Goal: Task Accomplishment & Management: Complete application form

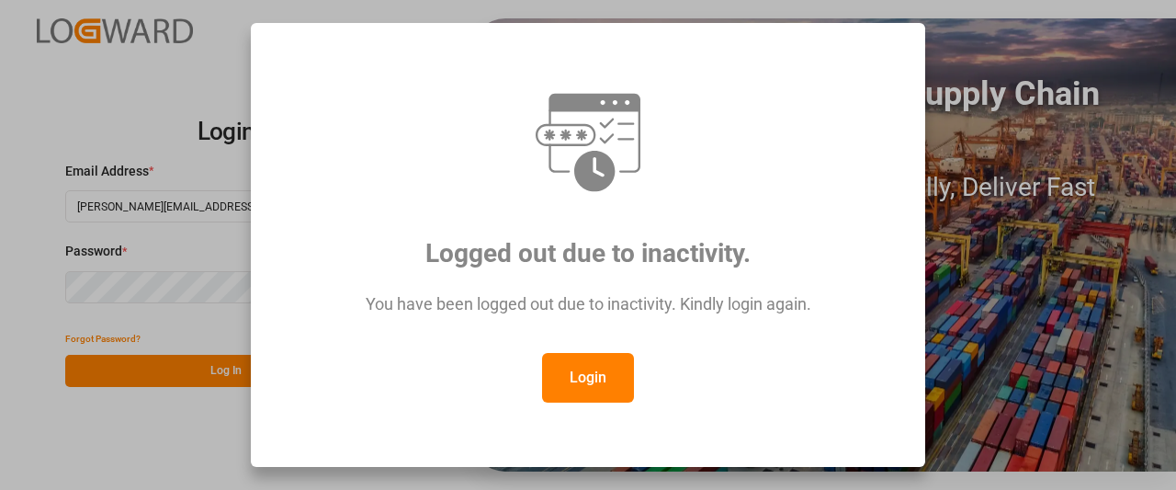
click at [584, 367] on button "Login" at bounding box center [588, 378] width 92 height 50
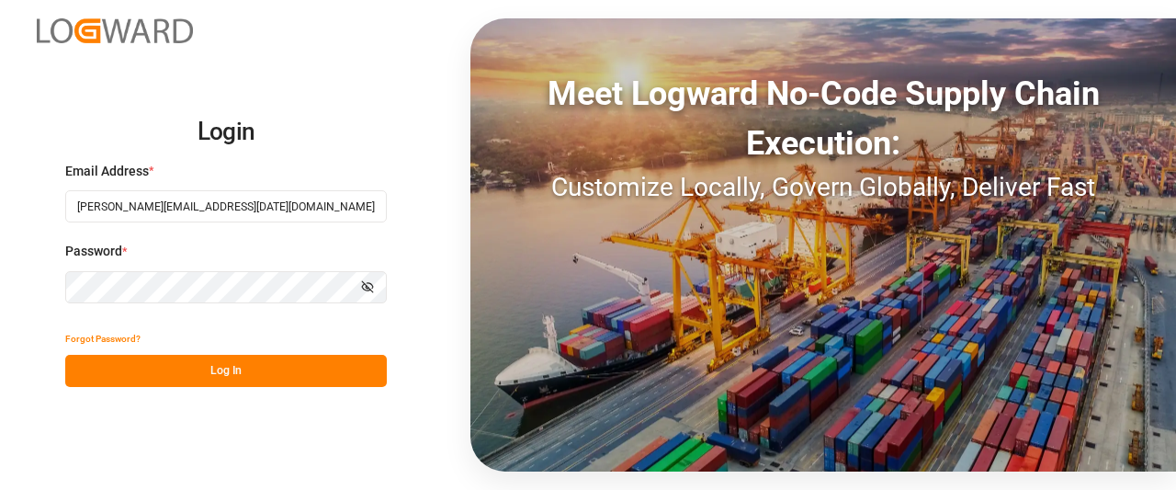
click at [139, 357] on button "Log In" at bounding box center [226, 371] width 322 height 32
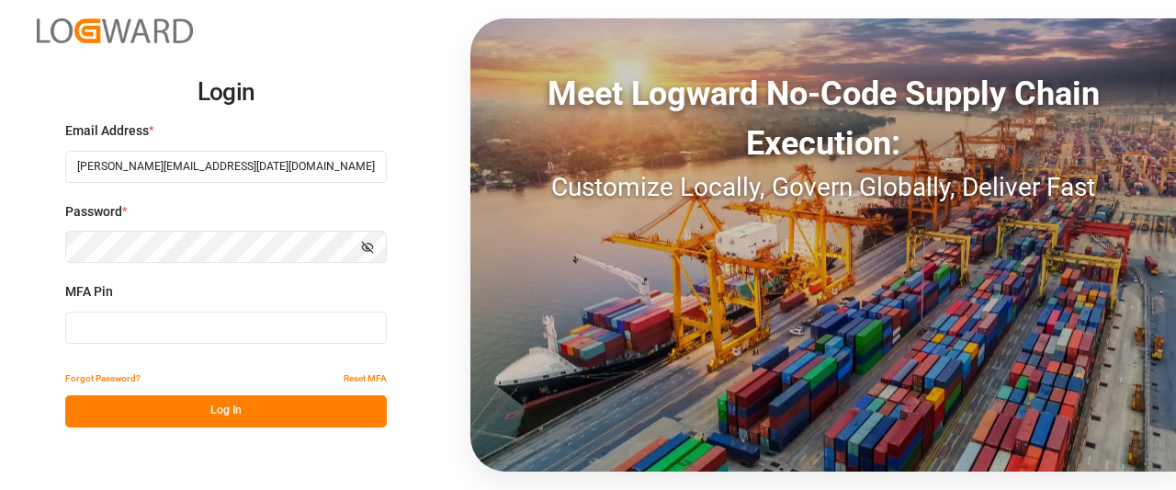
click at [130, 328] on input at bounding box center [226, 327] width 322 height 32
click at [113, 333] on input at bounding box center [226, 327] width 322 height 32
type input "726255"
click at [140, 401] on button "Log In" at bounding box center [226, 411] width 322 height 32
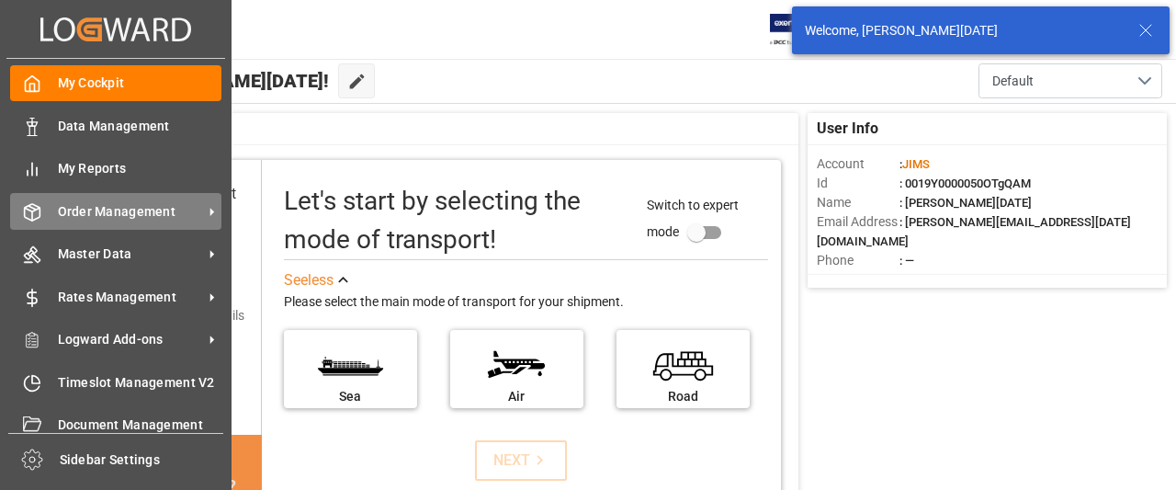
click at [103, 209] on span "Order Management" at bounding box center [130, 211] width 145 height 19
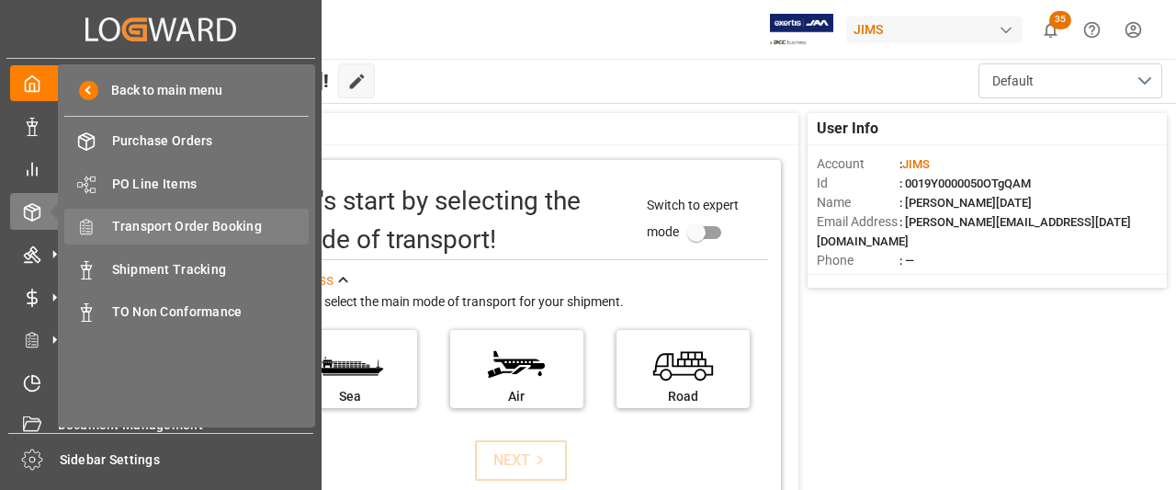
click at [196, 228] on span "Transport Order Booking" at bounding box center [210, 226] width 197 height 19
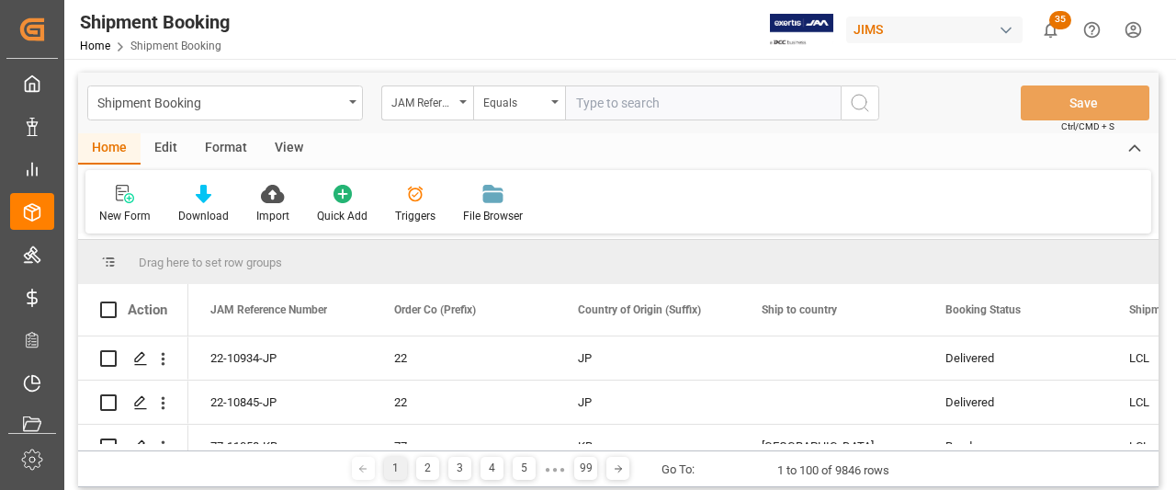
click at [588, 106] on input "text" at bounding box center [703, 102] width 276 height 35
type input "77-10977-US"
click at [859, 108] on icon "search button" at bounding box center [860, 103] width 22 height 22
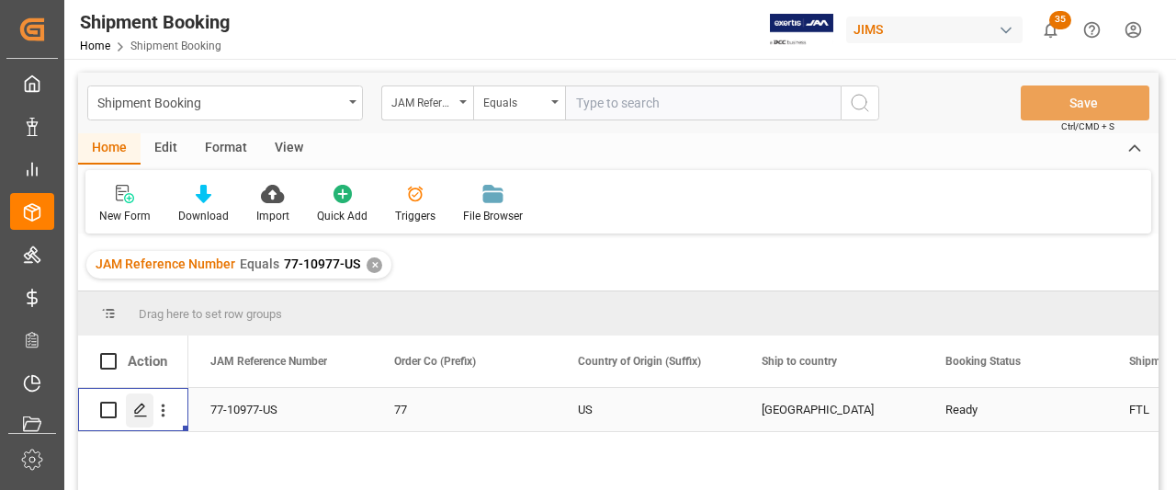
click at [134, 414] on icon "Press SPACE to select this row." at bounding box center [140, 409] width 15 height 15
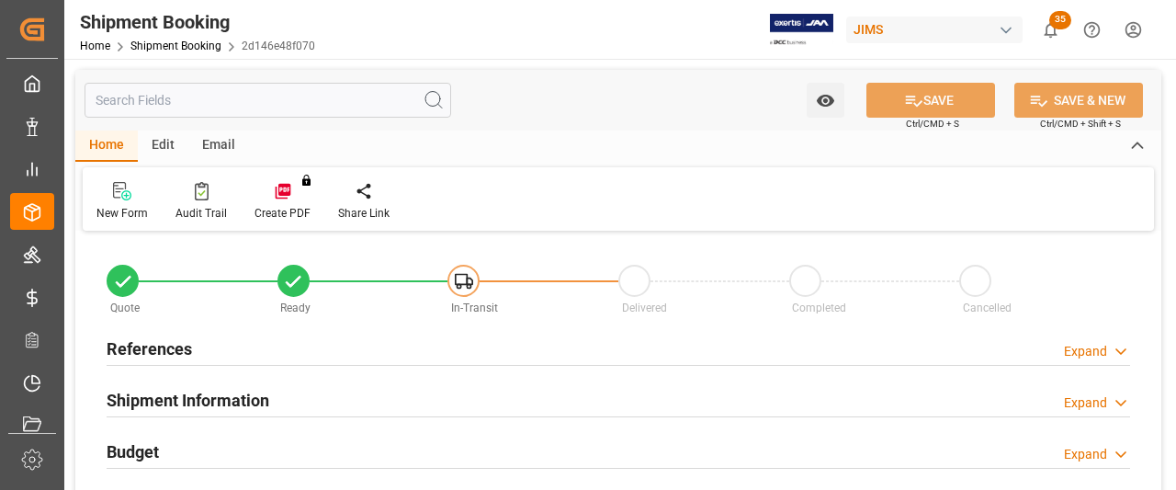
type input "1"
type input "[DATE] 00:00"
type input "[DATE]"
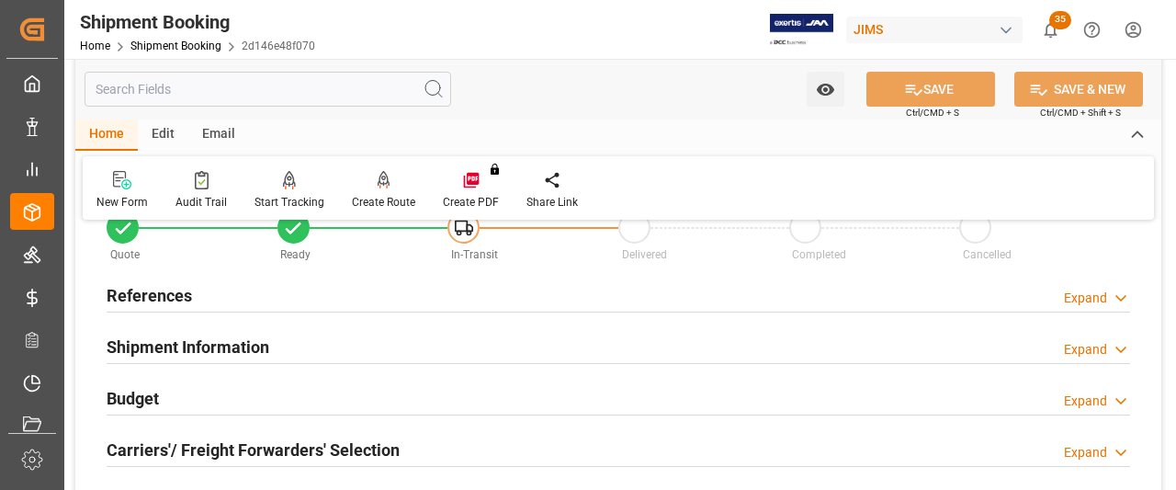
scroll to position [92, 0]
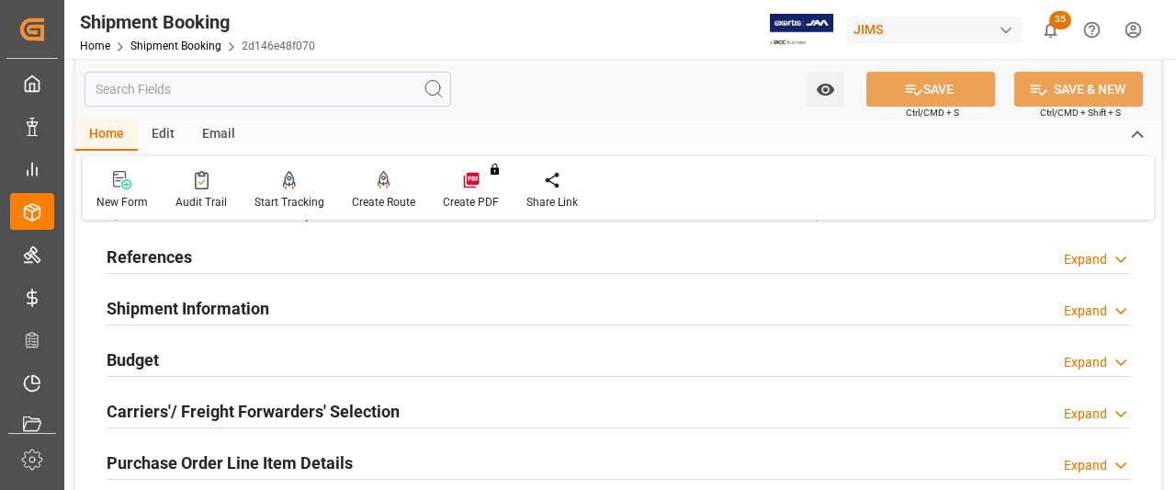
click at [159, 271] on div "References" at bounding box center [149, 255] width 85 height 35
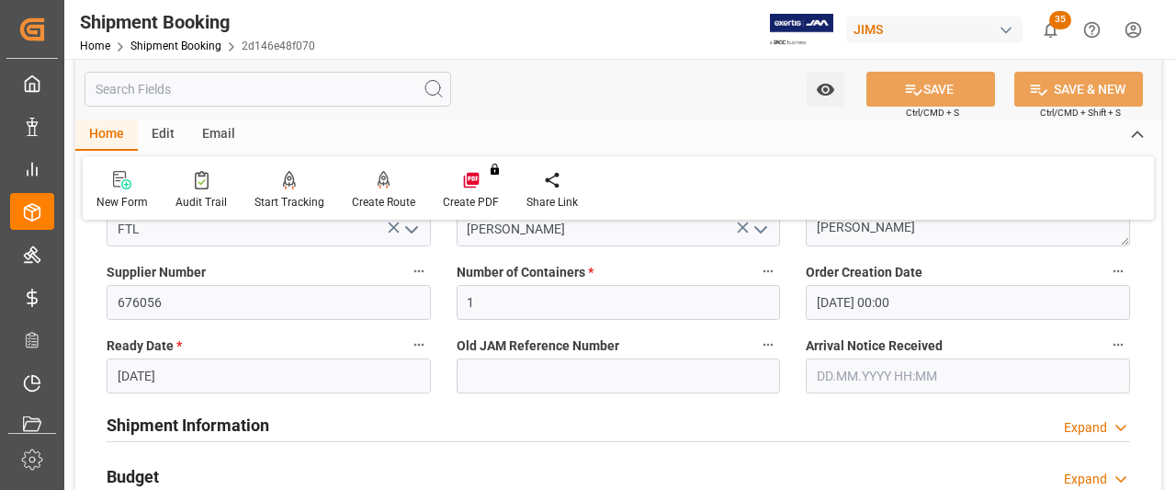
scroll to position [367, 0]
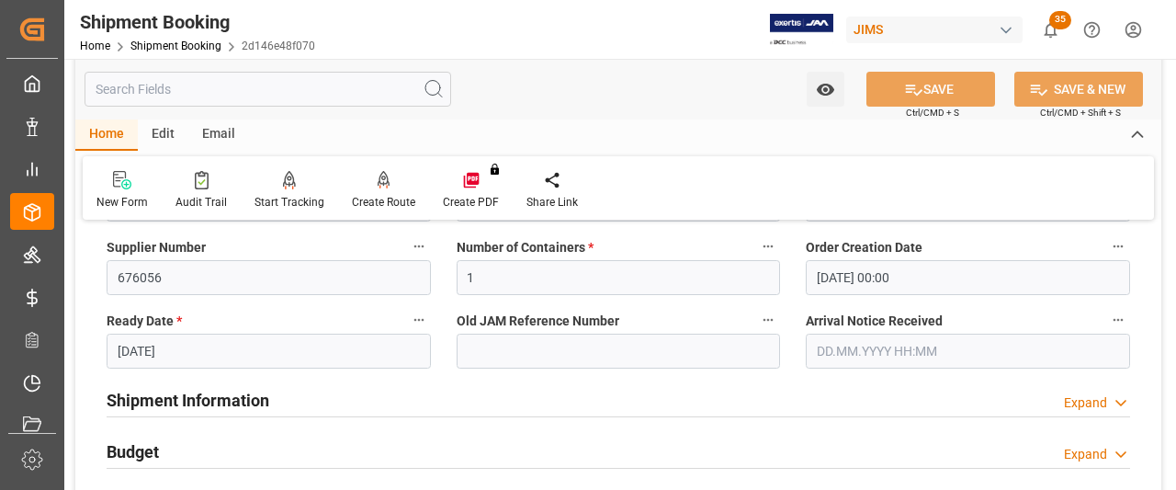
click at [168, 399] on h2 "Shipment Information" at bounding box center [188, 400] width 163 height 25
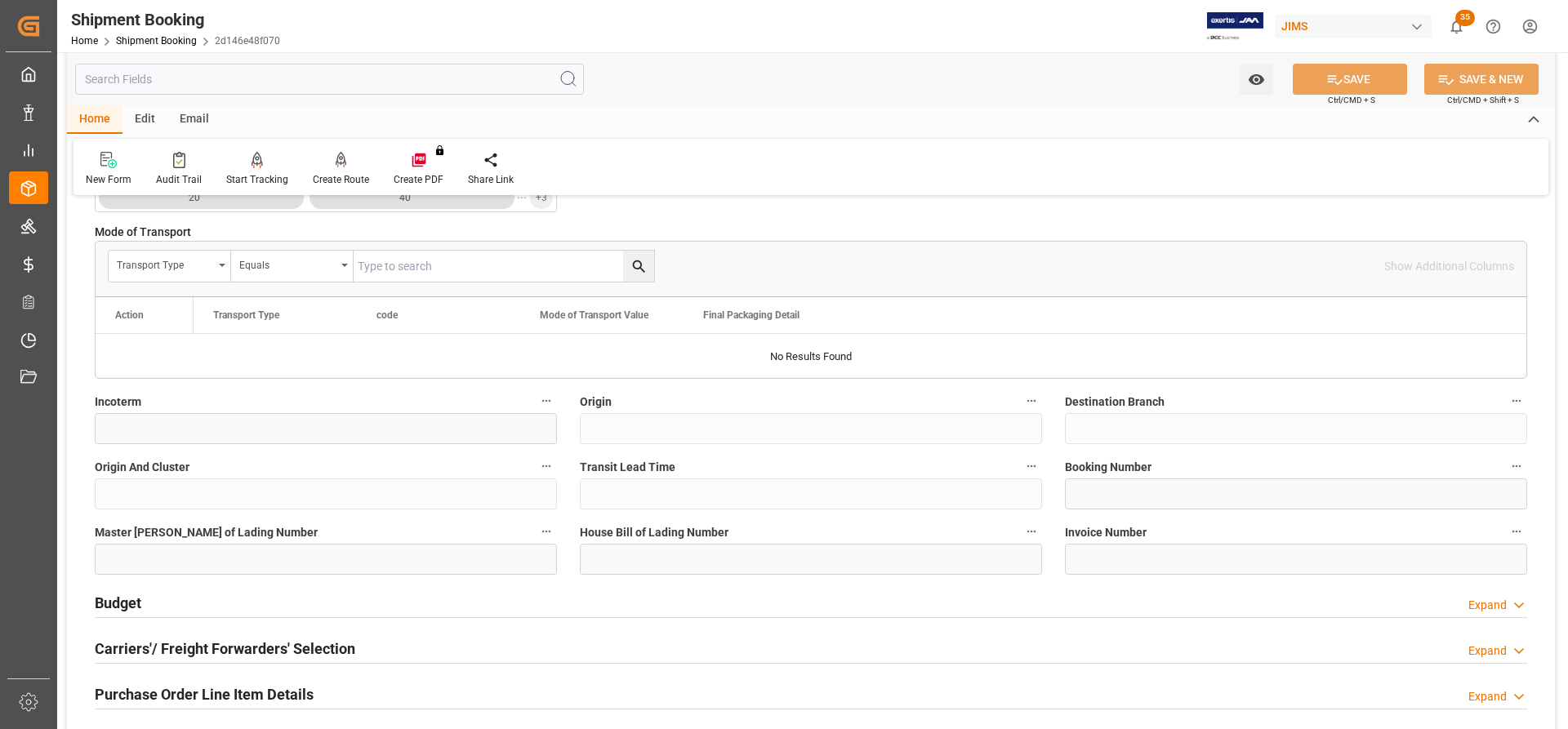
scroll to position [817, 0]
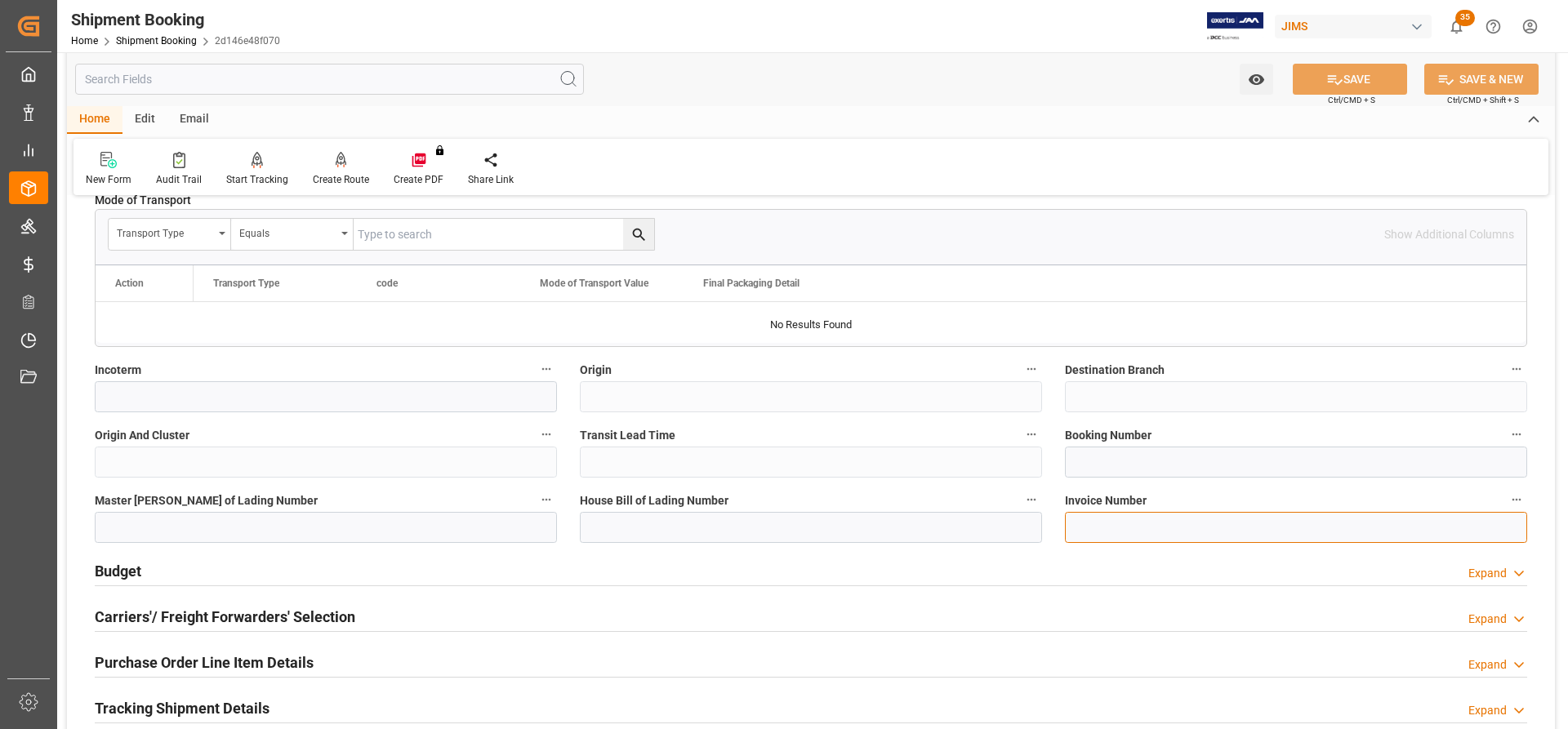
click at [1044, 435] on input at bounding box center [1296, 527] width 462 height 31
paste input "SO4119387"
type input "SO4119387"
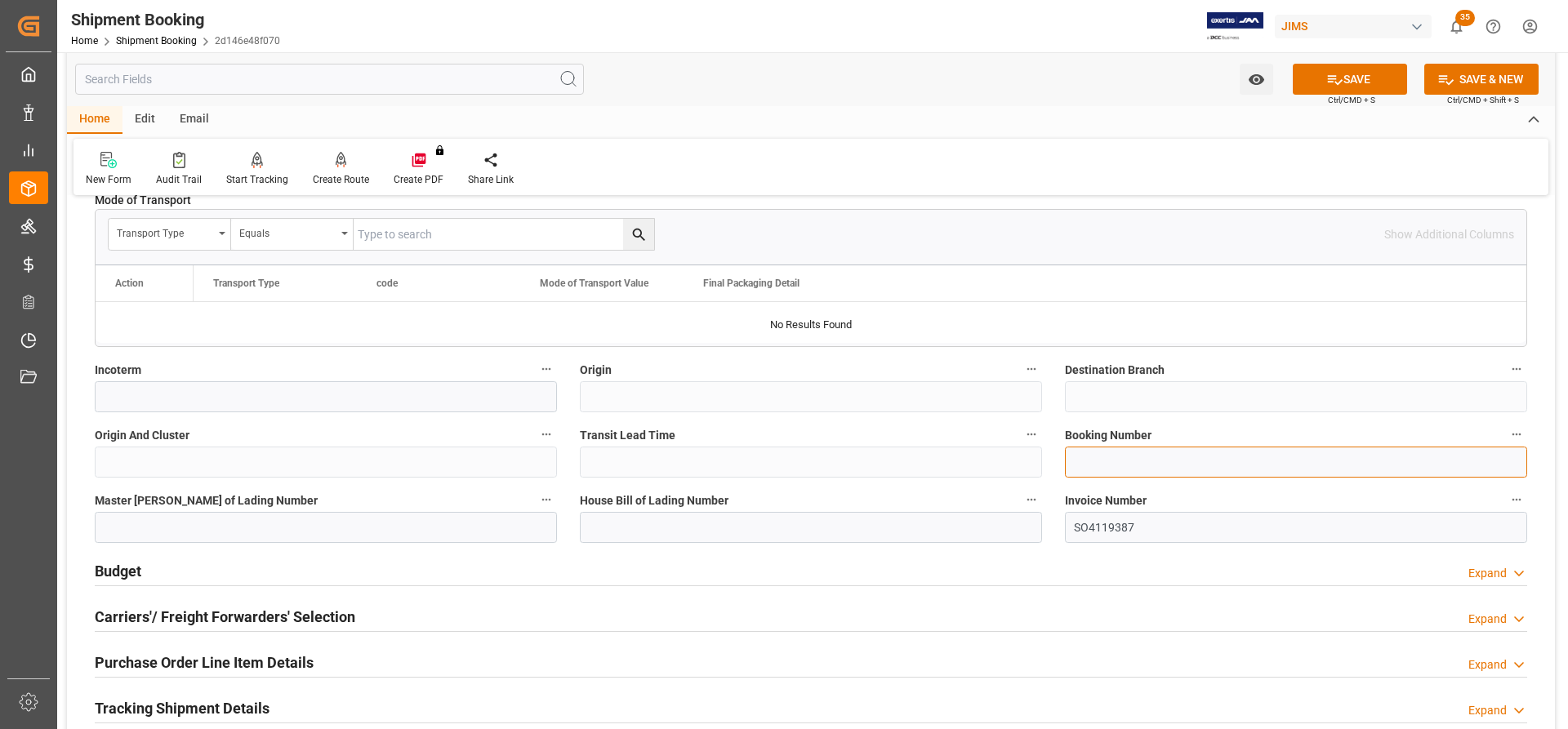
click at [1044, 435] on input at bounding box center [1296, 461] width 462 height 31
paste input "527995797"
type input "527995797"
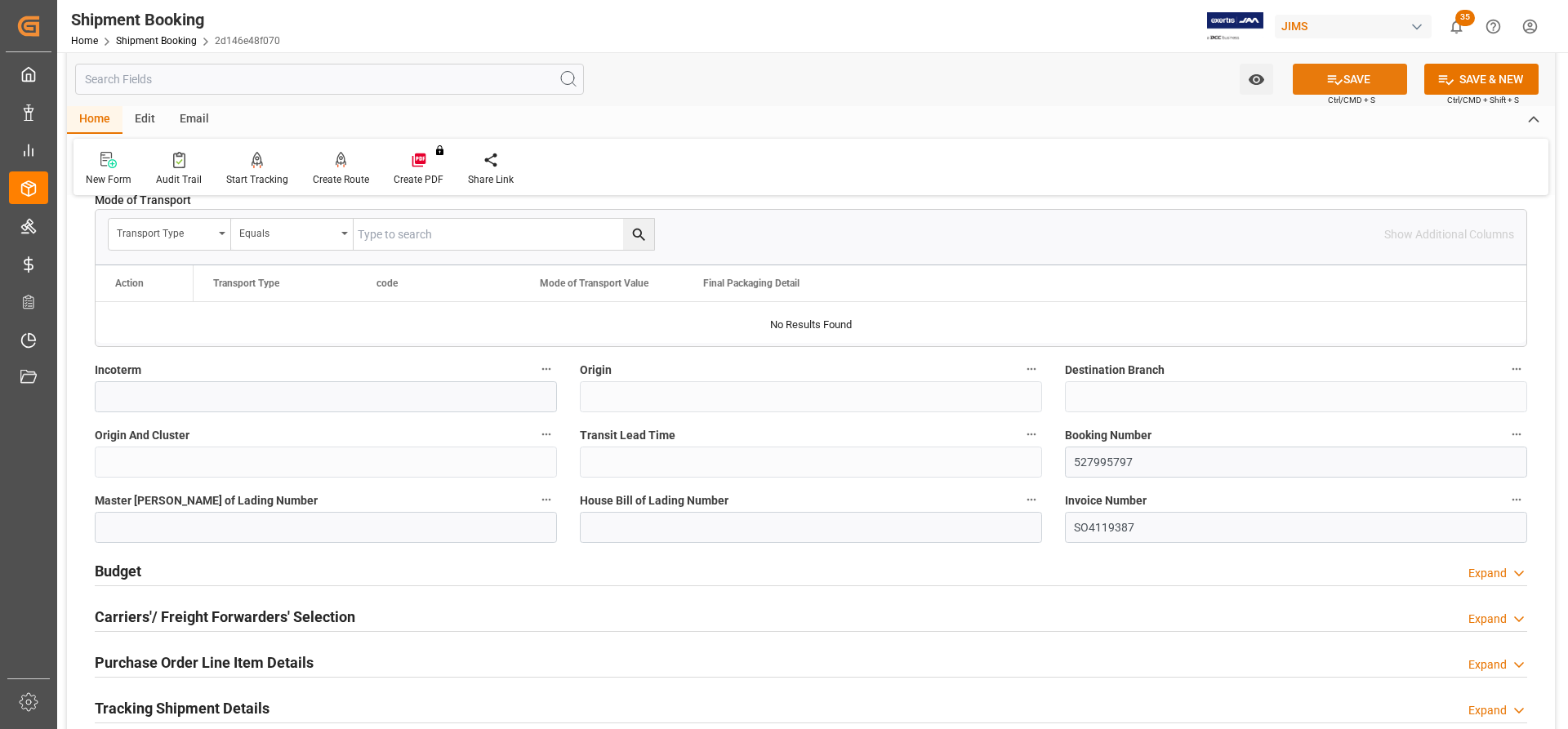
click at [1044, 64] on button "SAVE" at bounding box center [1349, 79] width 115 height 31
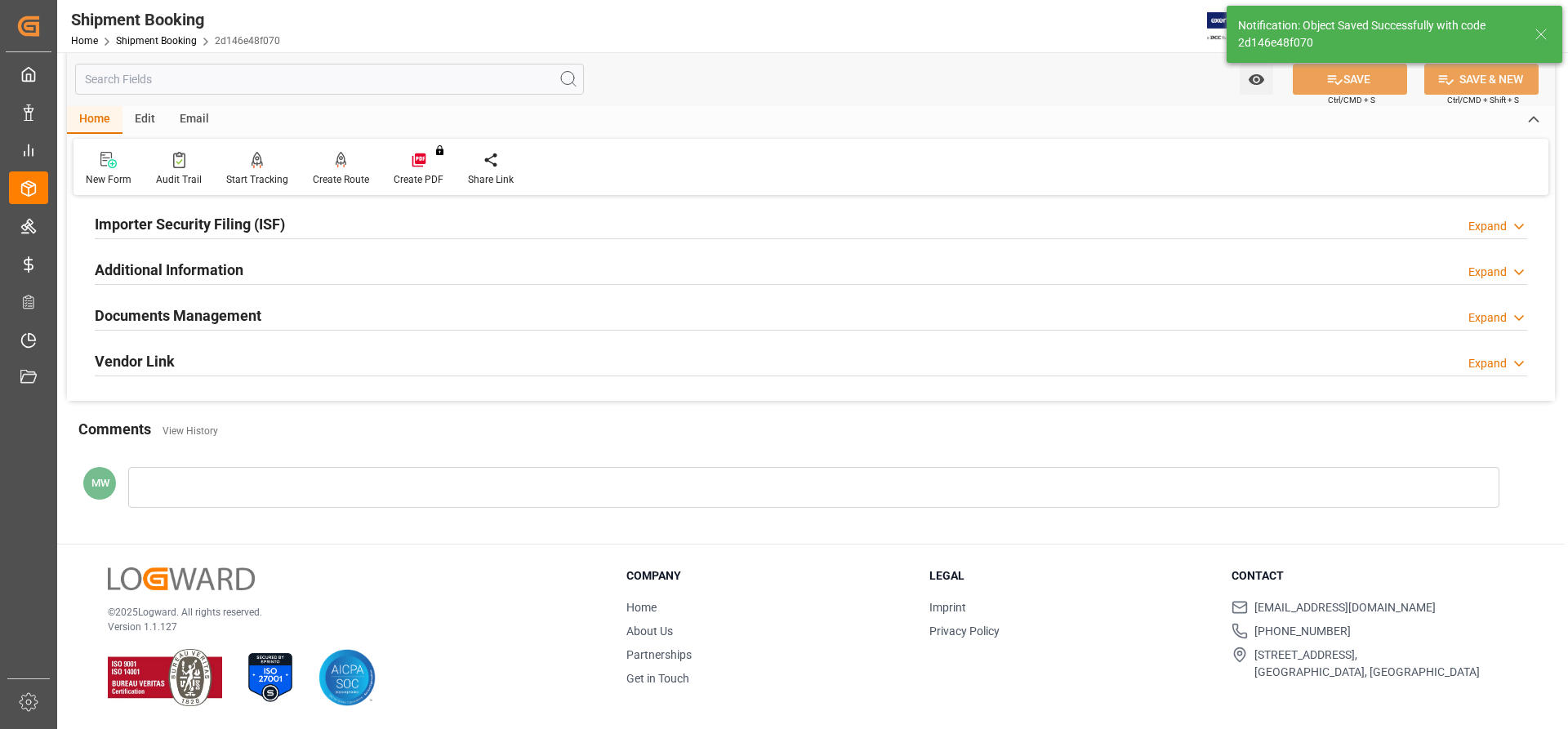
scroll to position [0, 0]
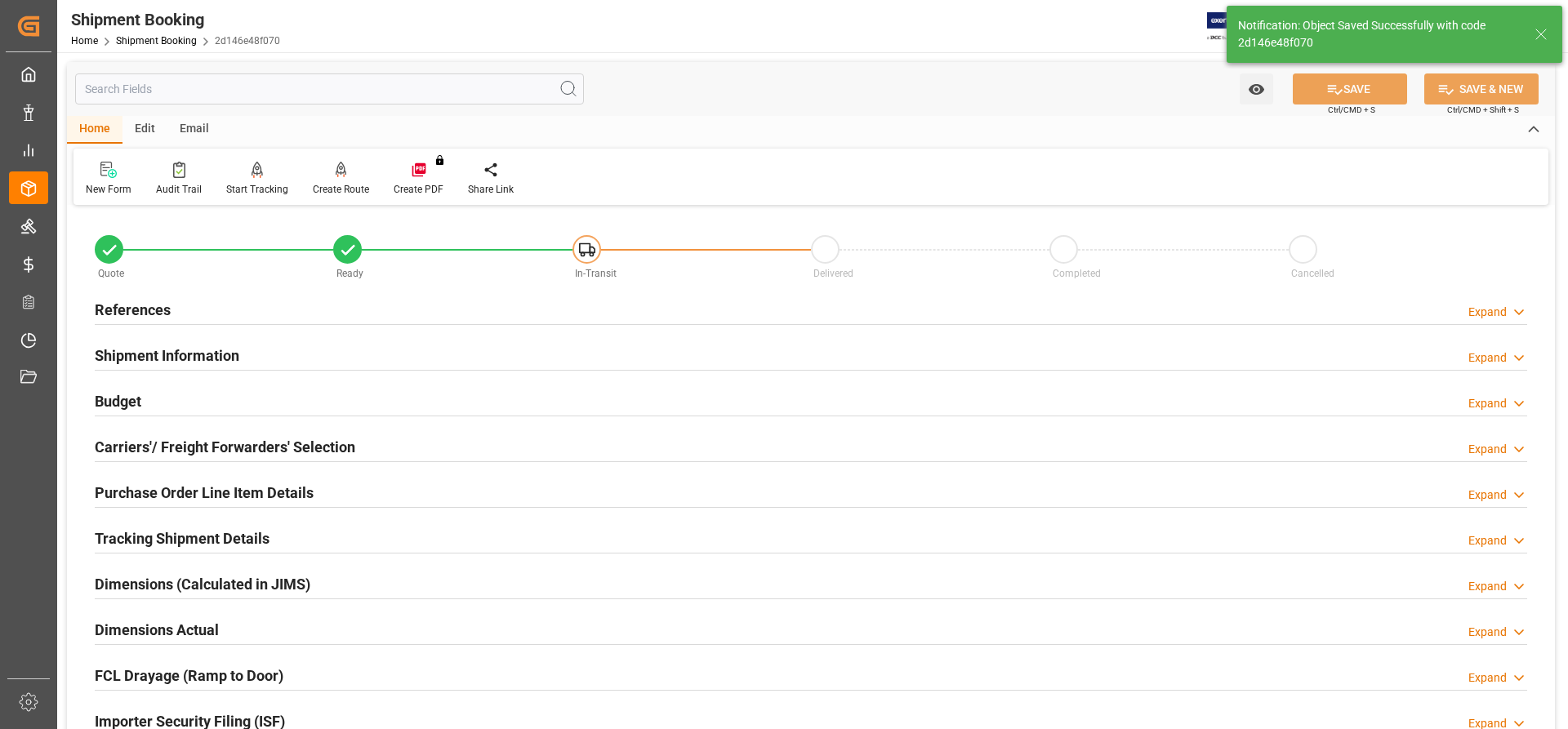
click at [128, 310] on h2 "References" at bounding box center [132, 309] width 76 height 22
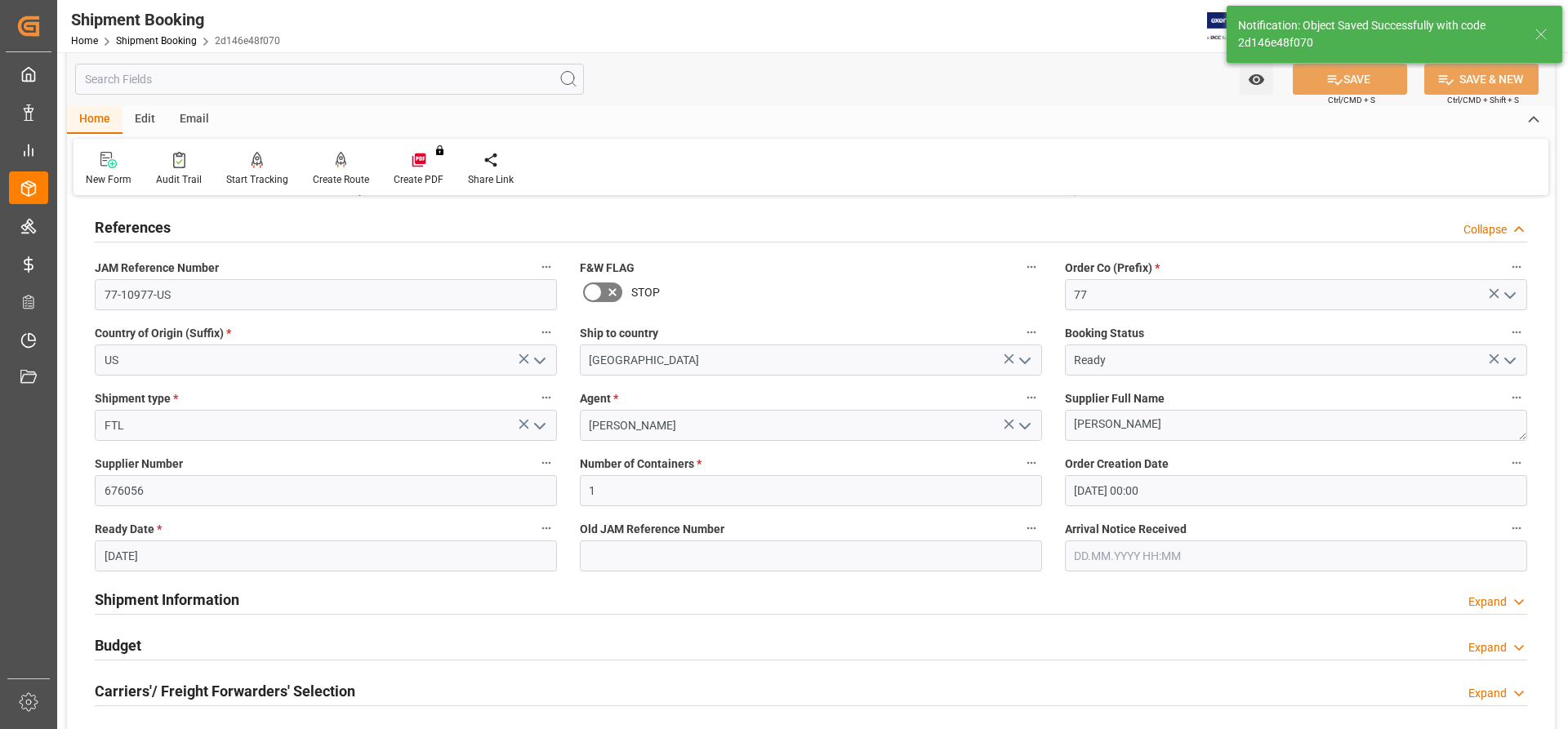
scroll to position [164, 0]
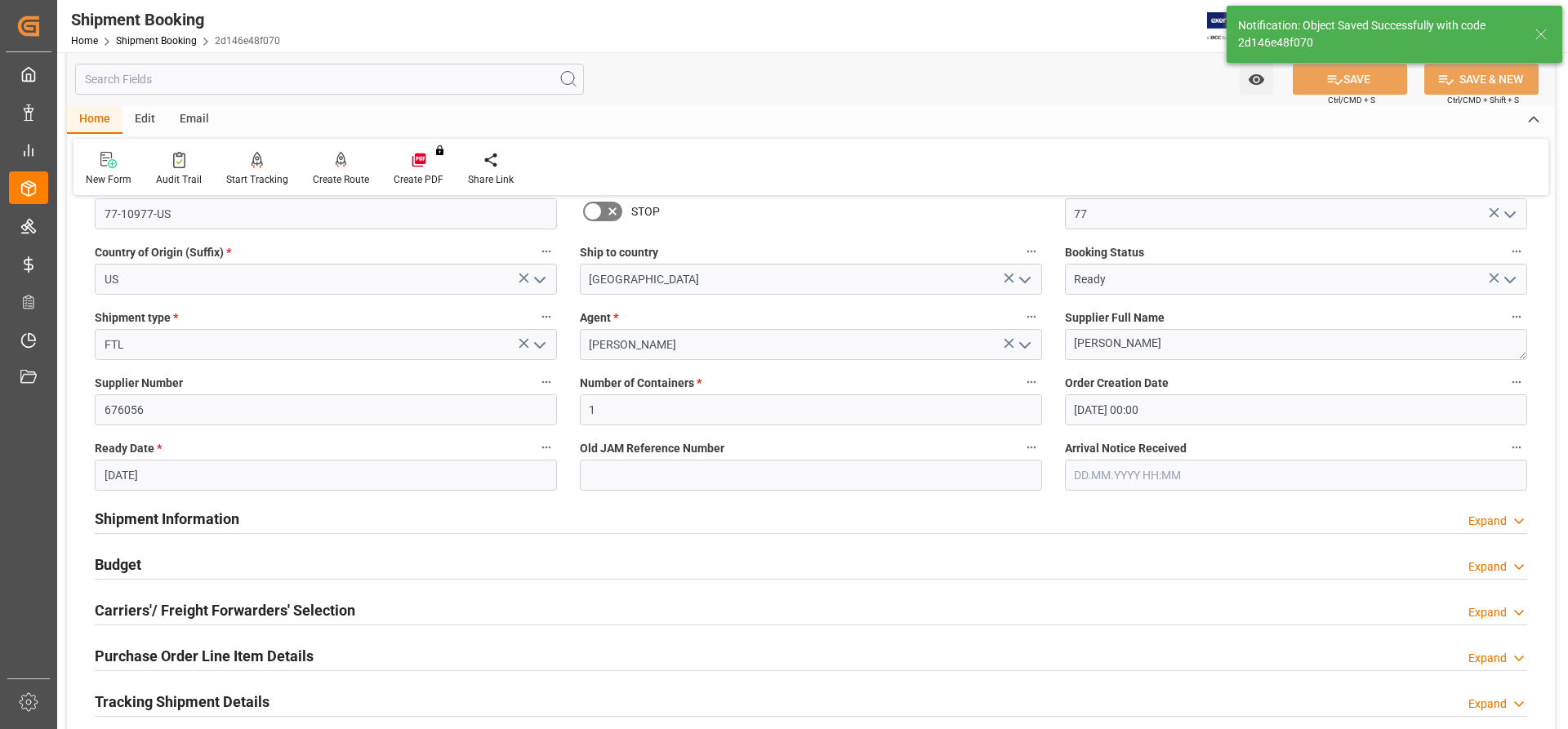
click at [128, 435] on h2 "Shipment Information" at bounding box center [167, 518] width 145 height 22
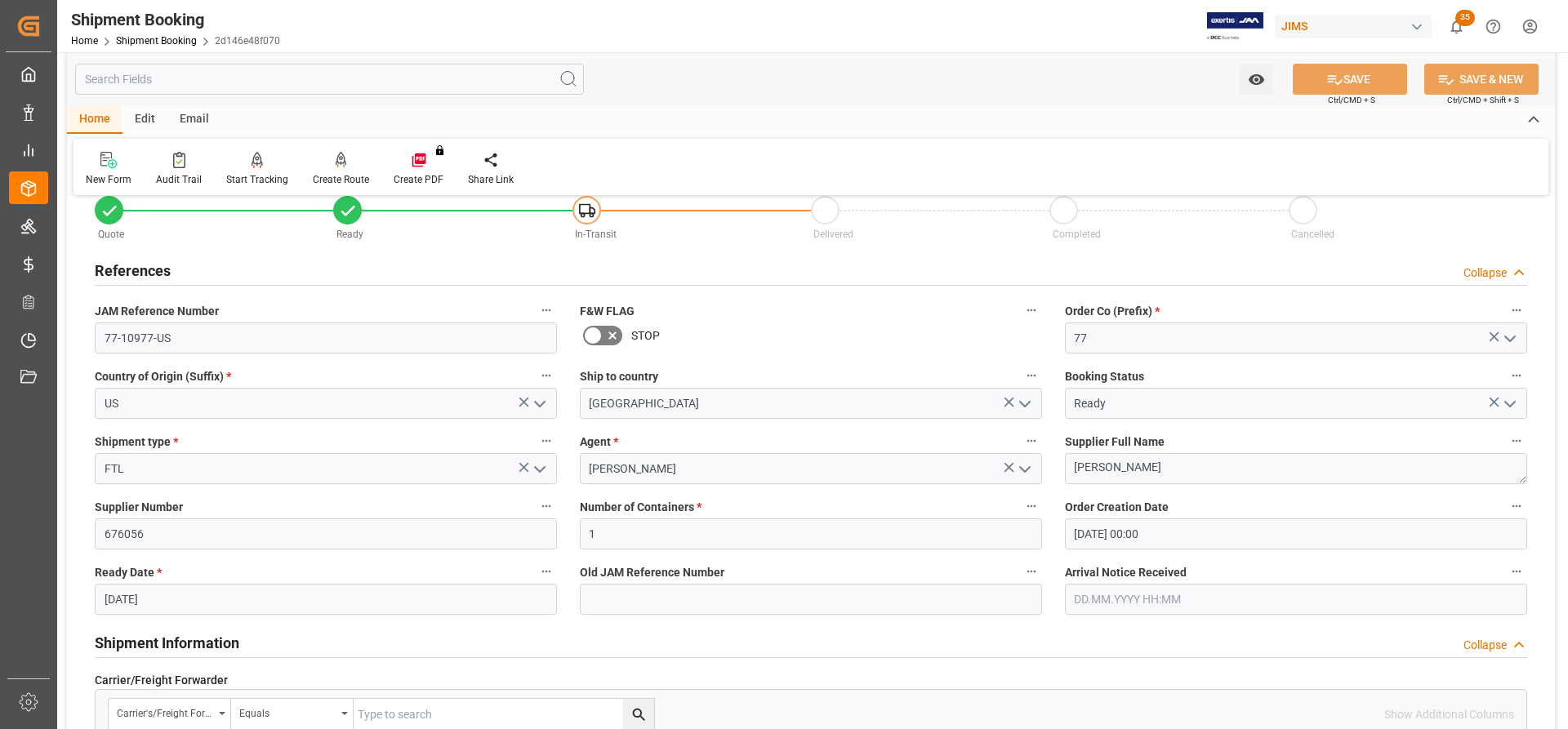
scroll to position [0, 0]
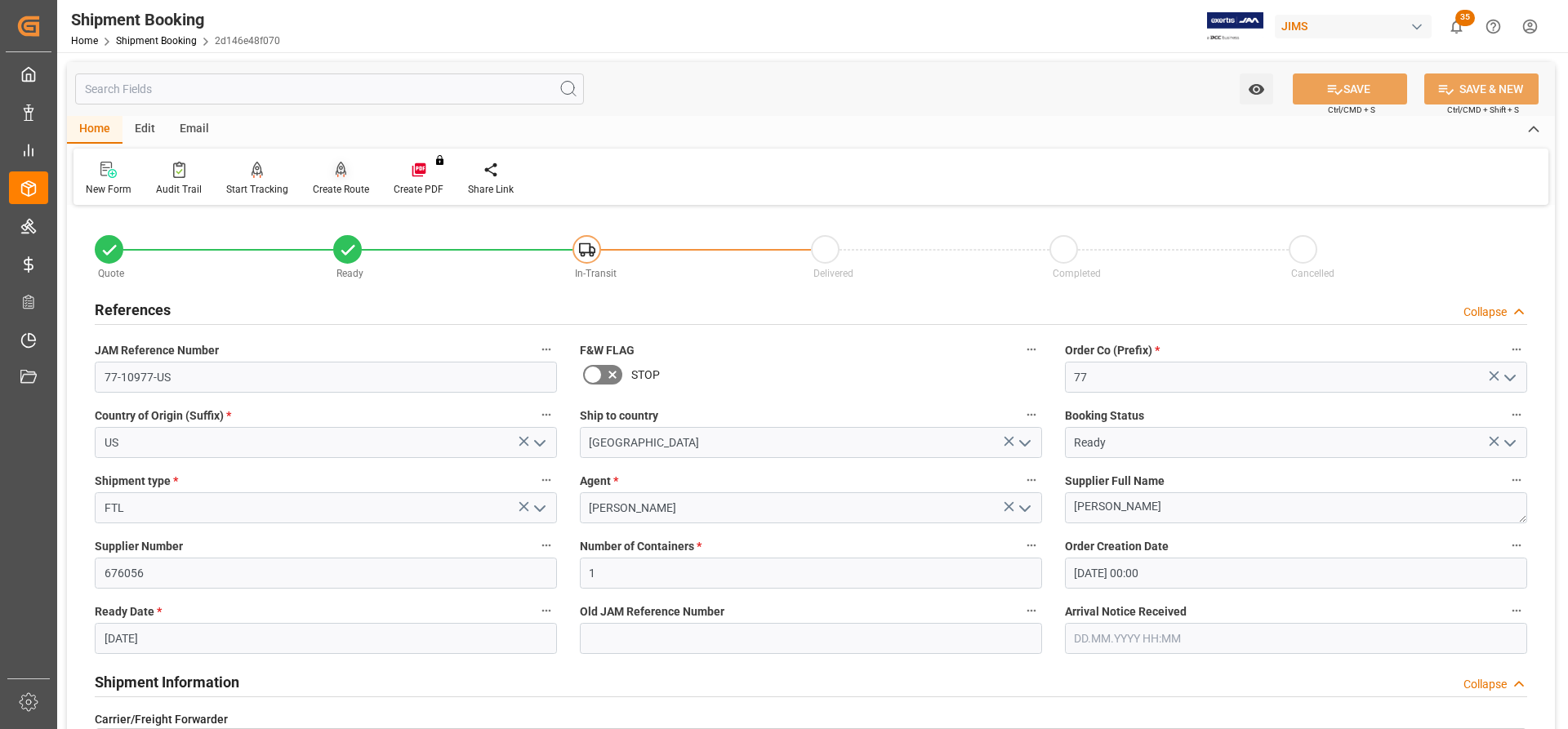
click at [336, 186] on div "Create Route" at bounding box center [340, 189] width 56 height 15
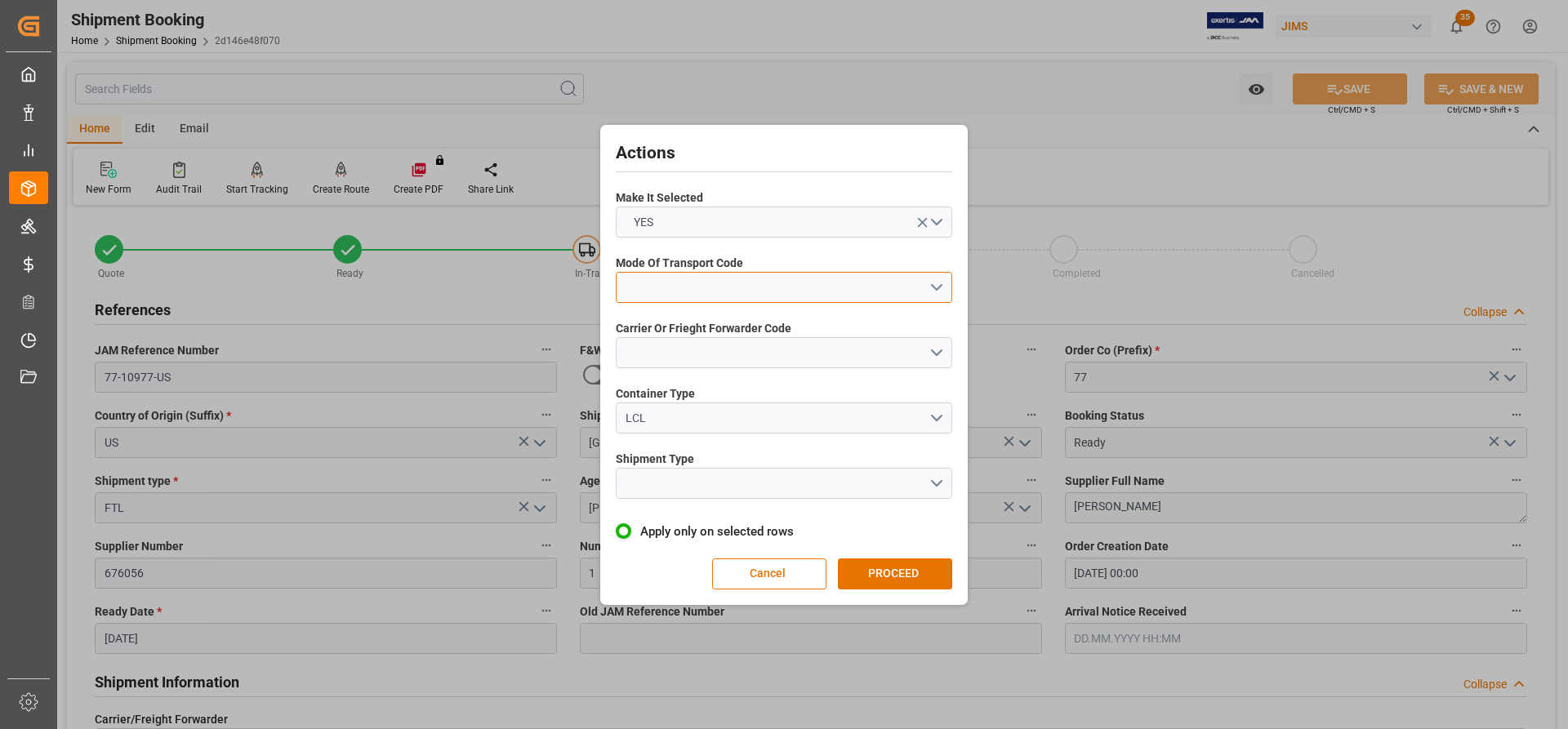
click at [925, 286] on button "open menu" at bounding box center [784, 287] width 336 height 31
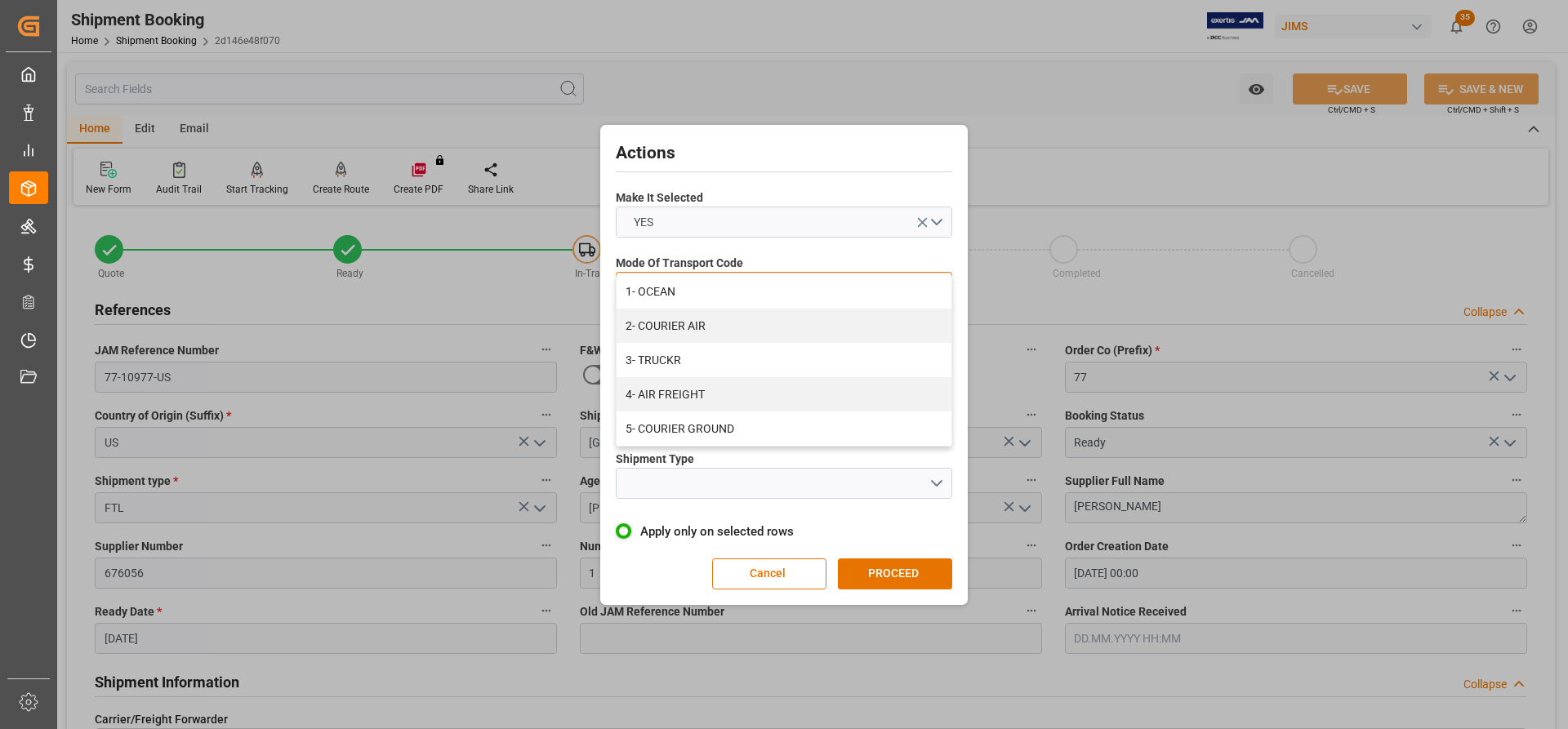
click at [656, 356] on div "3- TRUCKR" at bounding box center [784, 360] width 335 height 35
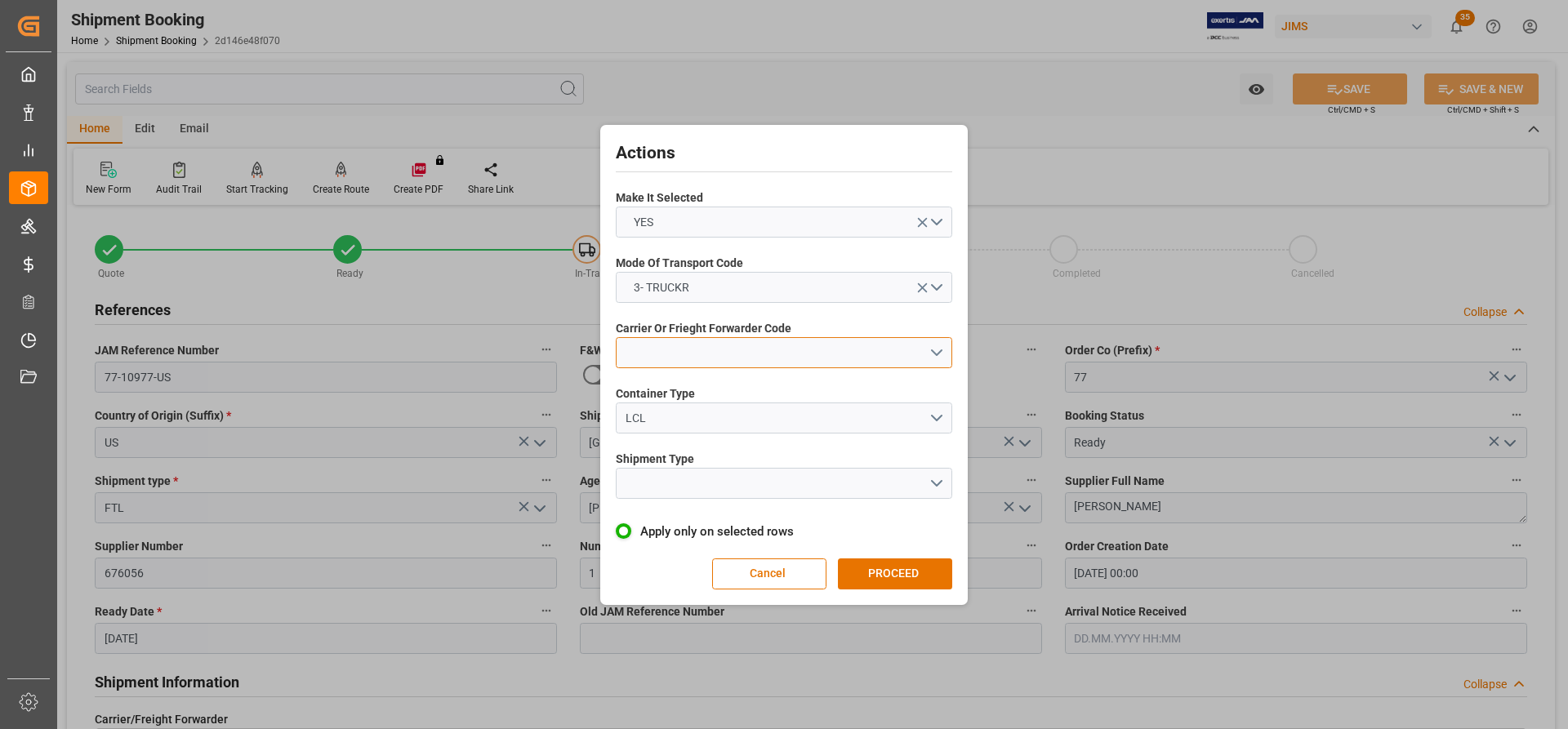
click at [742, 356] on button "open menu" at bounding box center [784, 352] width 336 height 31
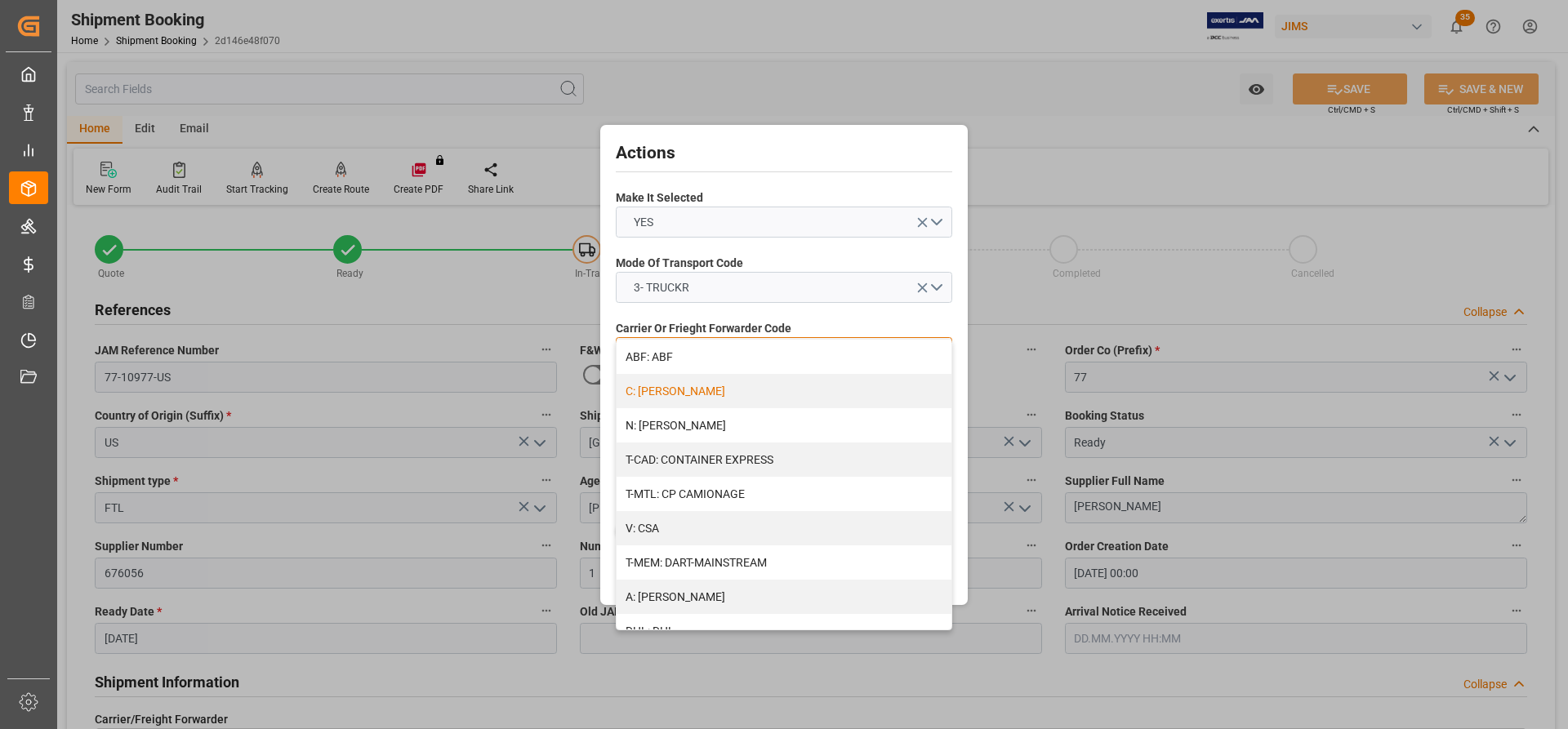
click at [687, 388] on div "C: CH ROBINSON" at bounding box center [784, 391] width 335 height 35
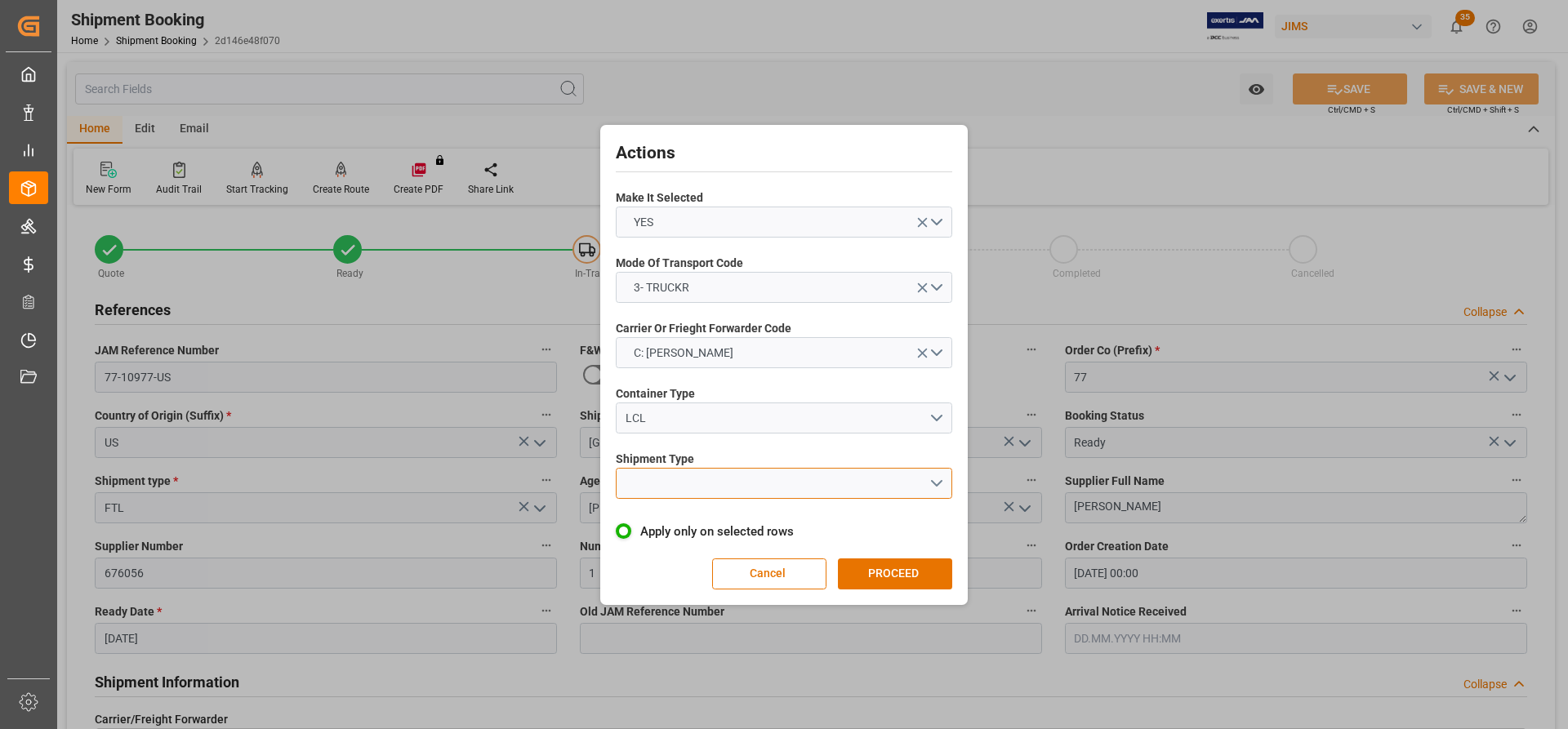
click at [830, 435] on button "open menu" at bounding box center [784, 483] width 336 height 31
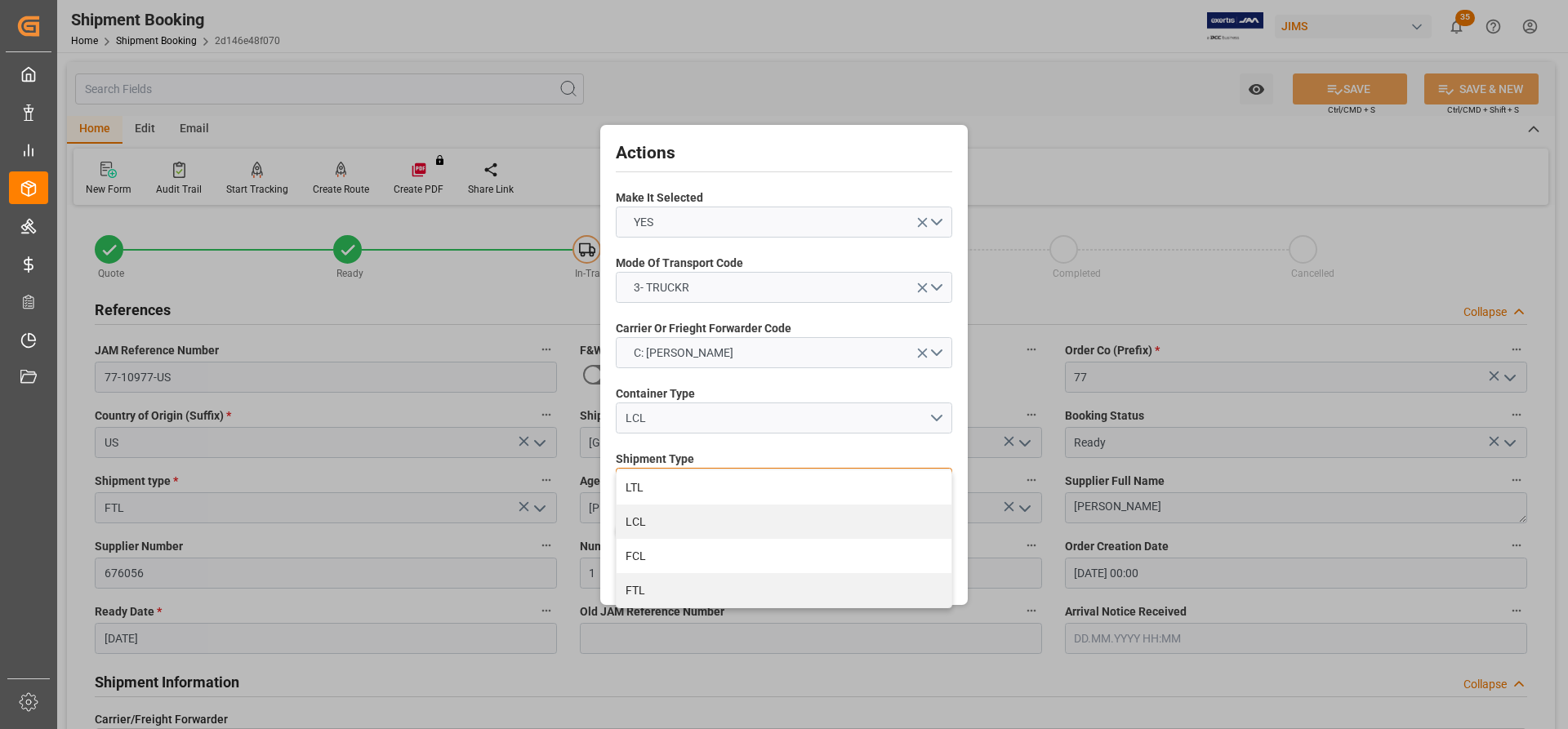
drag, startPoint x: 647, startPoint y: 497, endPoint x: 716, endPoint y: 518, distance: 72.1
click at [648, 435] on div "LTL" at bounding box center [784, 487] width 335 height 35
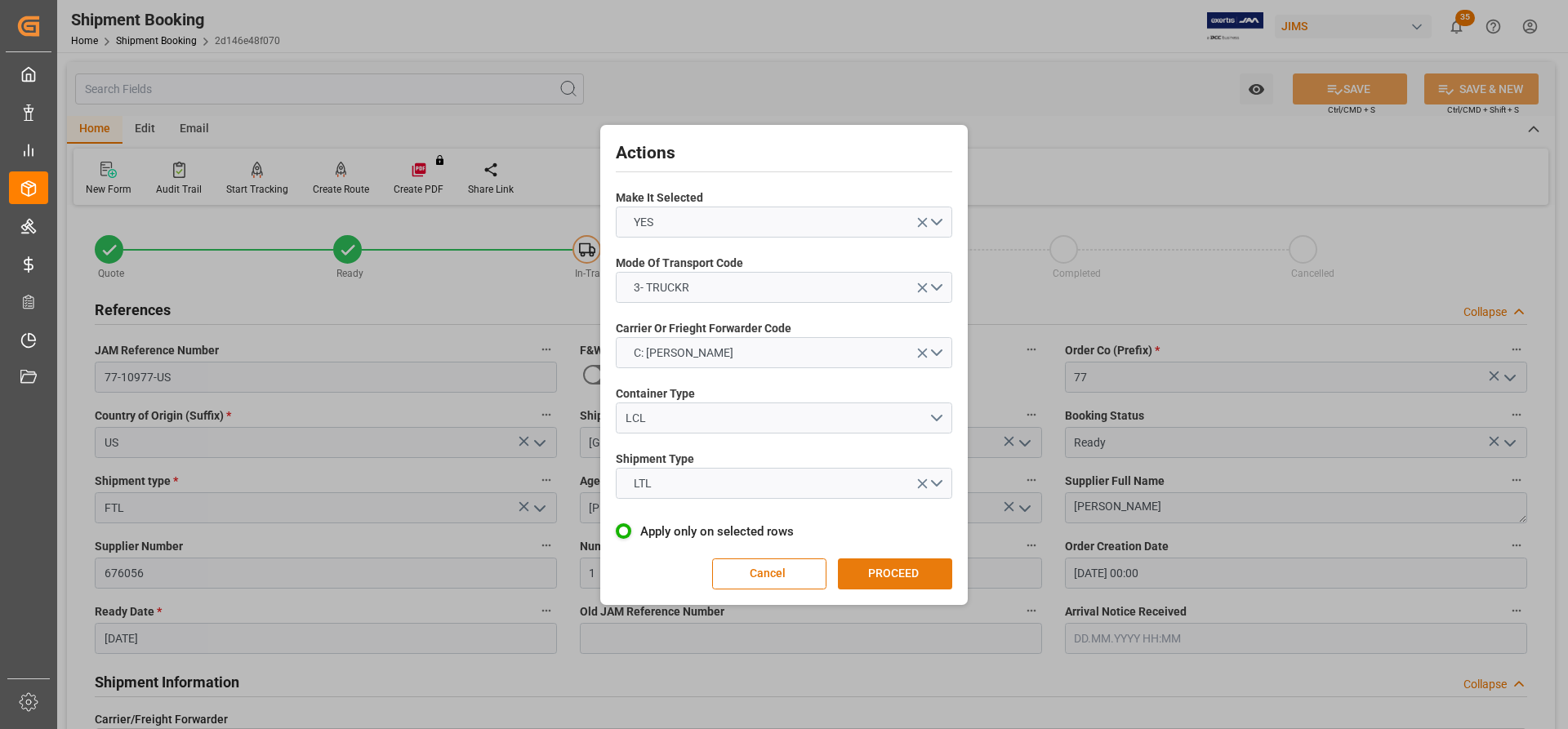
click at [904, 435] on button "PROCEED" at bounding box center [894, 573] width 115 height 31
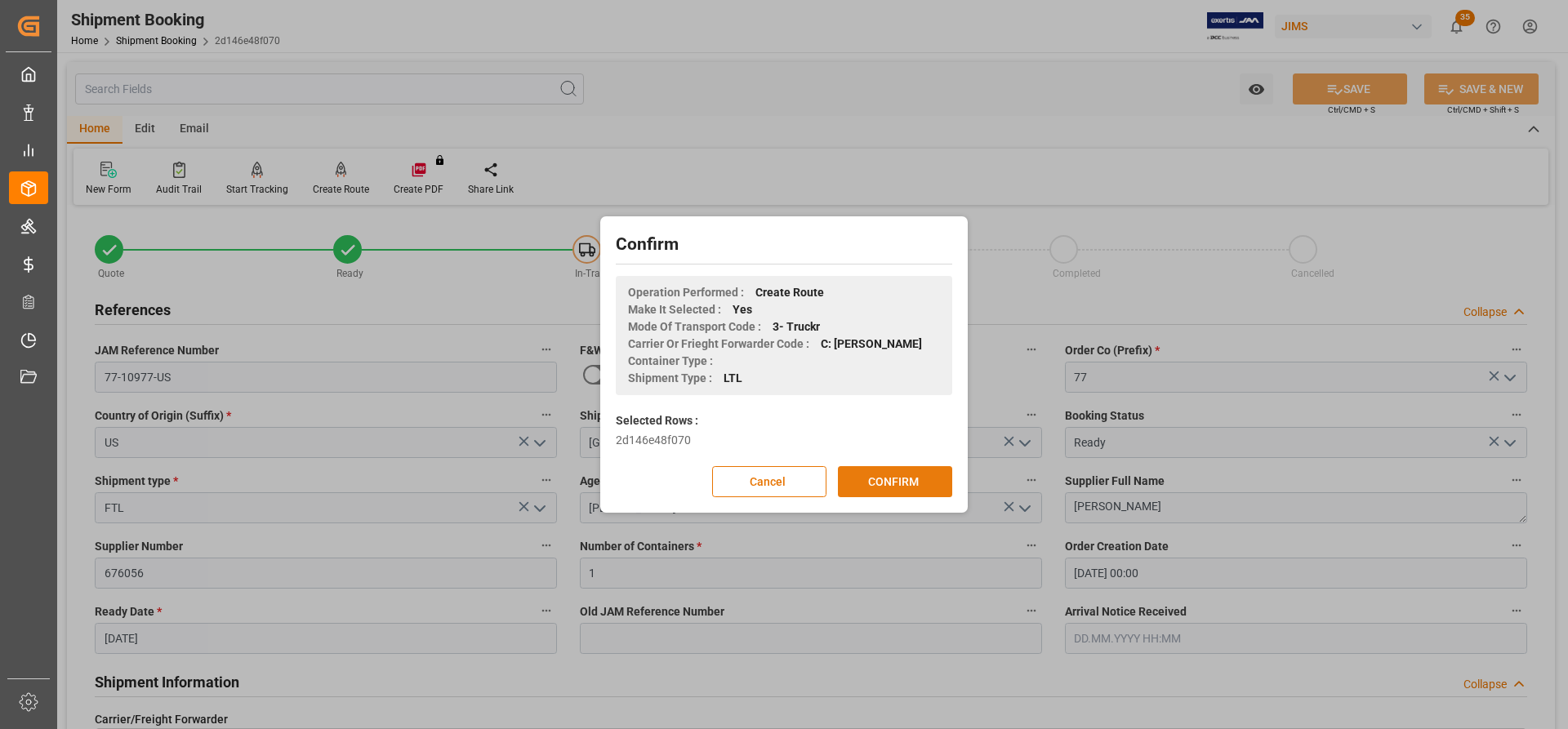
click at [873, 435] on button "CONFIRM" at bounding box center [894, 482] width 115 height 31
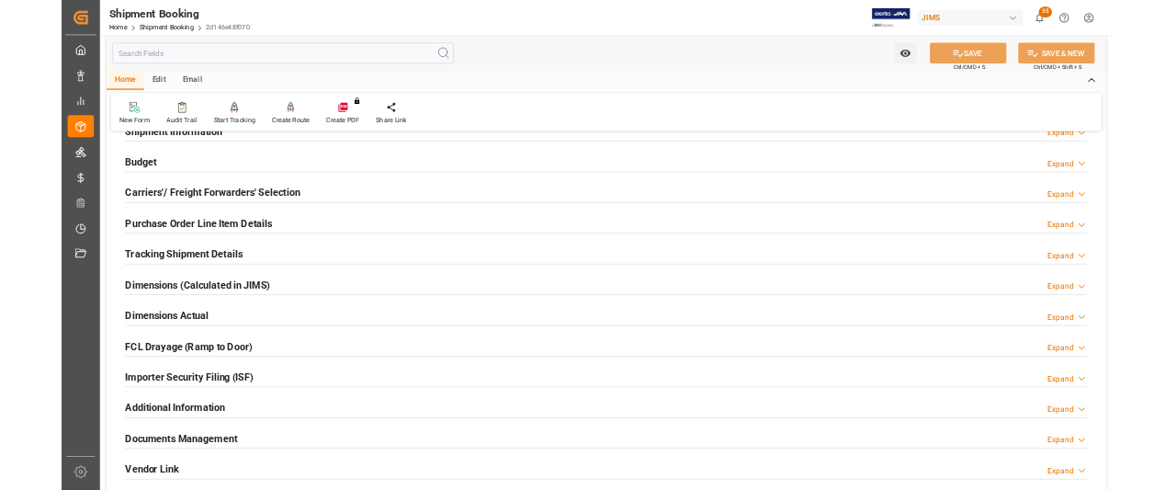
scroll to position [184, 0]
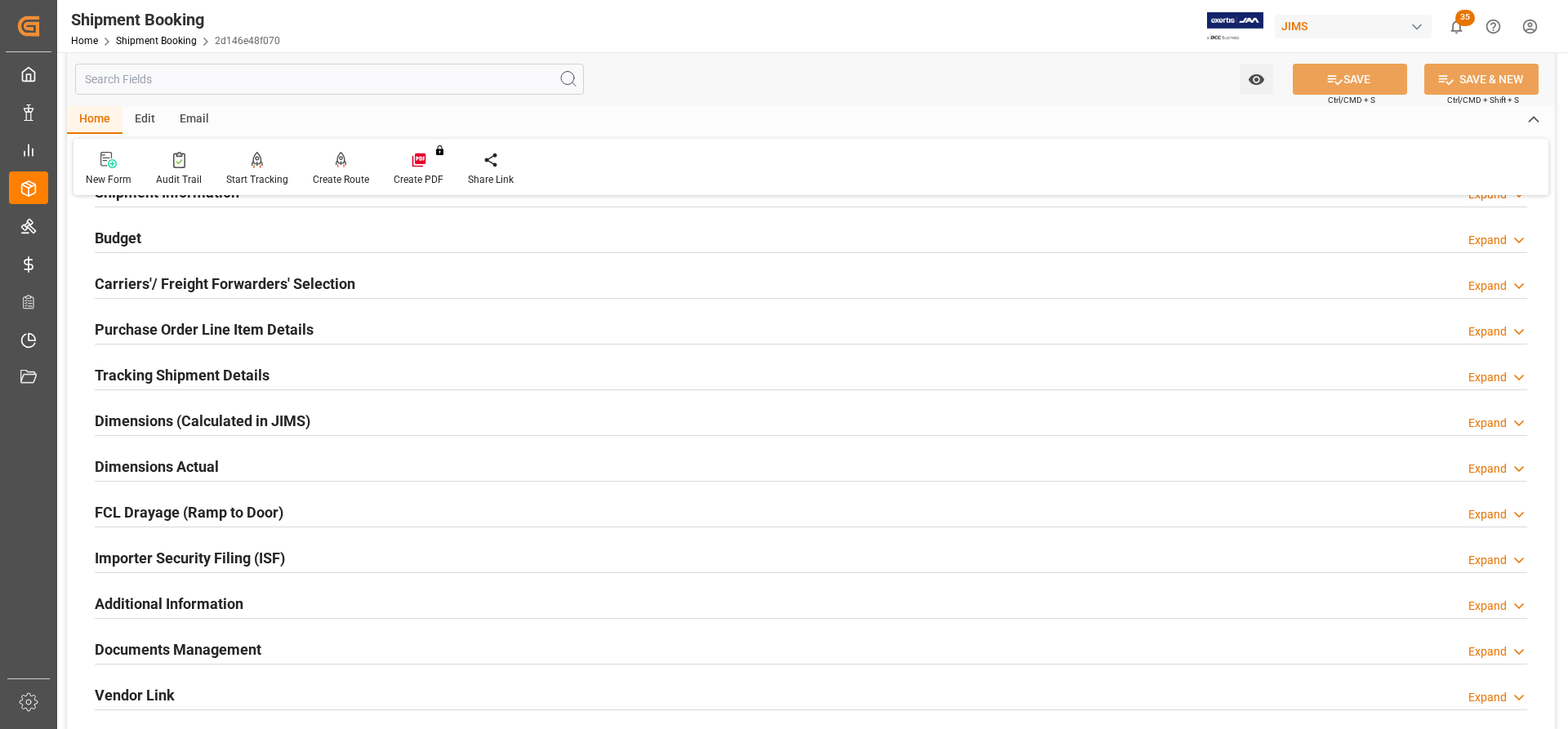
click at [166, 372] on h2 "Tracking Shipment Details" at bounding box center [182, 375] width 175 height 22
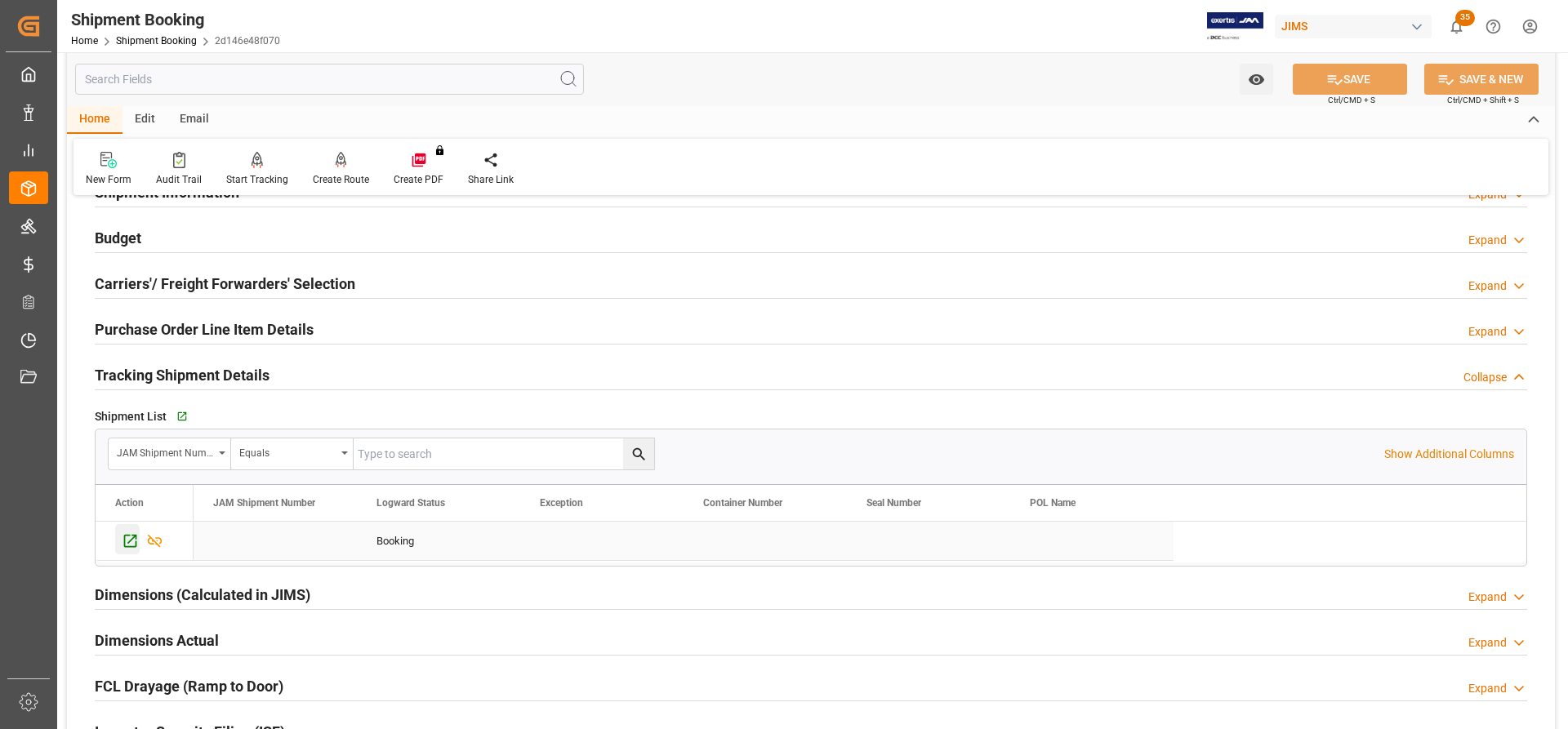
click at [135, 544] on icon "Press SPACE to select this row." at bounding box center [130, 541] width 17 height 17
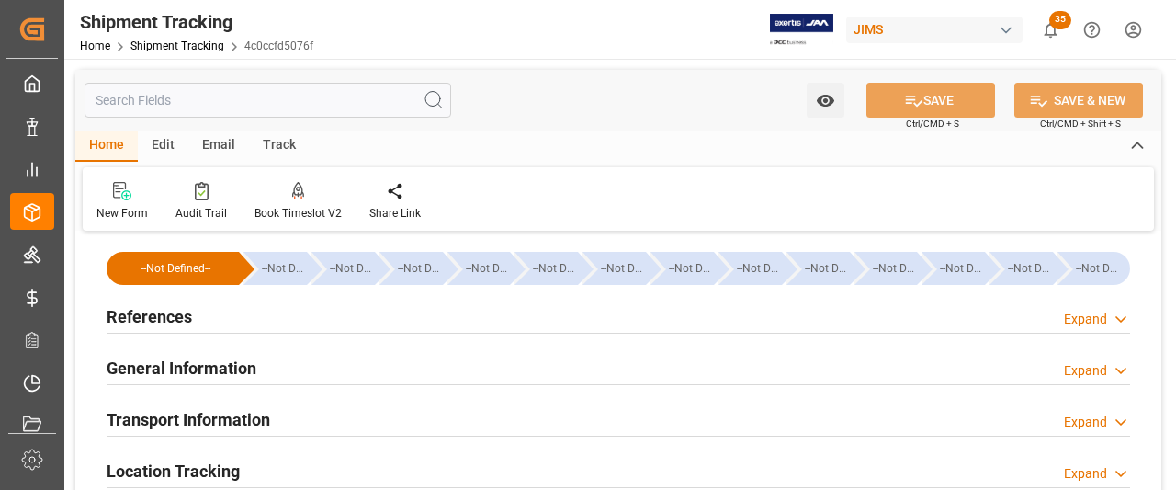
click at [145, 312] on h2 "References" at bounding box center [149, 316] width 85 height 25
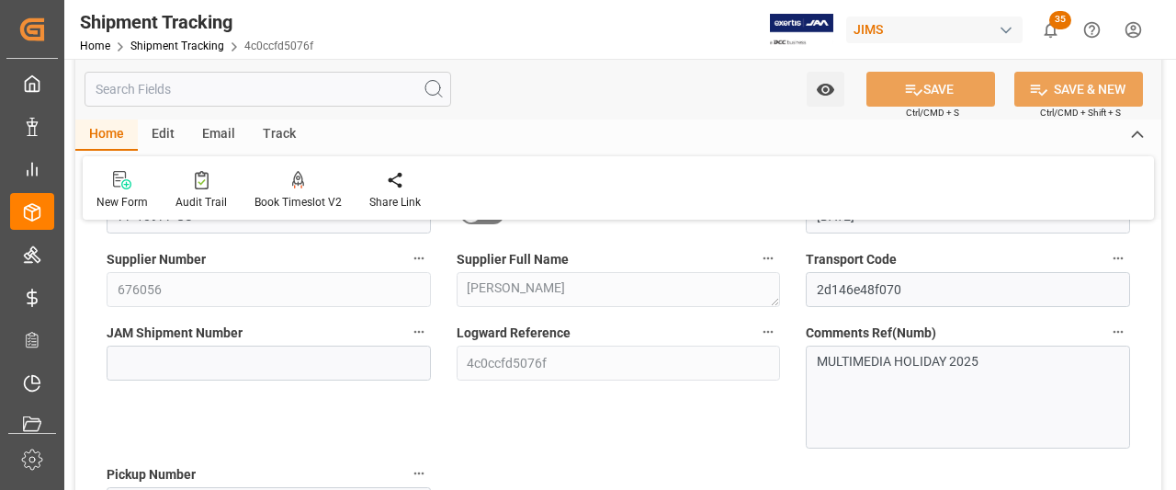
scroll to position [184, 0]
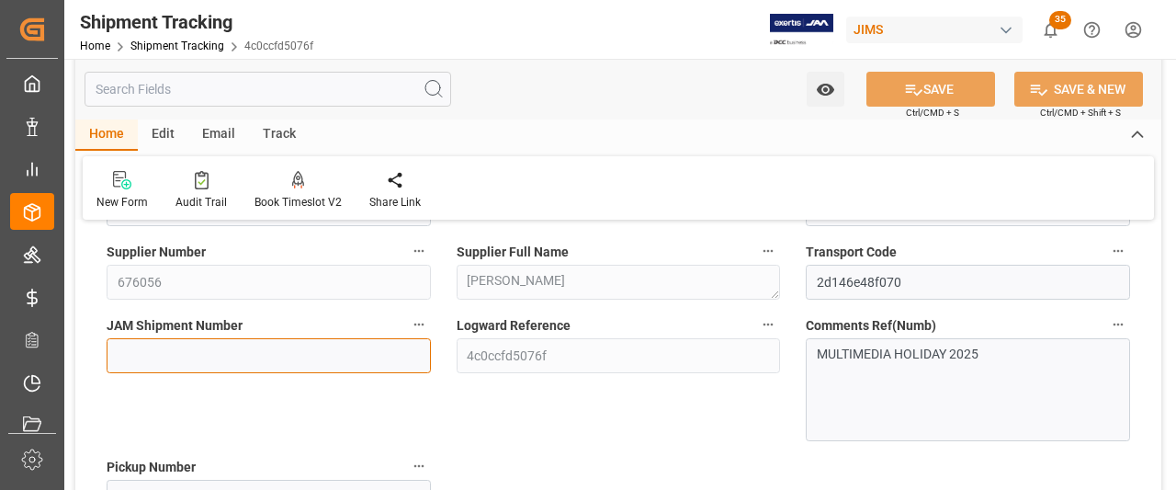
click at [152, 354] on input at bounding box center [269, 355] width 324 height 35
paste input "73010"
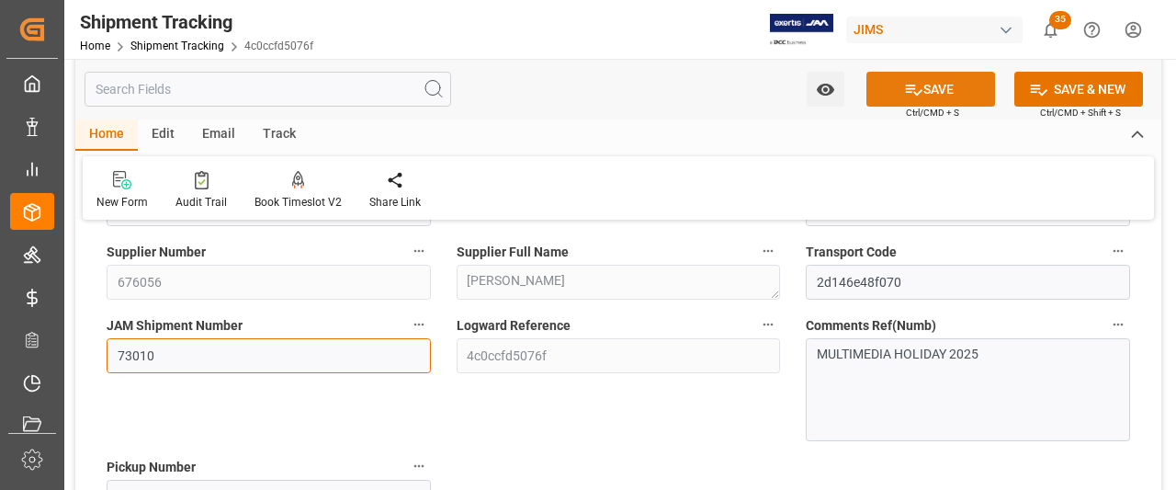
type input "73010"
click at [930, 95] on button "SAVE" at bounding box center [930, 89] width 129 height 35
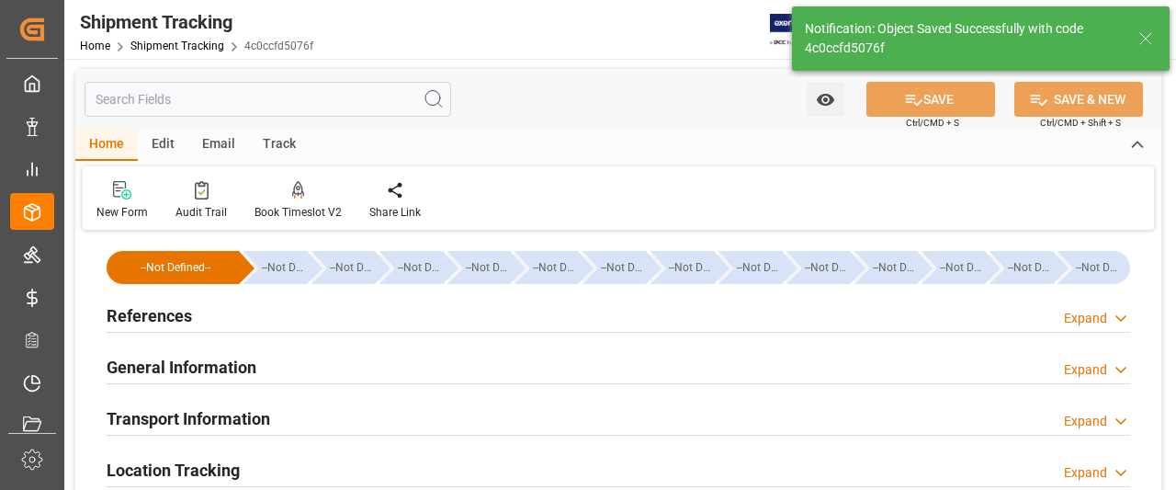
scroll to position [0, 0]
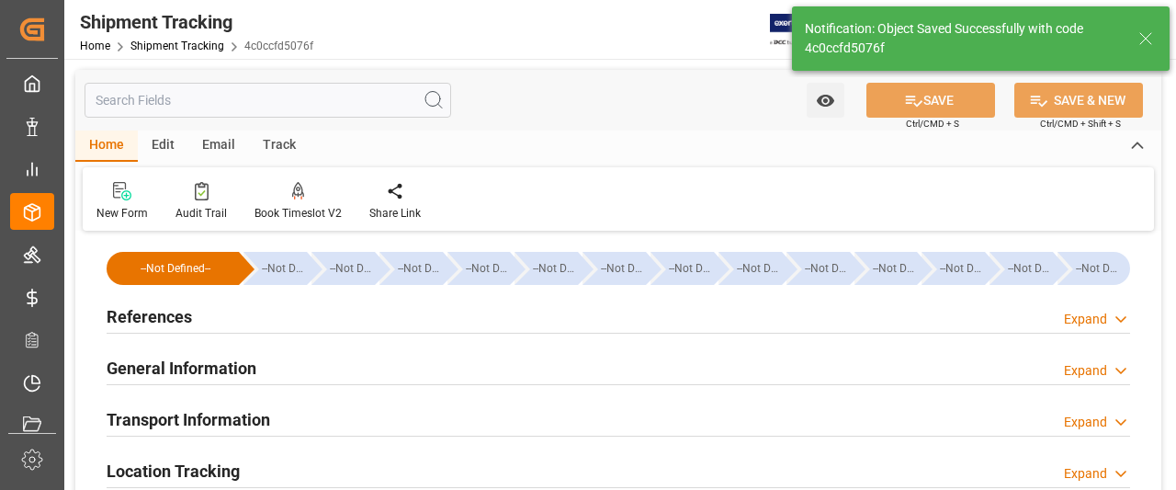
click at [182, 372] on h2 "General Information" at bounding box center [182, 367] width 150 height 25
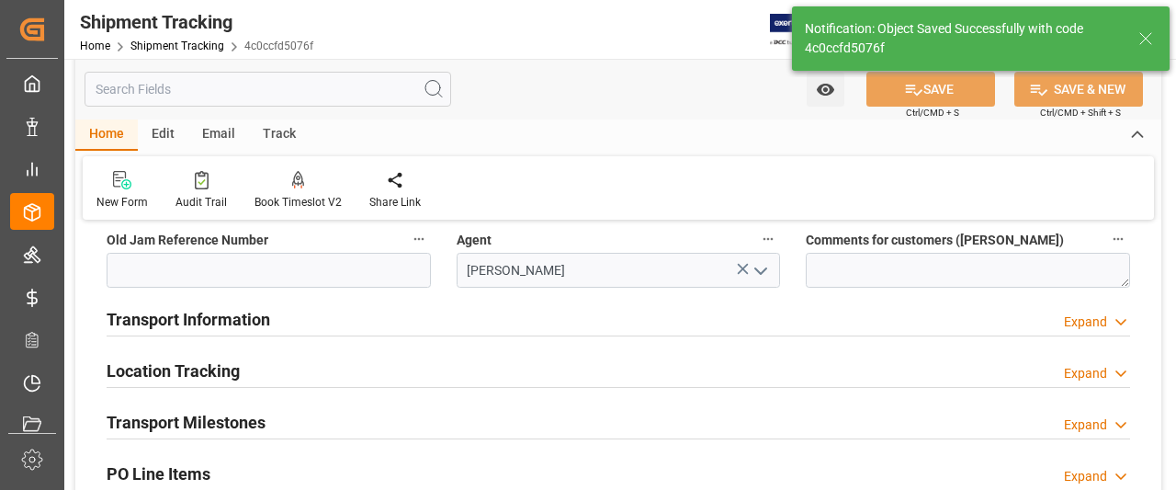
scroll to position [276, 0]
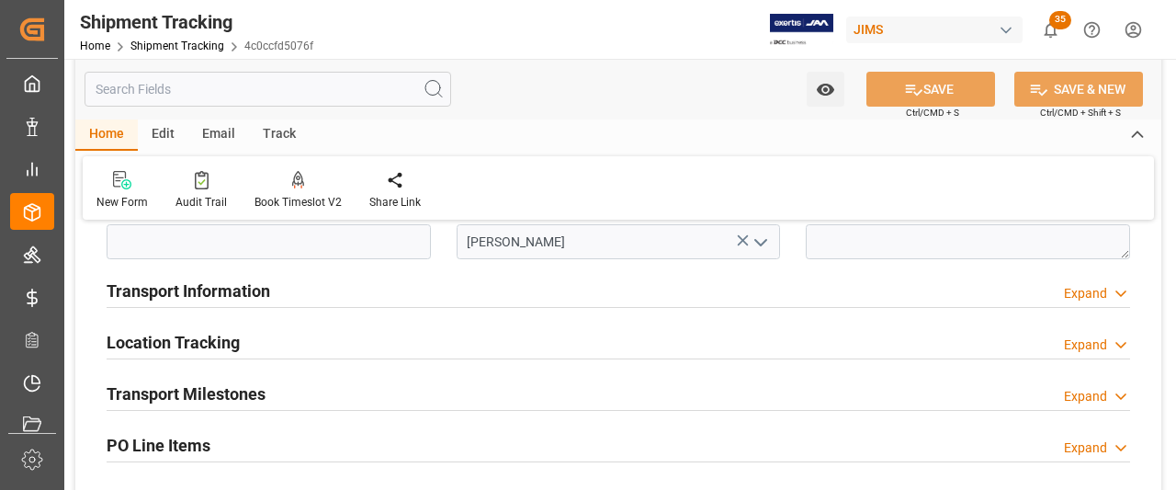
click at [163, 299] on h2 "Transport Information" at bounding box center [189, 290] width 164 height 25
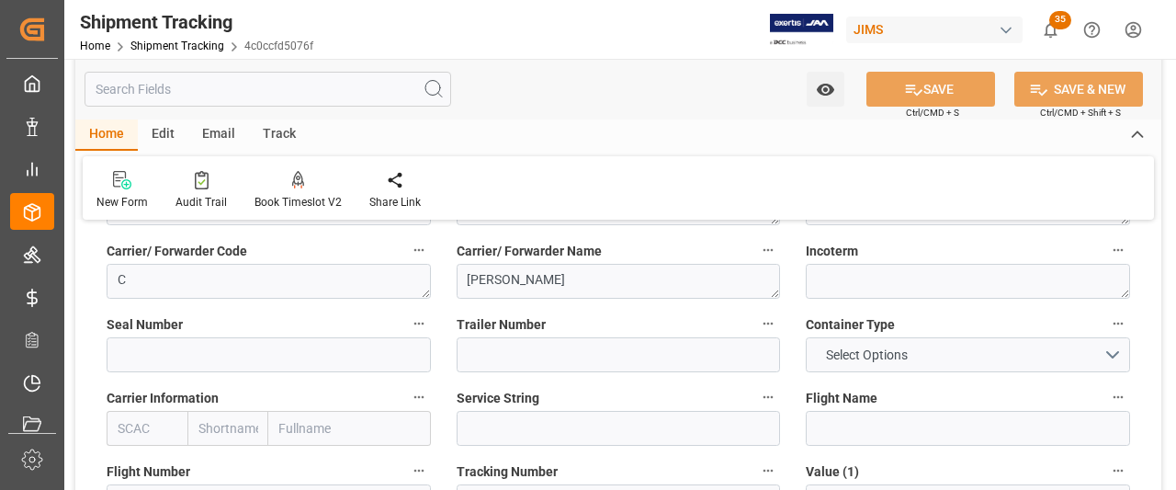
scroll to position [459, 0]
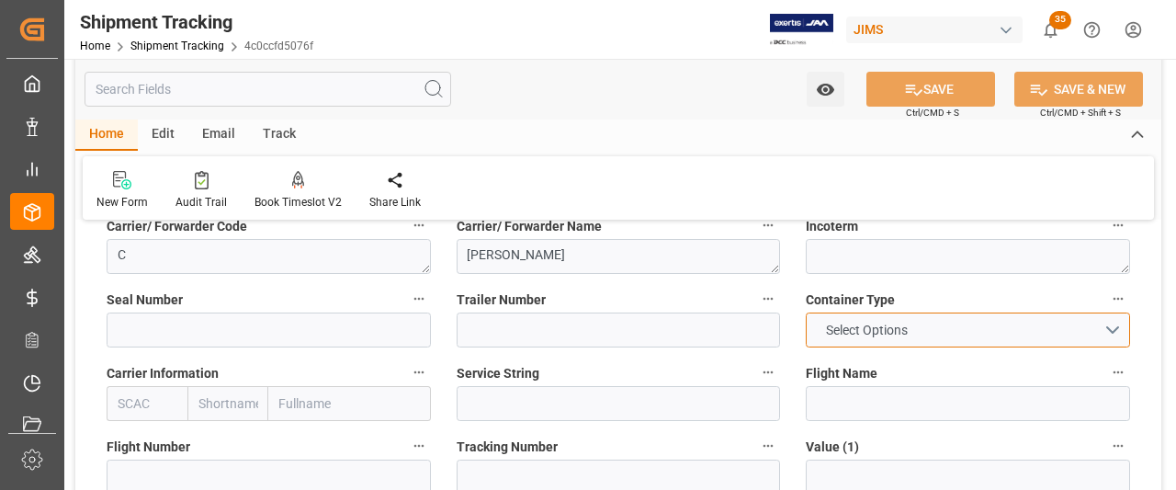
click at [1107, 326] on button "Select Options" at bounding box center [968, 329] width 324 height 35
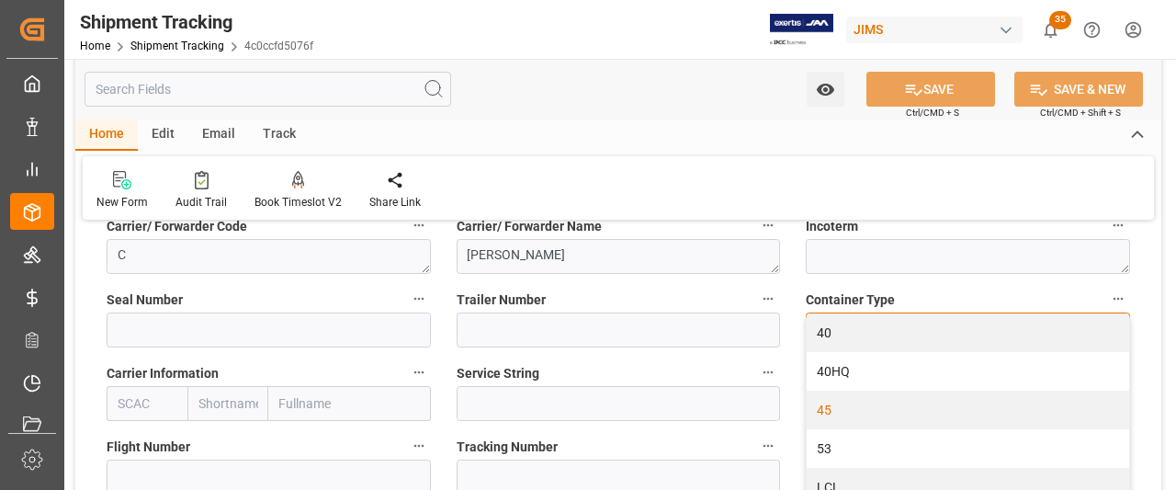
scroll to position [75, 0]
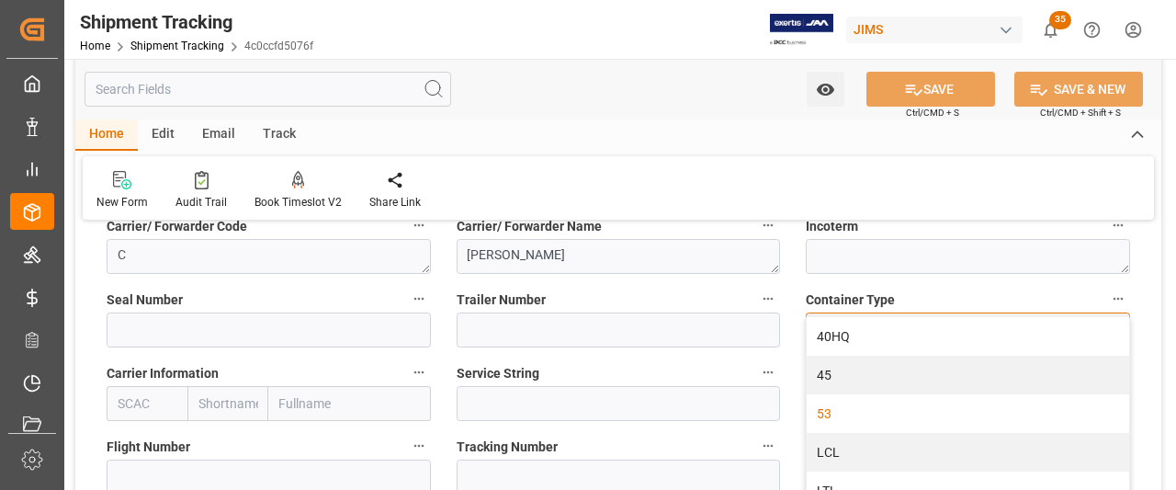
click at [838, 407] on div "53" at bounding box center [968, 413] width 322 height 39
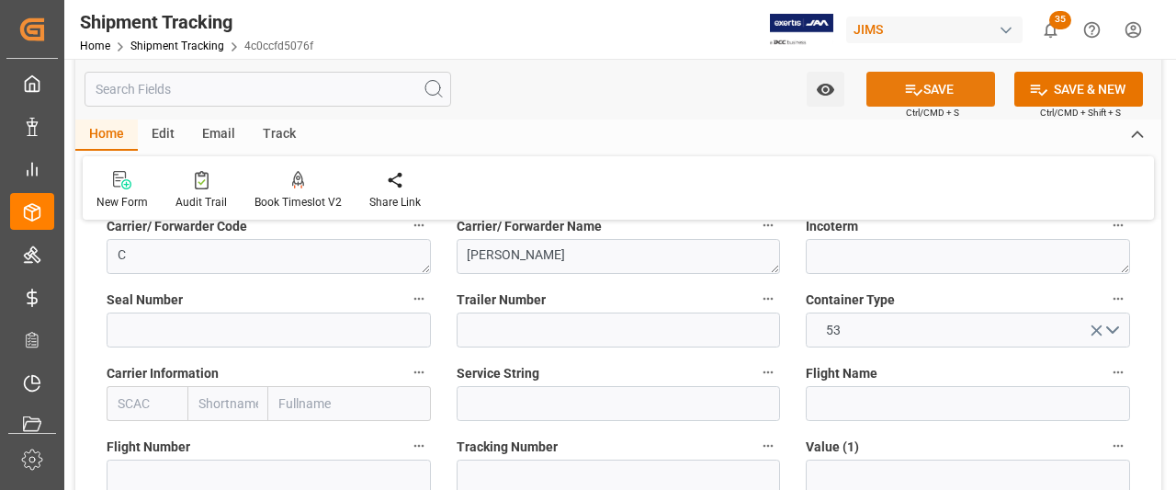
click at [970, 89] on button "SAVE" at bounding box center [930, 89] width 129 height 35
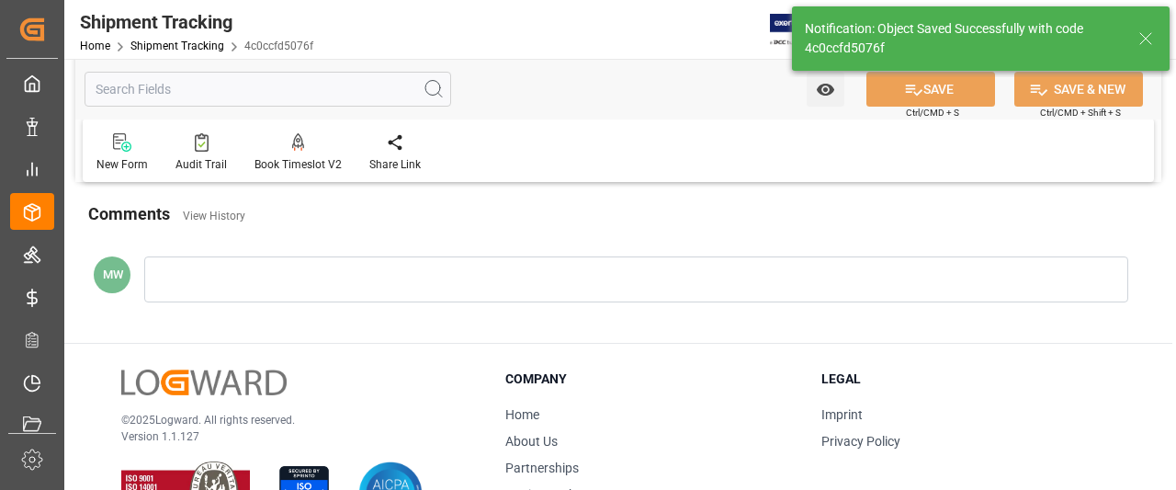
scroll to position [110, 0]
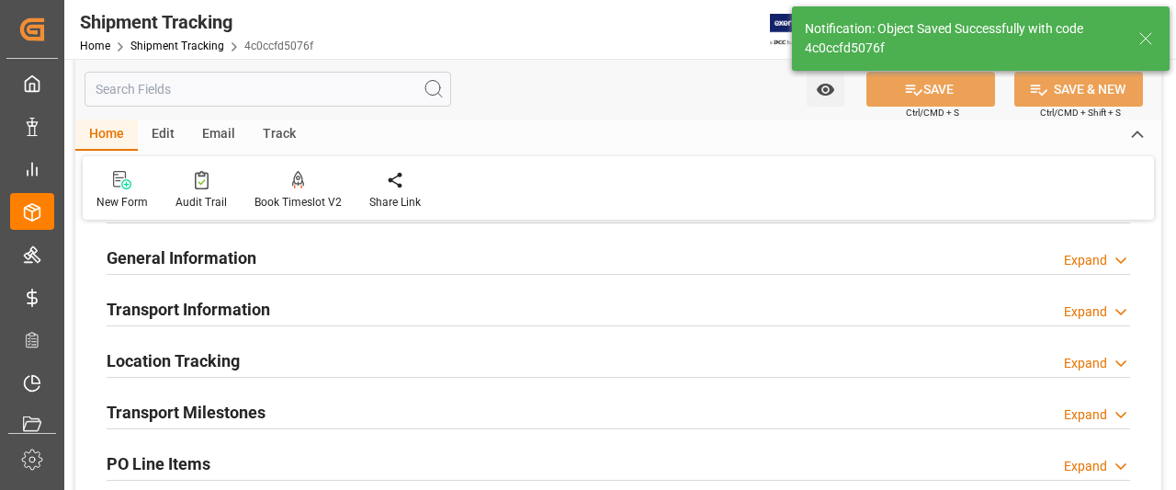
click at [214, 409] on h2 "Transport Milestones" at bounding box center [186, 412] width 159 height 25
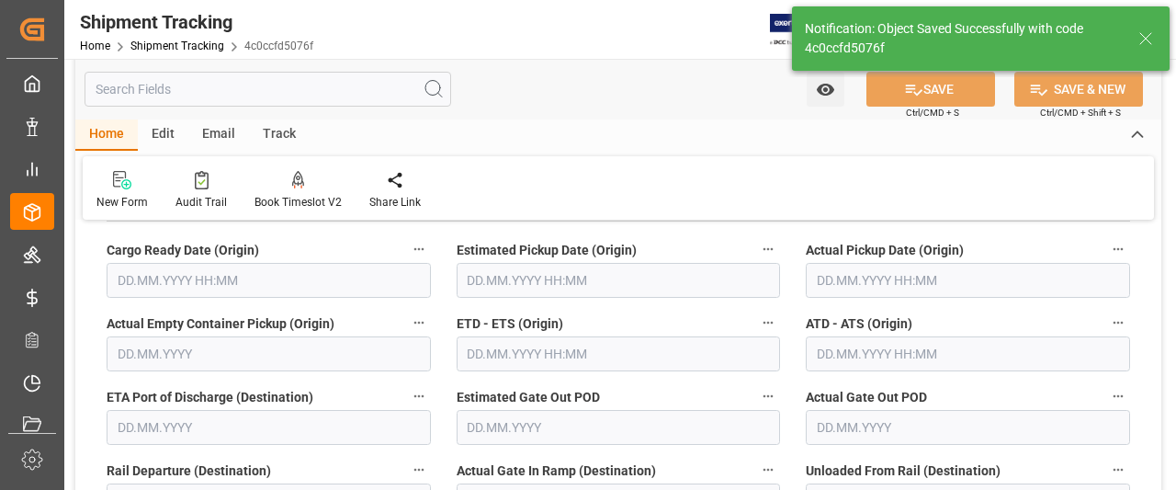
scroll to position [294, 0]
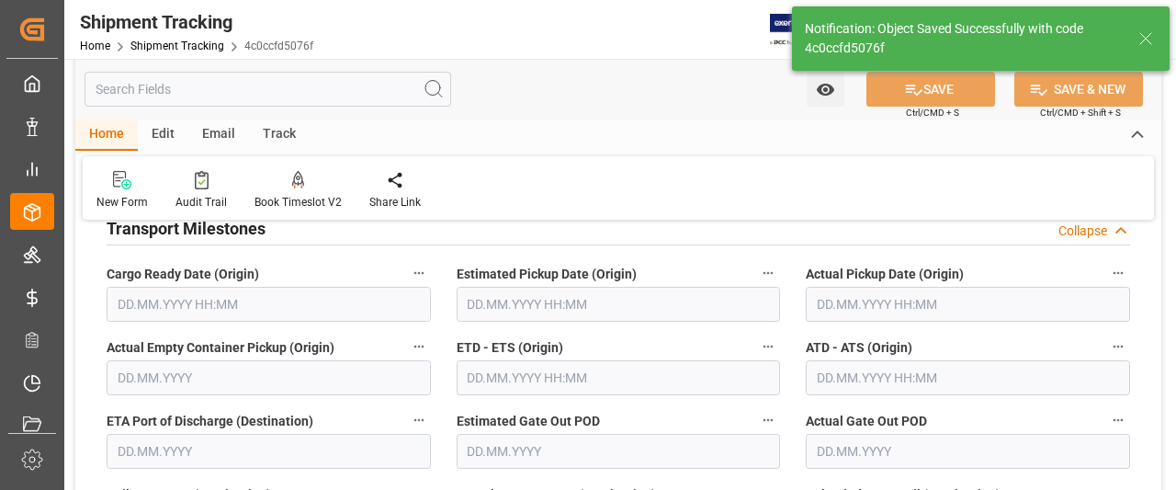
click at [283, 304] on input "text" at bounding box center [269, 304] width 324 height 35
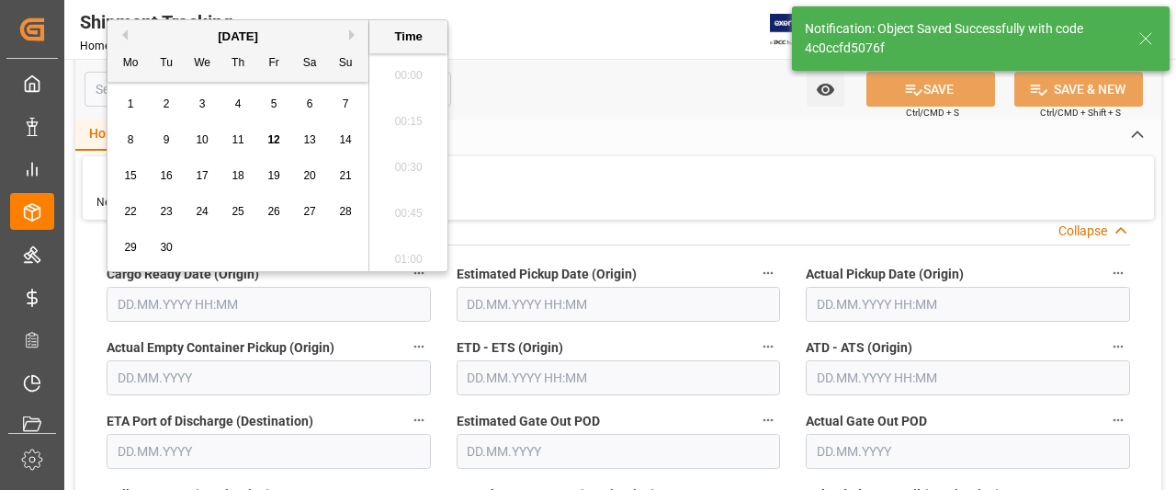
scroll to position [2256, 0]
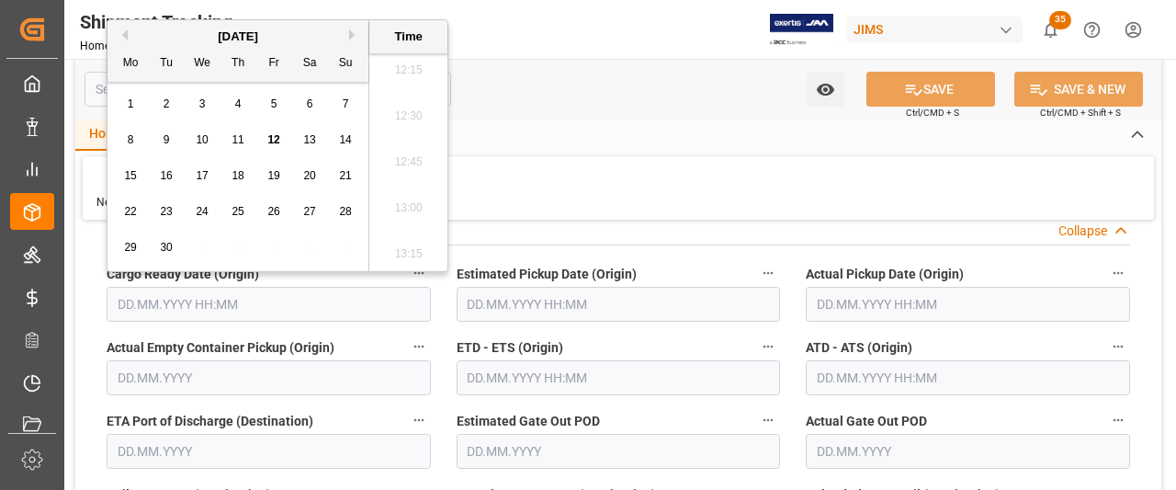
click at [272, 141] on span "12" at bounding box center [273, 139] width 12 height 13
type input "12.09.2025 00:00"
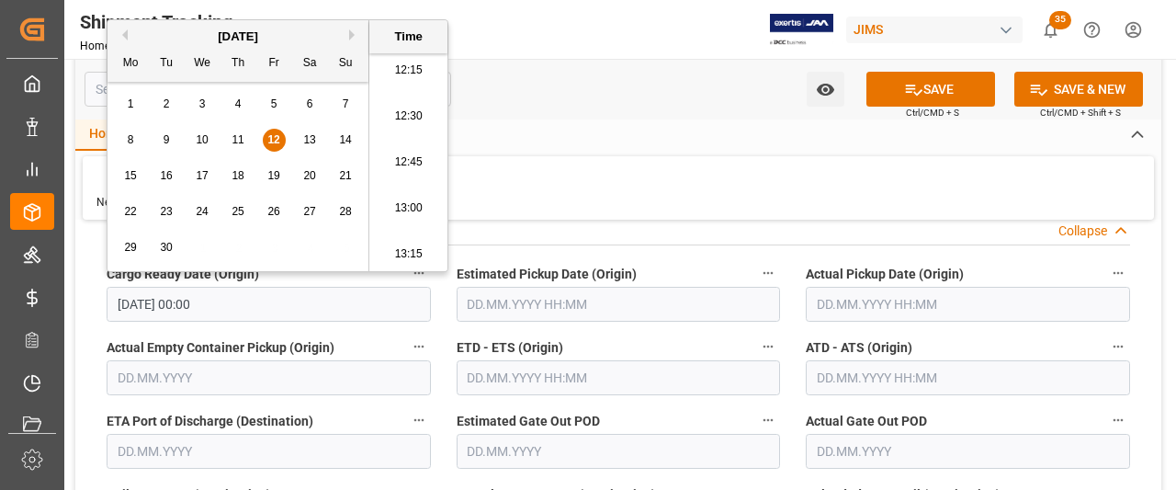
click at [675, 305] on input "text" at bounding box center [619, 304] width 324 height 35
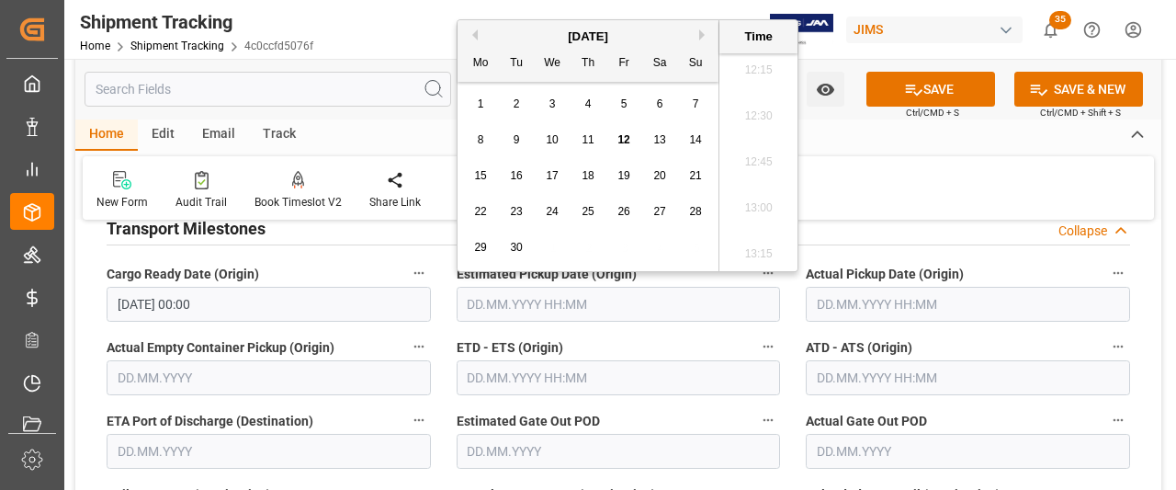
click at [876, 308] on input "text" at bounding box center [968, 304] width 324 height 35
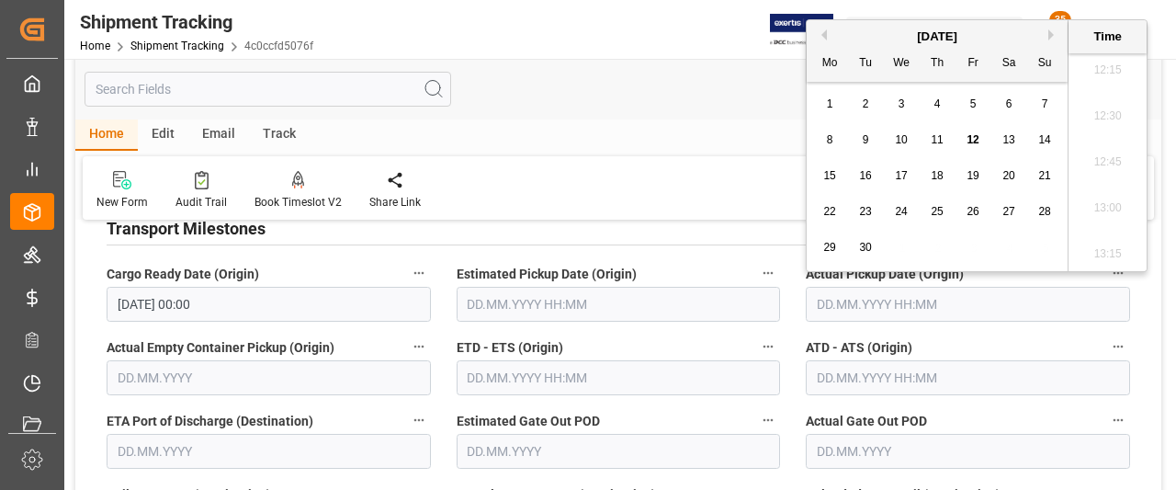
click at [965, 139] on div "12" at bounding box center [973, 141] width 23 height 22
type input "12.09.2025 00:00"
click at [828, 390] on input "text" at bounding box center [968, 377] width 324 height 35
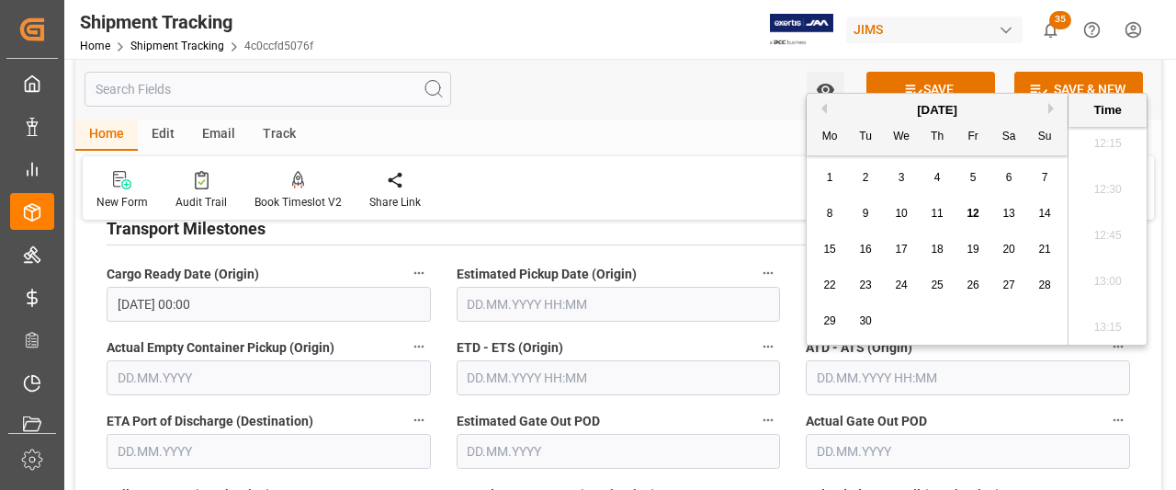
click at [980, 218] on div "12" at bounding box center [973, 214] width 23 height 22
type input "12.09.2025 00:00"
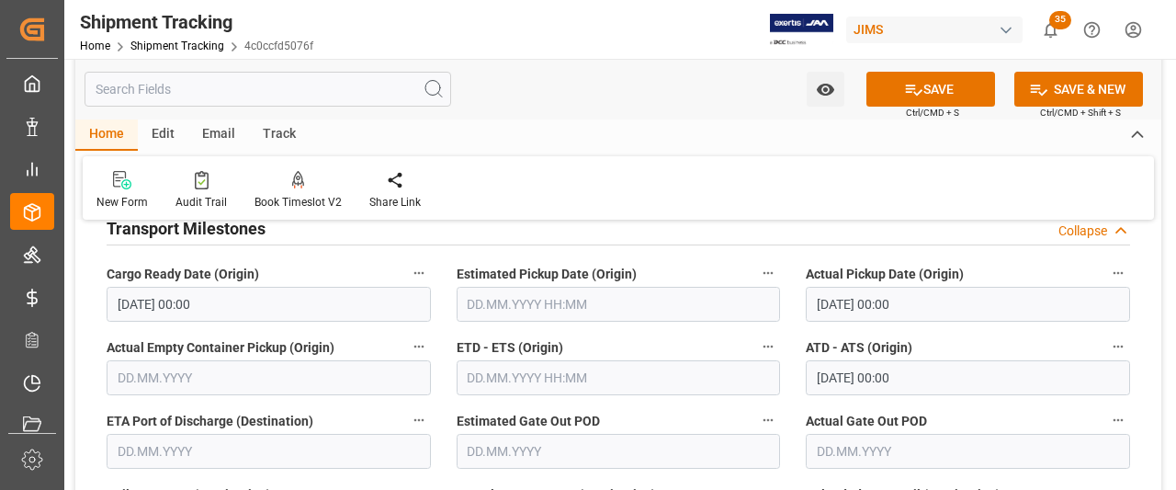
click at [717, 198] on div "New Form Audit Trail Book Timeslot V2 Book a Timeslot for the shipment Share Li…" at bounding box center [618, 187] width 1071 height 63
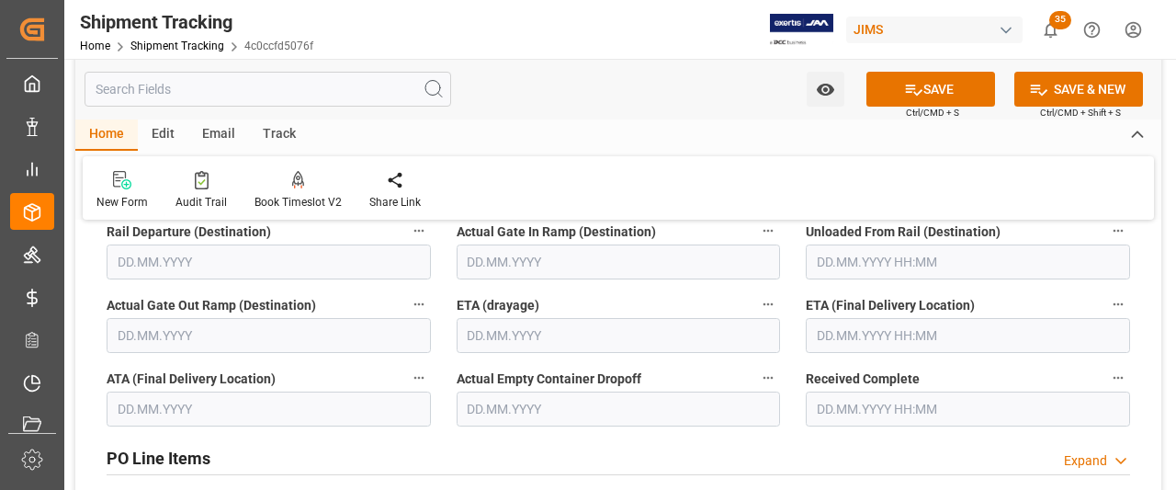
scroll to position [570, 0]
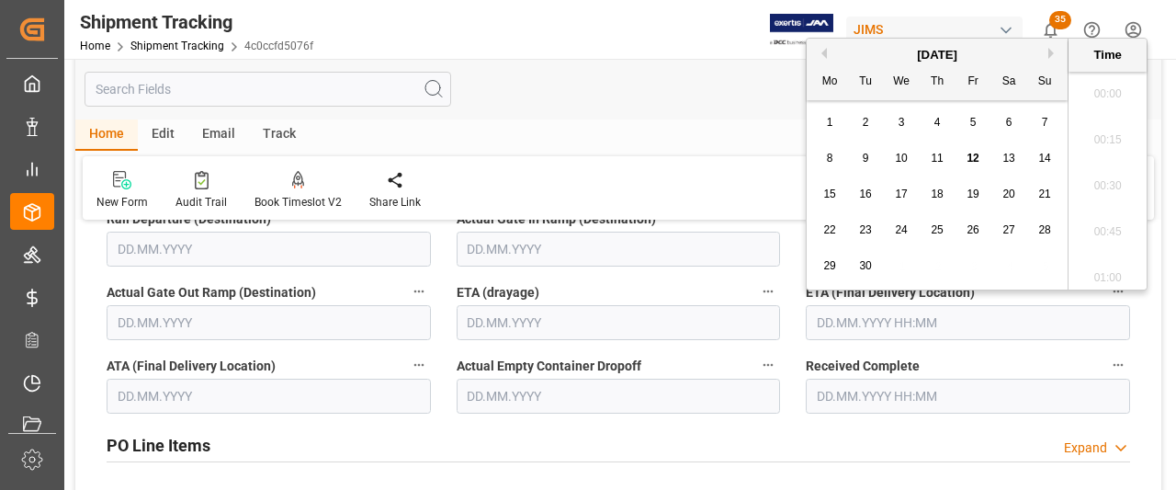
click at [854, 326] on input "text" at bounding box center [968, 322] width 324 height 35
click at [903, 198] on span "17" at bounding box center [901, 193] width 12 height 13
type input "17.09.2025 00:00"
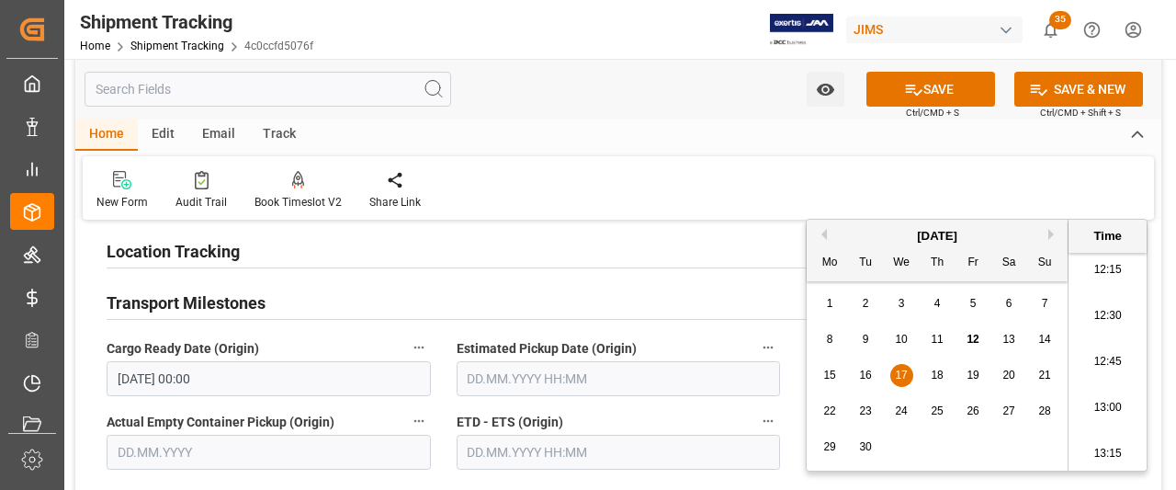
scroll to position [202, 0]
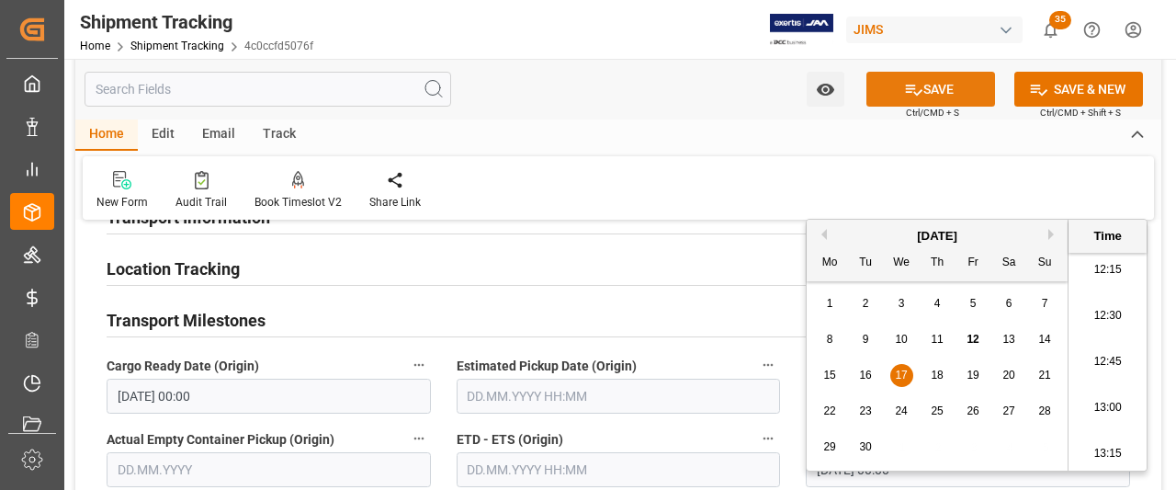
click at [958, 91] on button "SAVE" at bounding box center [930, 89] width 129 height 35
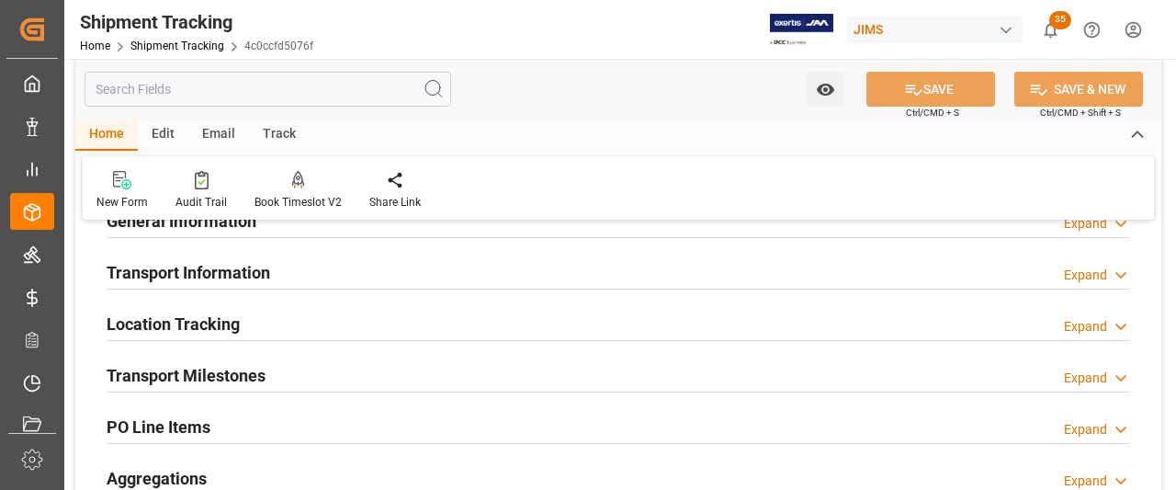
scroll to position [0, 0]
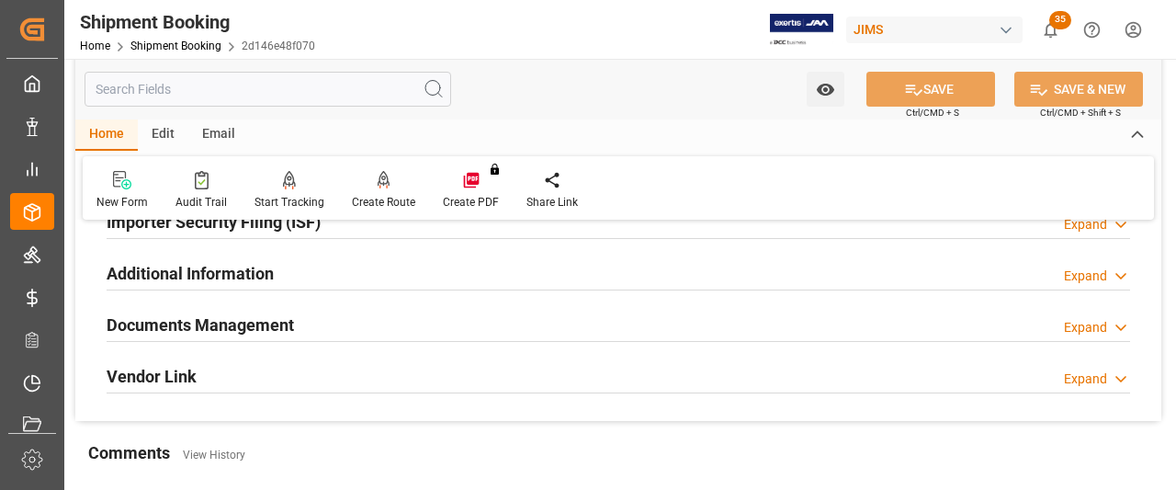
scroll to position [551, 0]
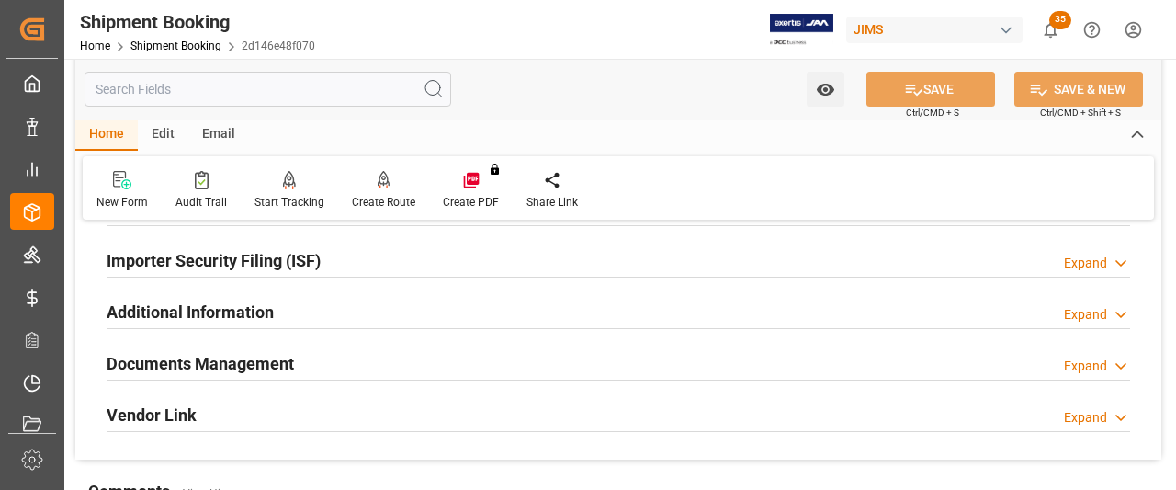
drag, startPoint x: 261, startPoint y: 362, endPoint x: 542, endPoint y: 389, distance: 282.4
click at [261, 362] on h2 "Documents Management" at bounding box center [200, 363] width 187 height 25
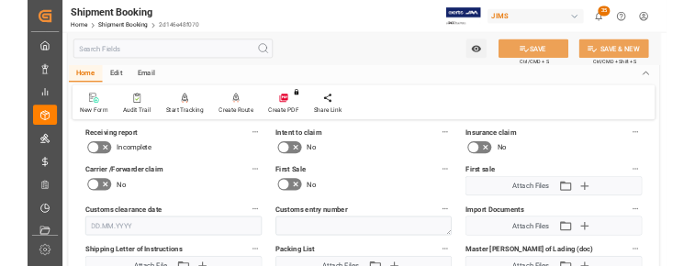
scroll to position [827, 0]
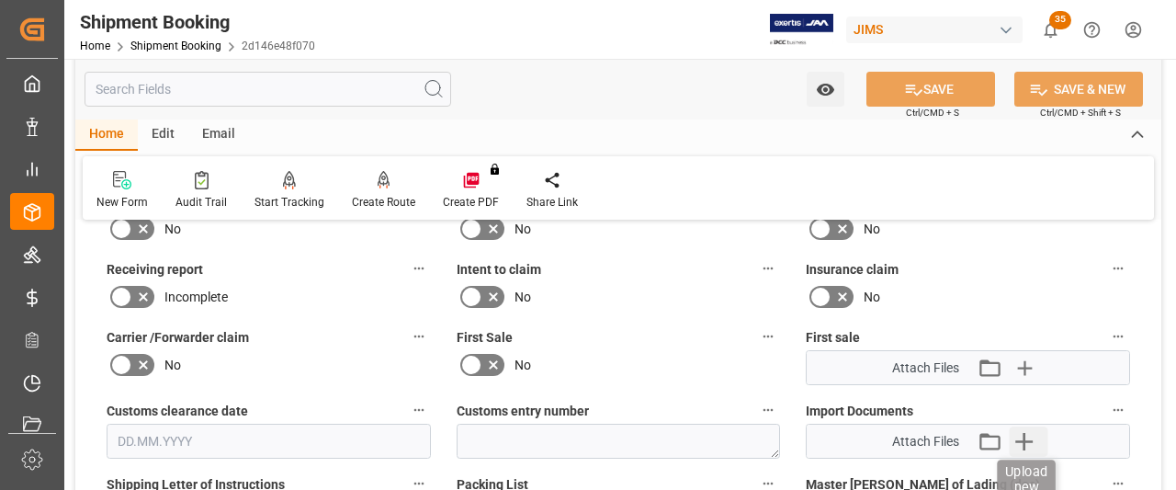
click at [1013, 447] on icon "button" at bounding box center [1023, 440] width 29 height 29
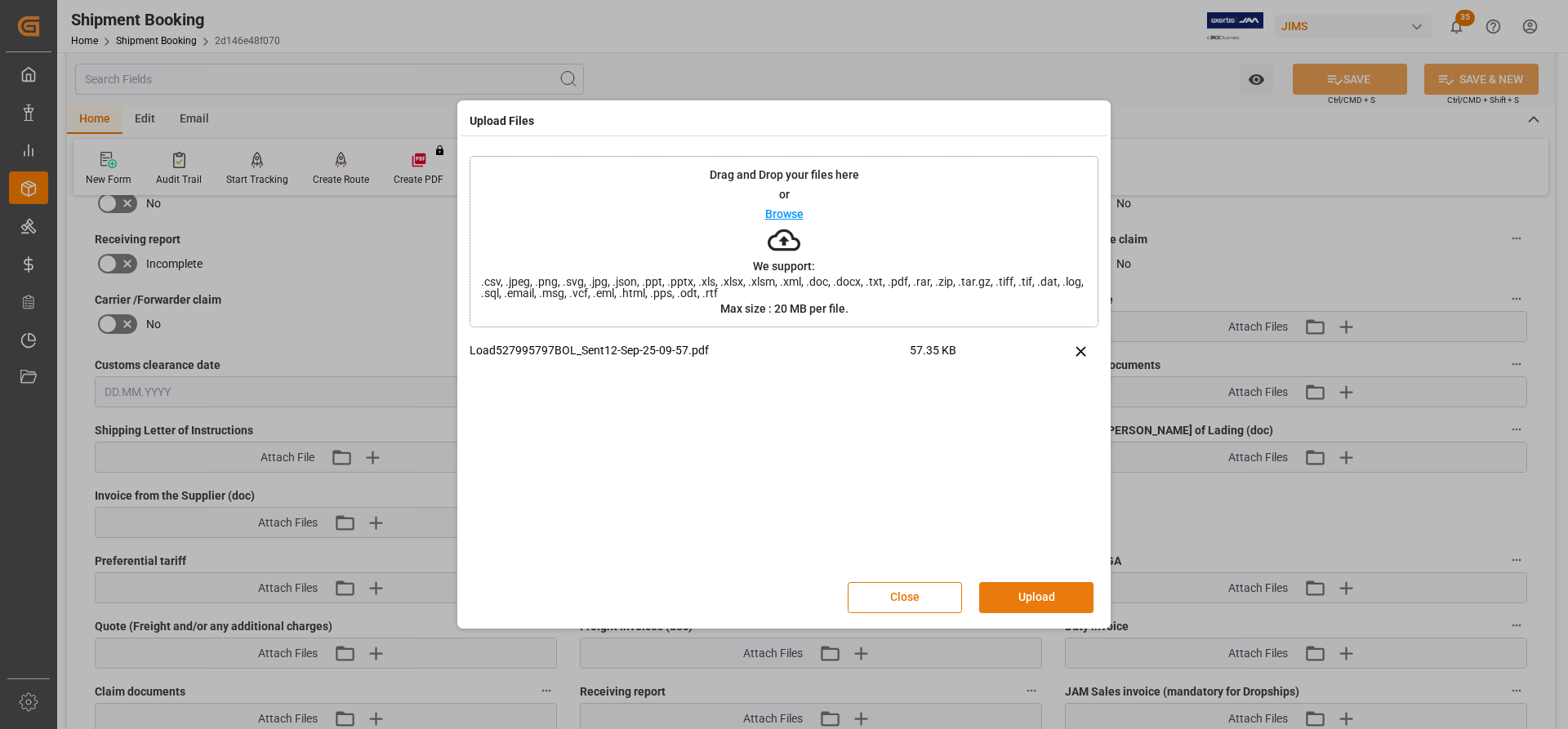
click at [1032, 435] on button "Upload" at bounding box center [1036, 597] width 115 height 31
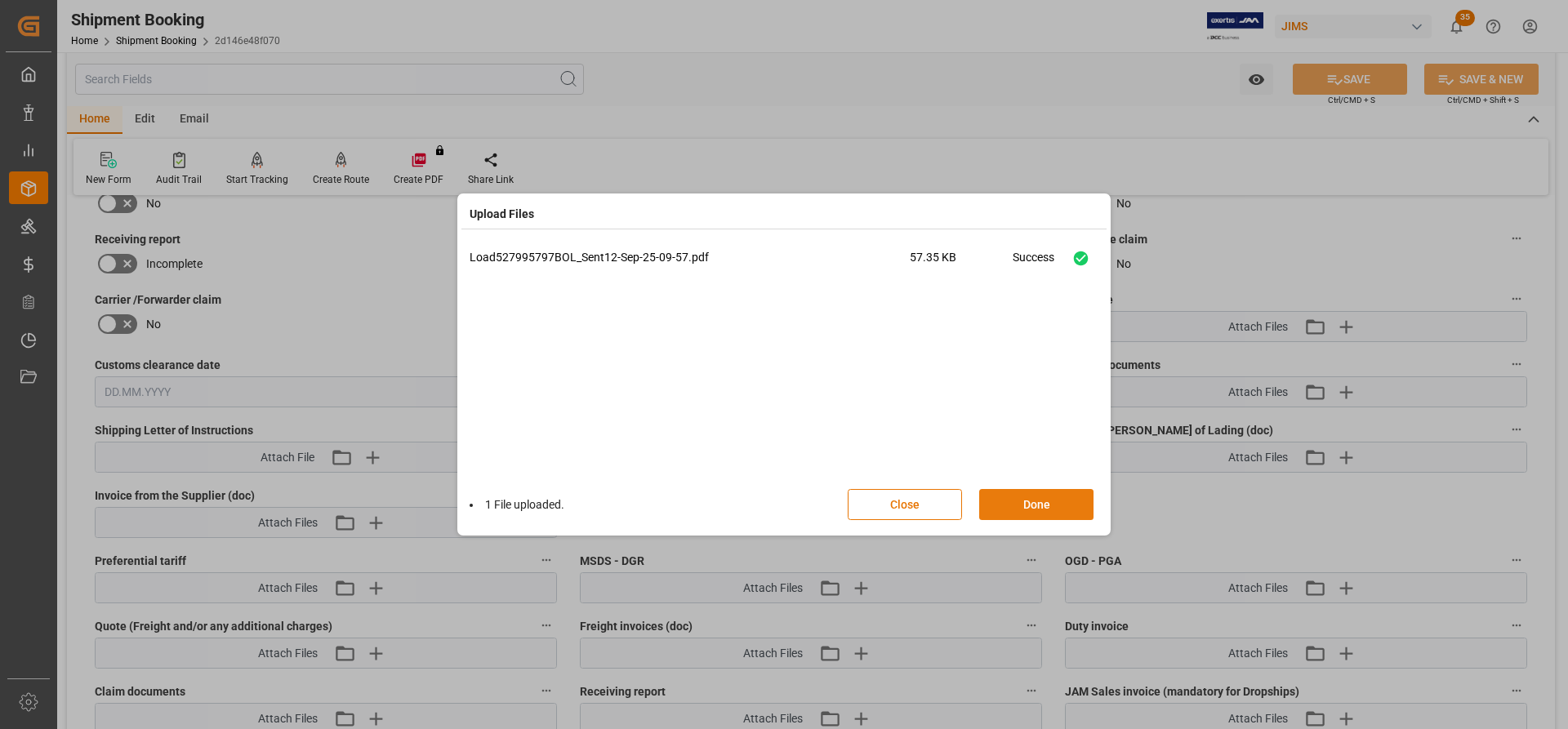
click at [1012, 435] on button "Done" at bounding box center [1036, 504] width 115 height 31
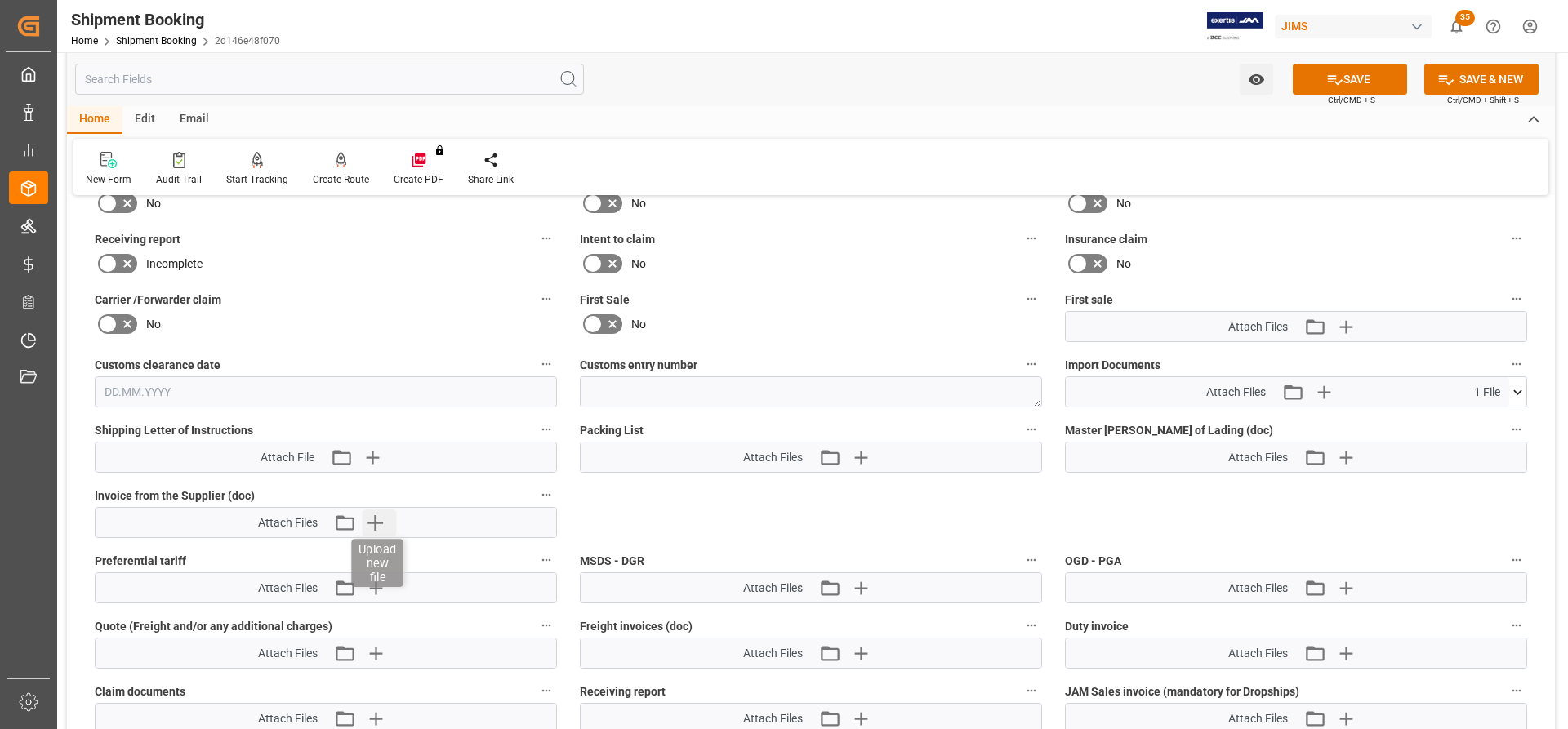
click at [378, 435] on icon "button" at bounding box center [374, 522] width 26 height 26
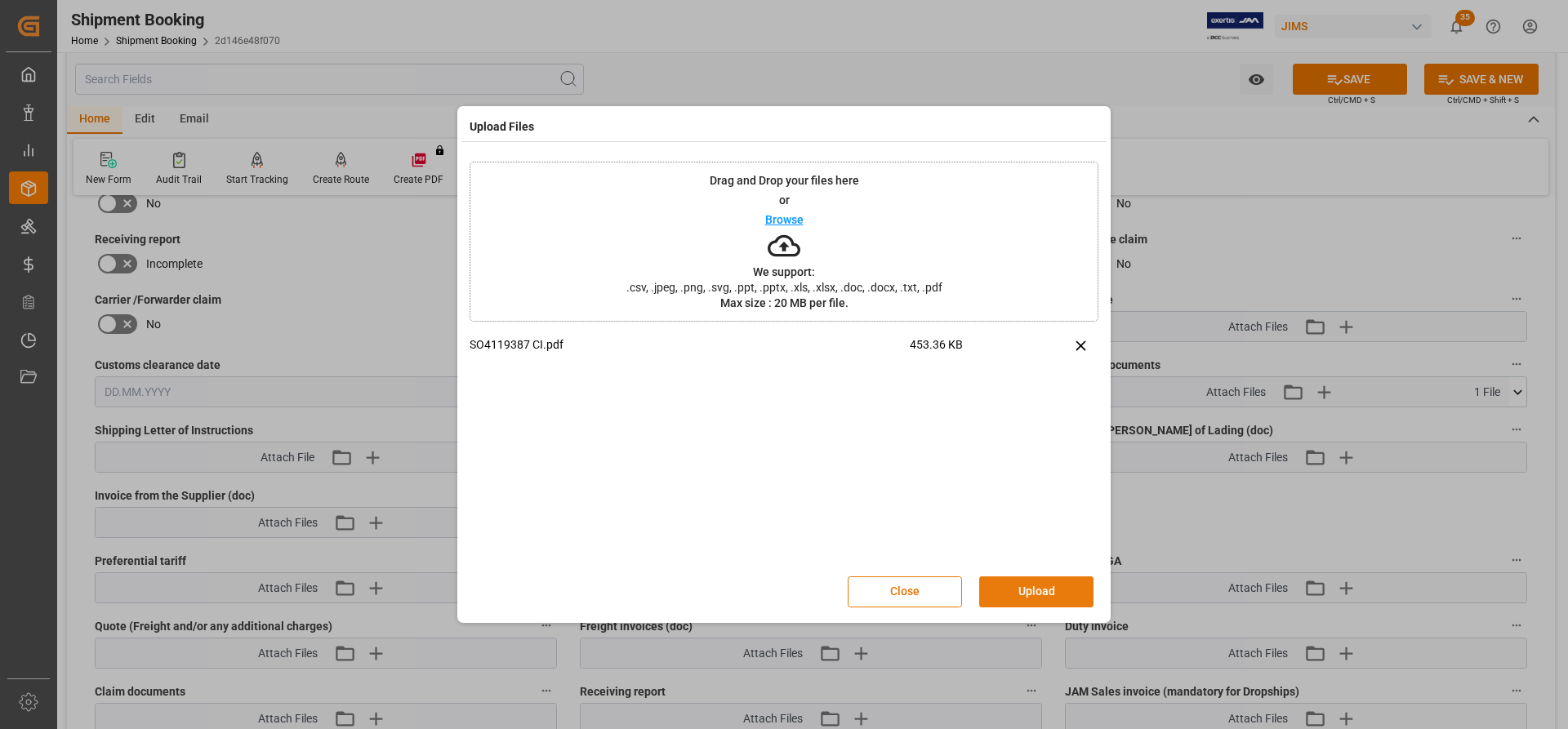
click at [1020, 435] on button "Upload" at bounding box center [1036, 592] width 115 height 31
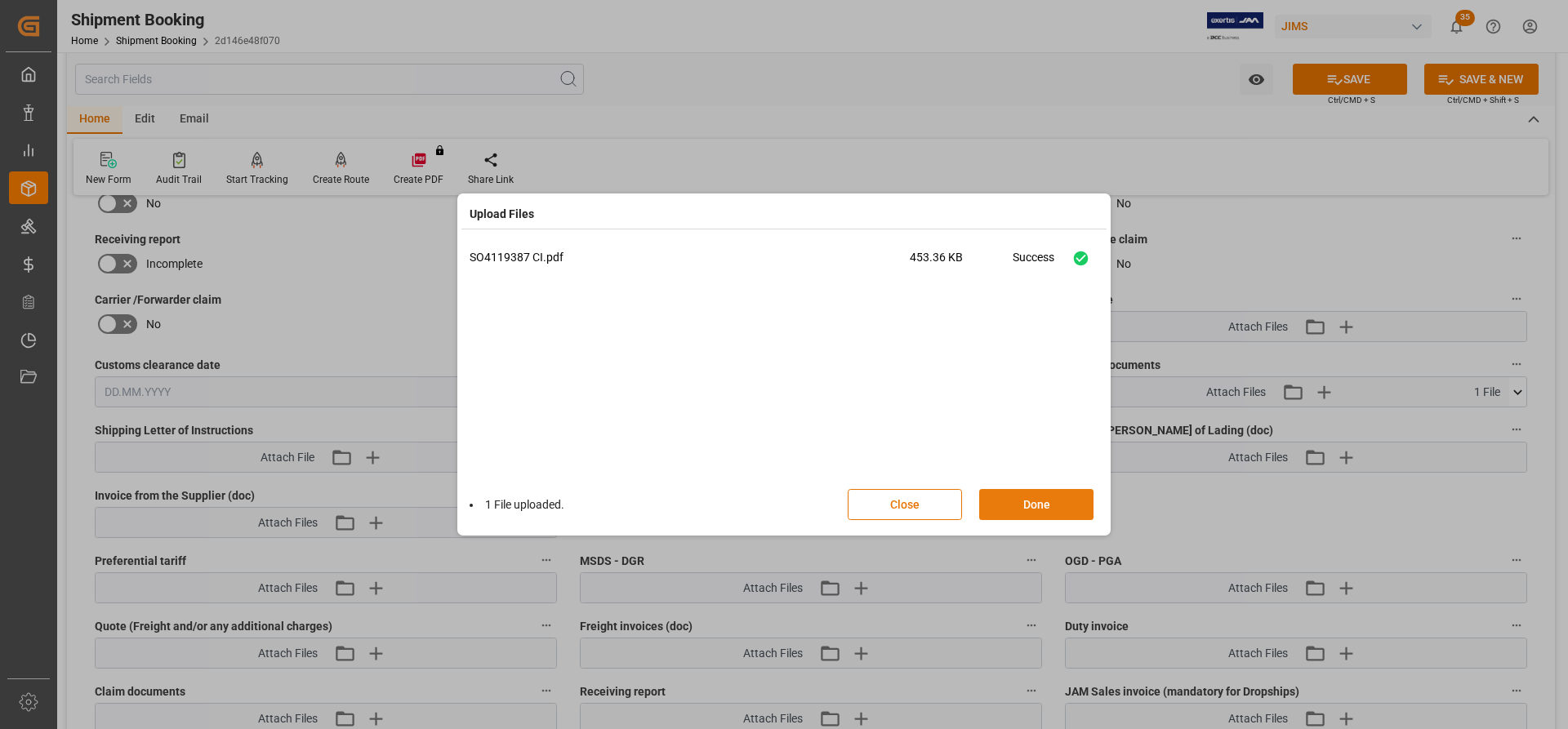
click at [1041, 435] on button "Done" at bounding box center [1036, 504] width 115 height 31
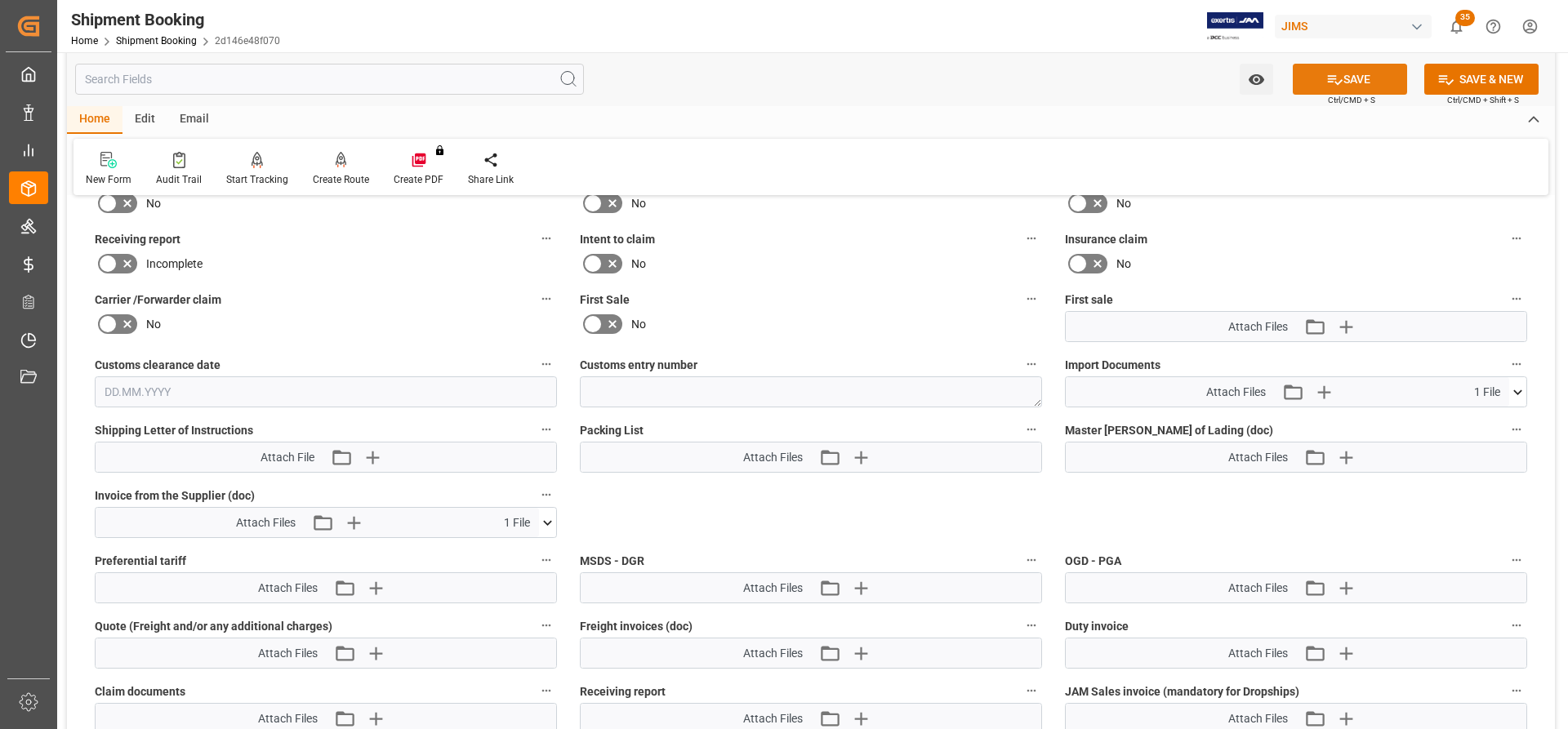
click at [1044, 78] on button "SAVE" at bounding box center [1349, 79] width 115 height 31
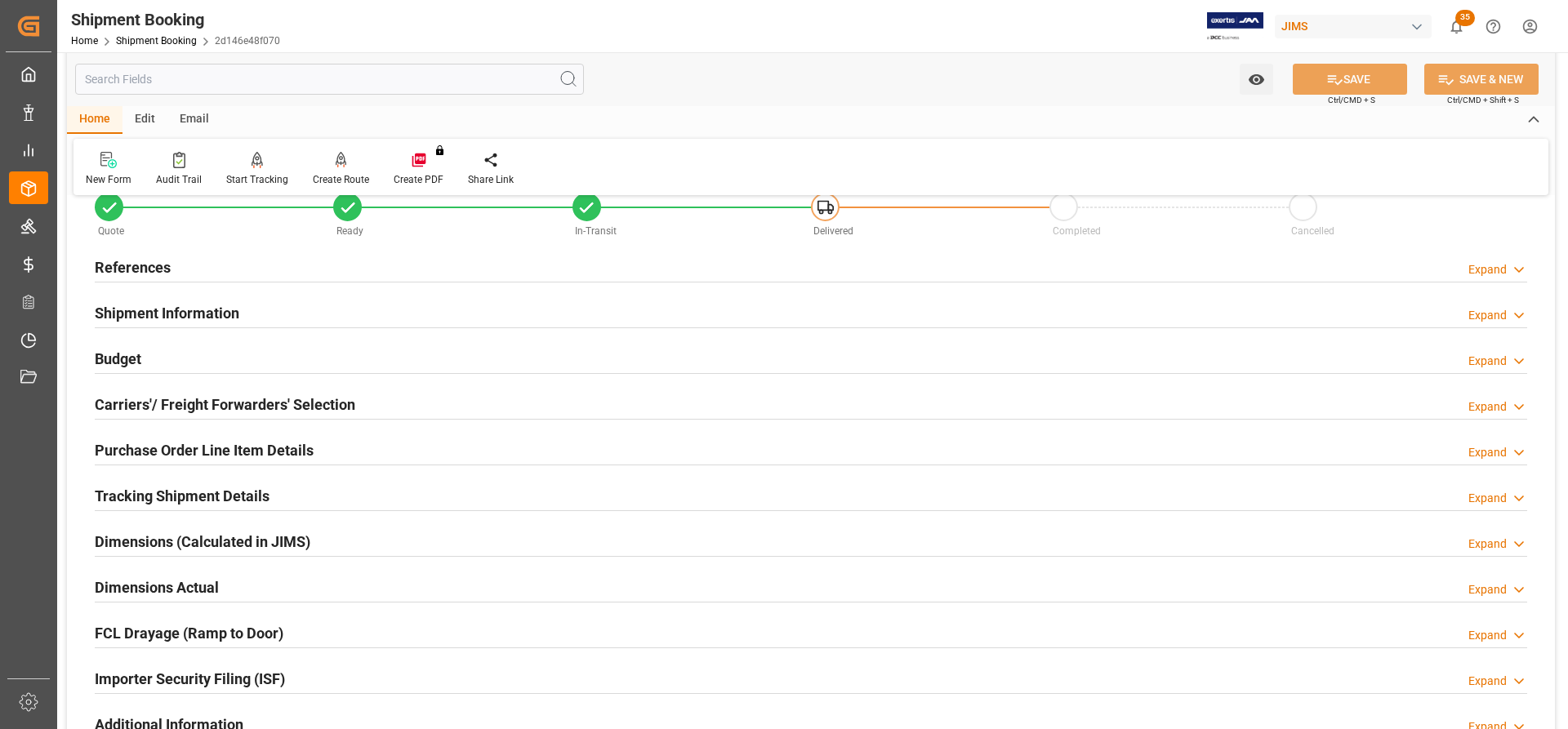
scroll to position [0, 0]
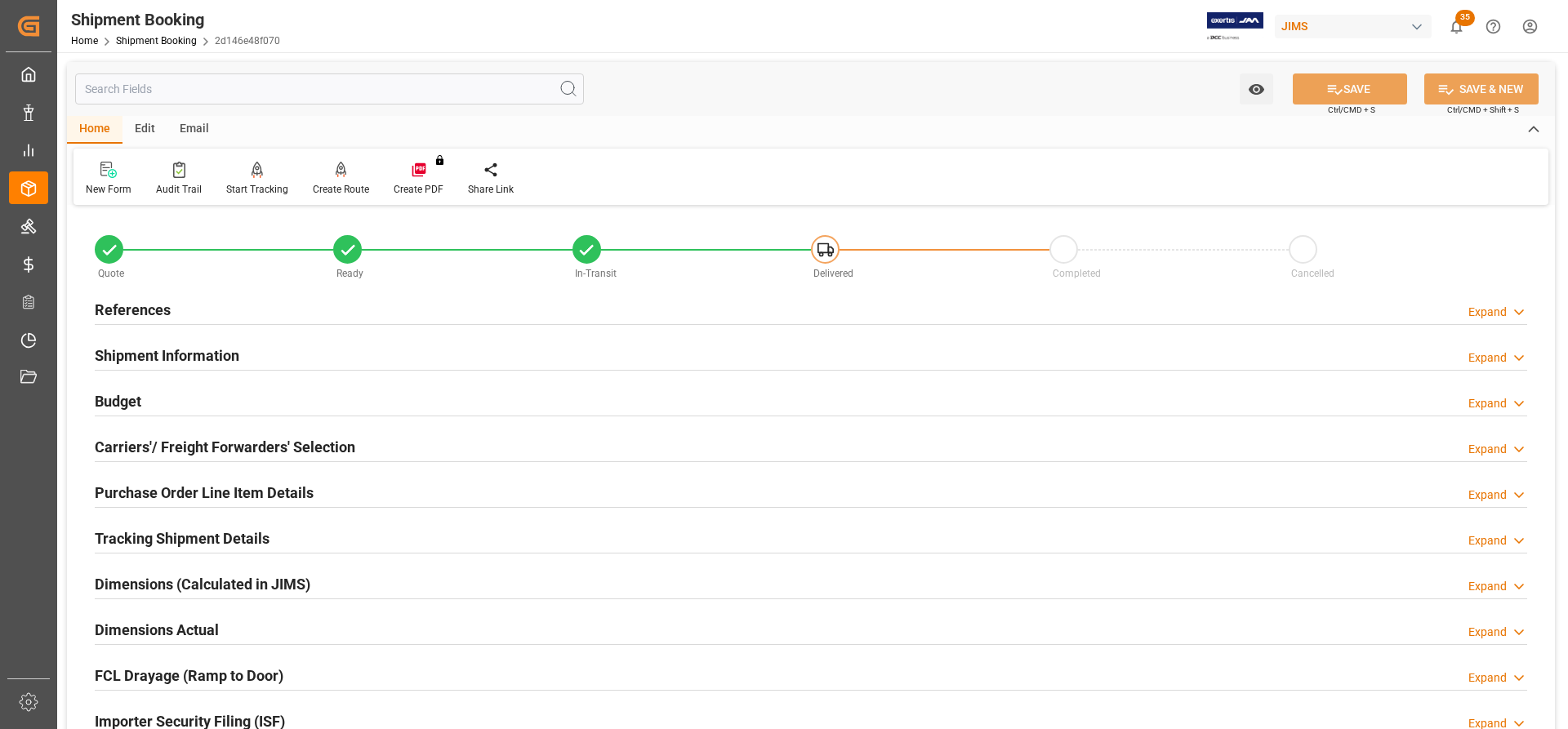
click at [137, 307] on h2 "References" at bounding box center [132, 309] width 76 height 22
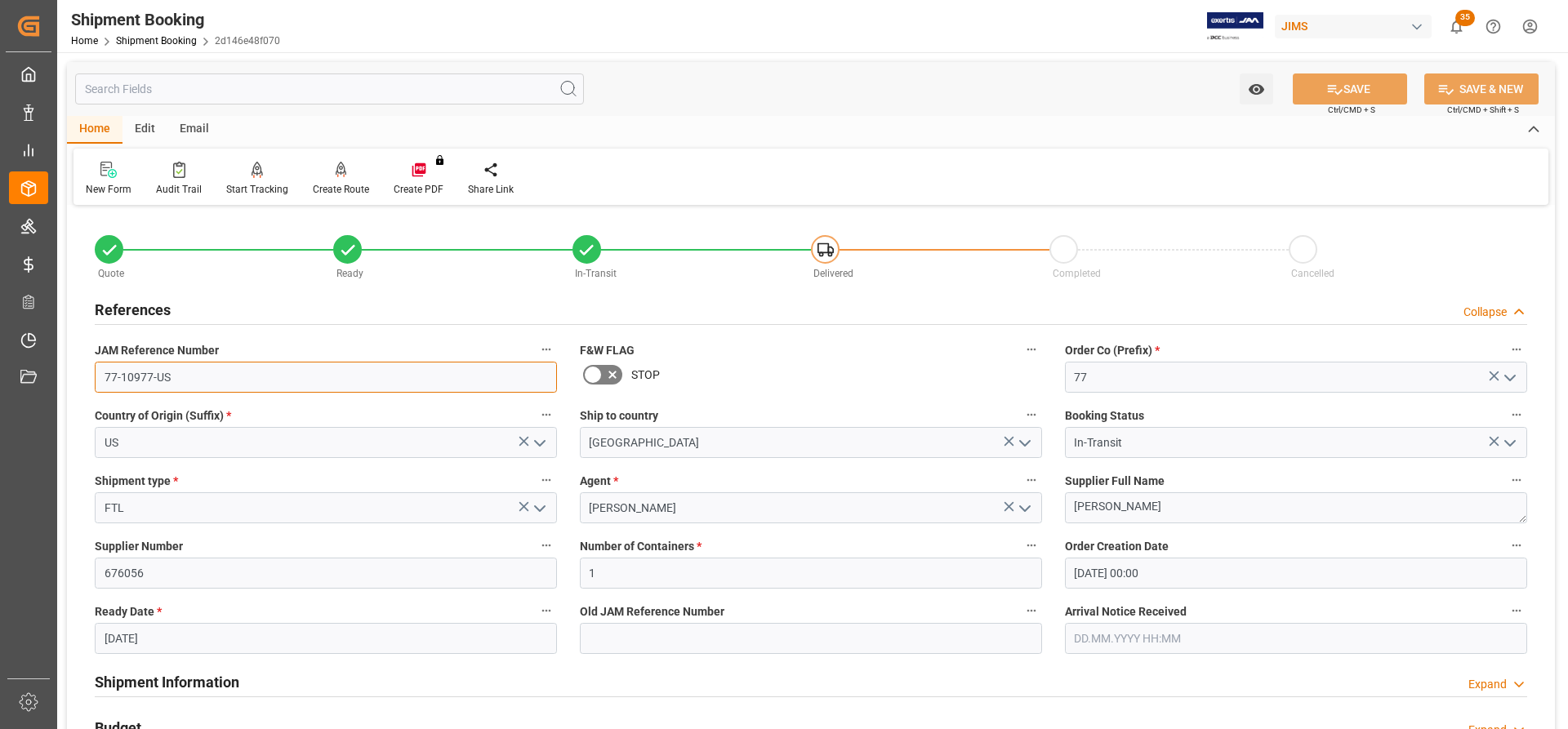
drag, startPoint x: 172, startPoint y: 378, endPoint x: 104, endPoint y: 377, distance: 68.0
click at [104, 377] on input "77-10977-US" at bounding box center [326, 377] width 462 height 31
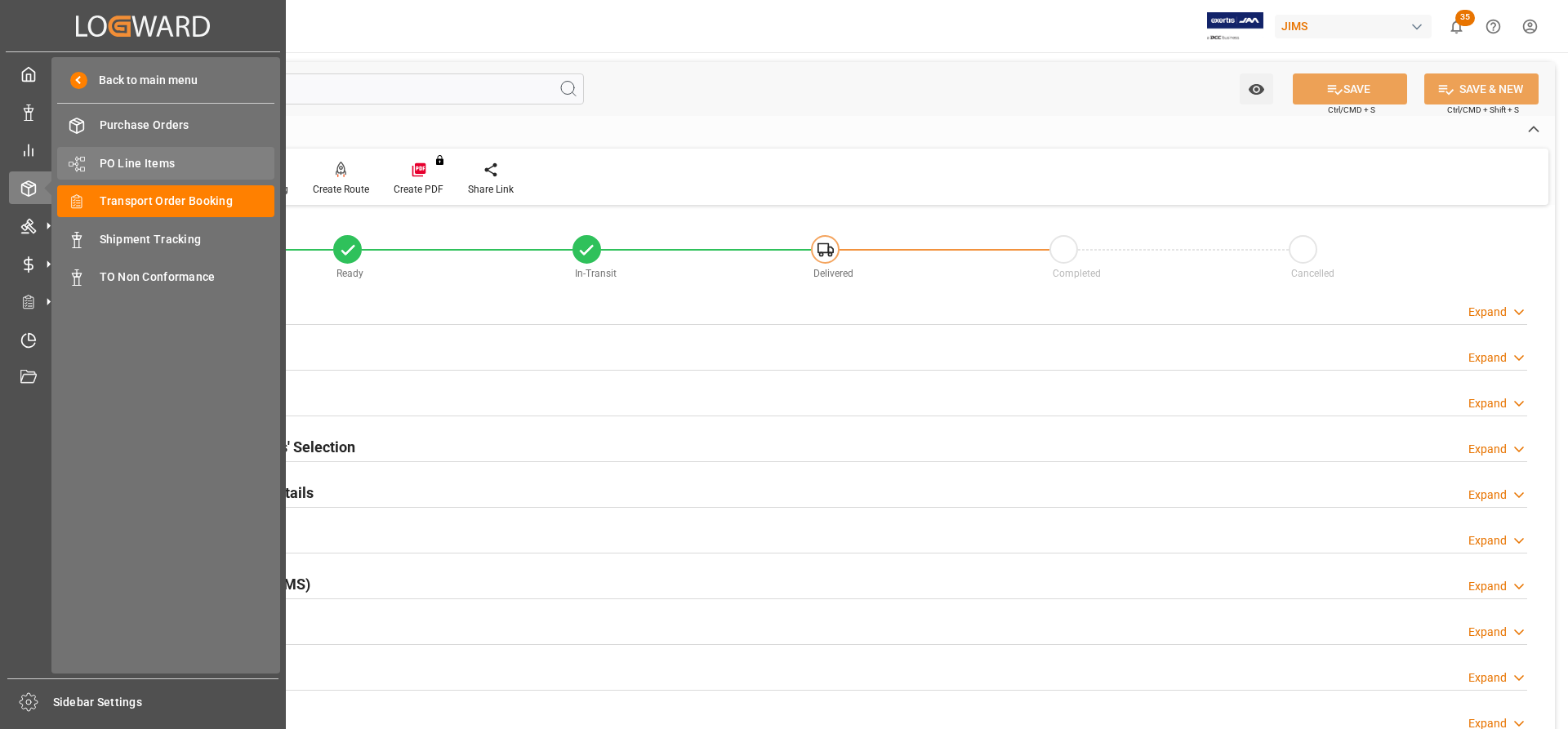
click at [134, 163] on span "PO Line Items" at bounding box center [187, 164] width 175 height 17
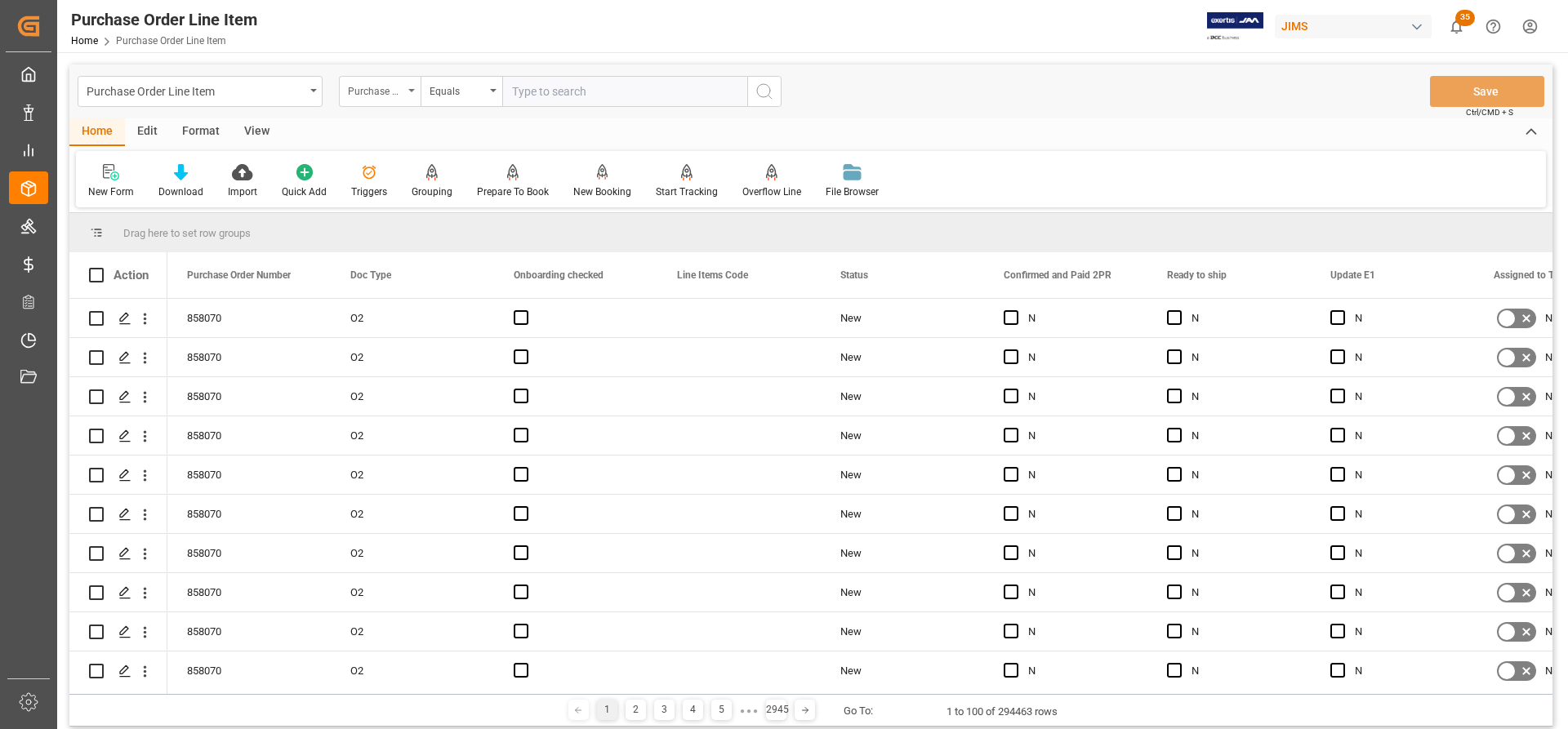
click at [413, 86] on div "Purchase Order Number" at bounding box center [380, 91] width 82 height 31
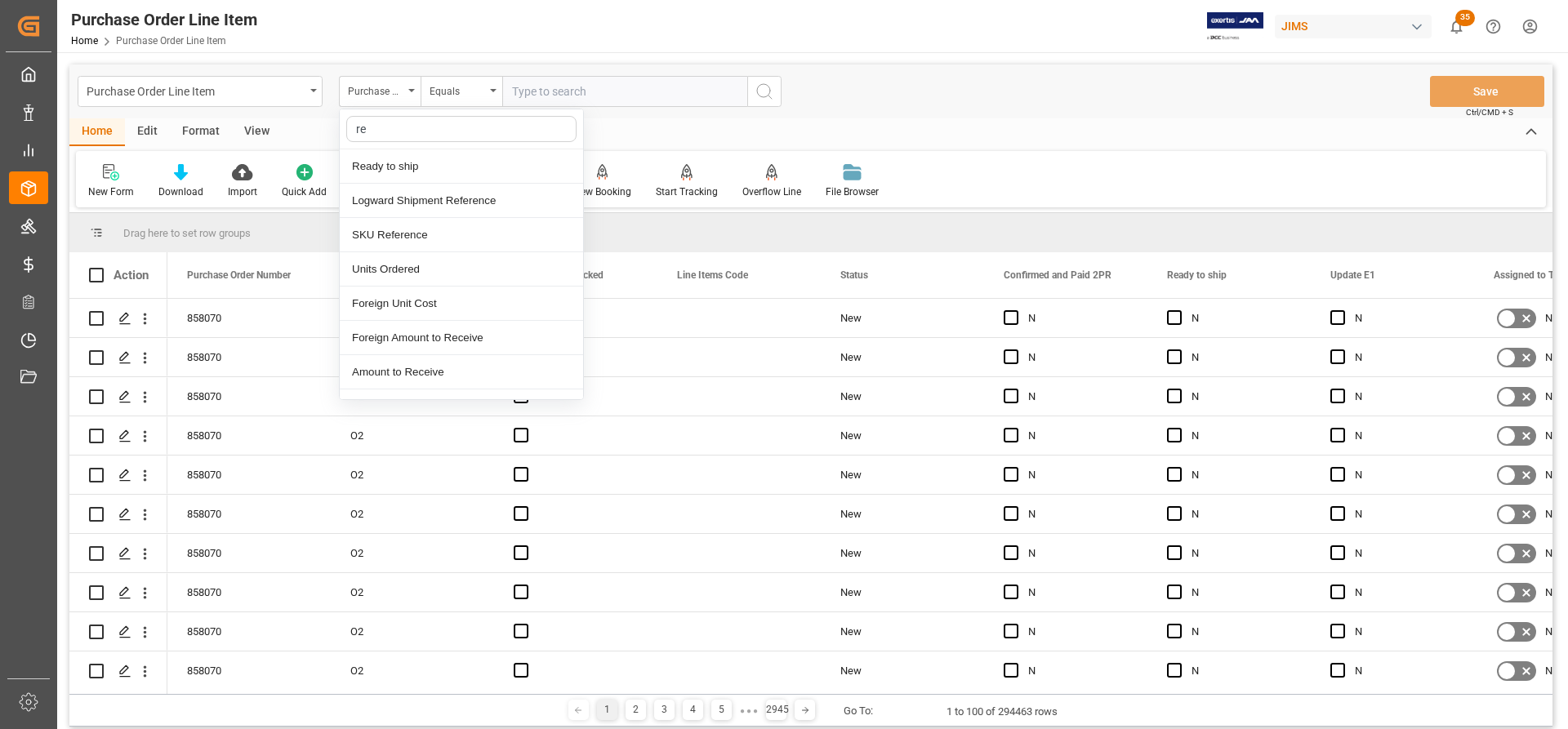
type input "ref"
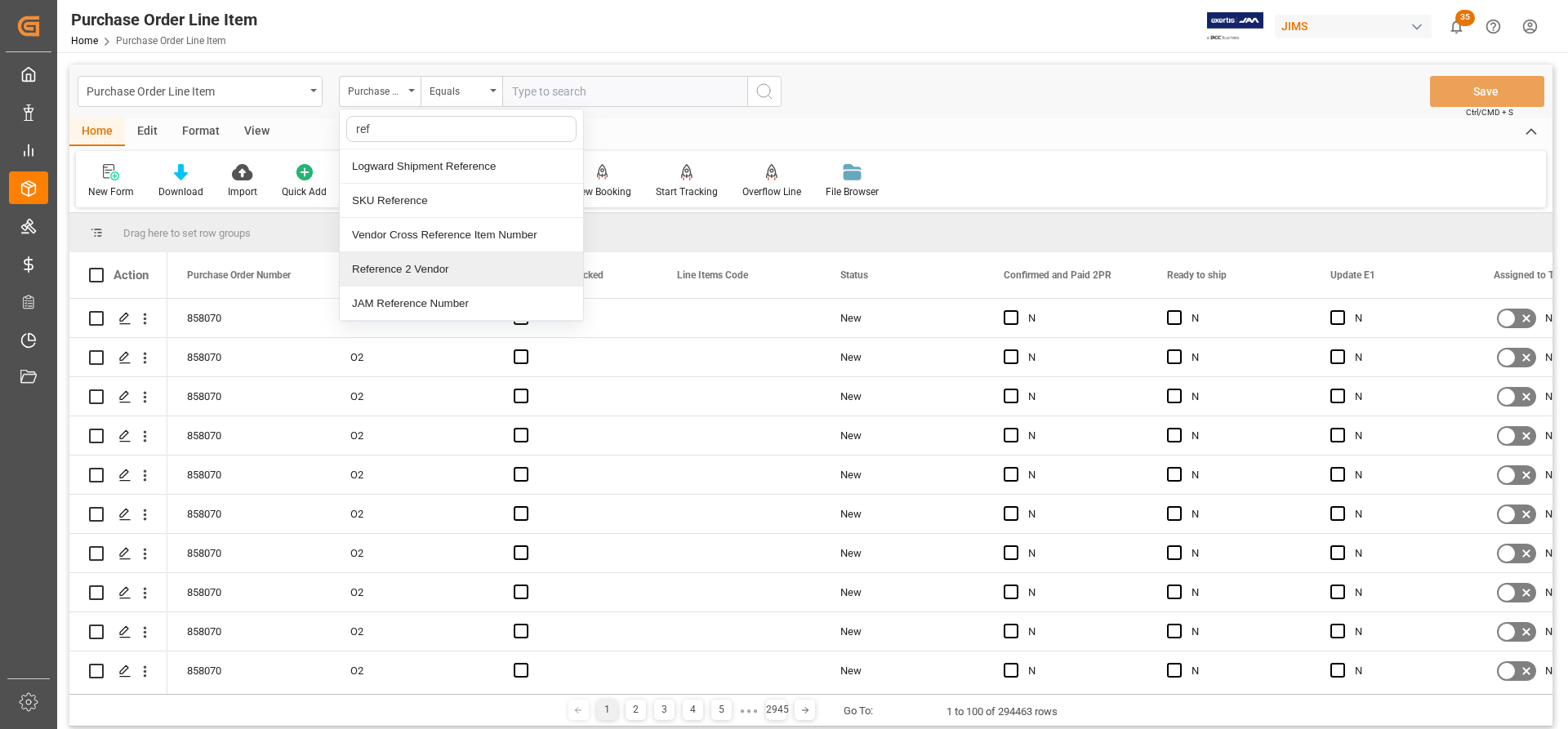
click at [385, 267] on div "Reference 2 Vendor" at bounding box center [461, 269] width 244 height 35
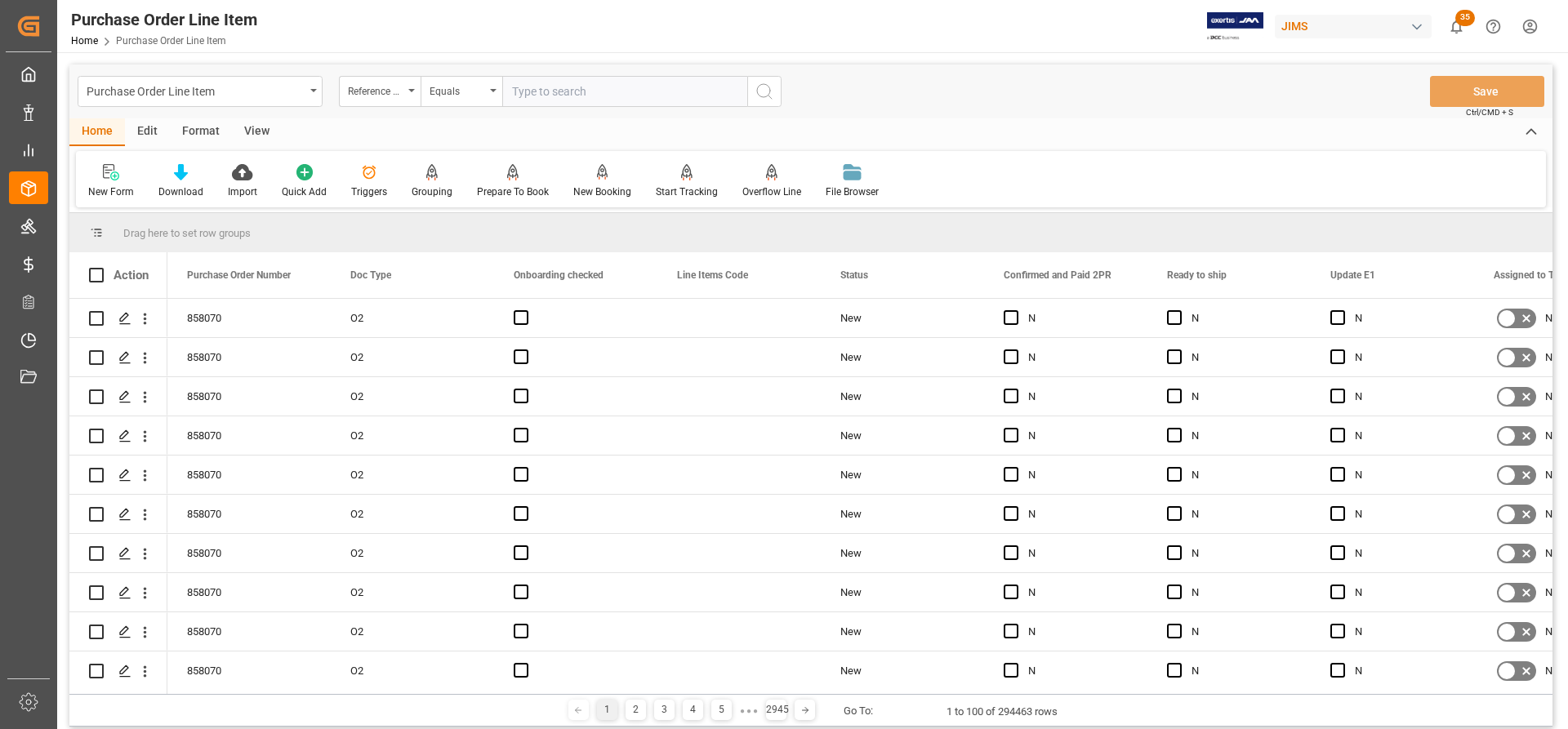
click at [512, 96] on input "text" at bounding box center [625, 91] width 245 height 31
paste input "77-10977-US"
type input "77-10977-US"
click at [770, 93] on icon "search button" at bounding box center [764, 92] width 20 height 20
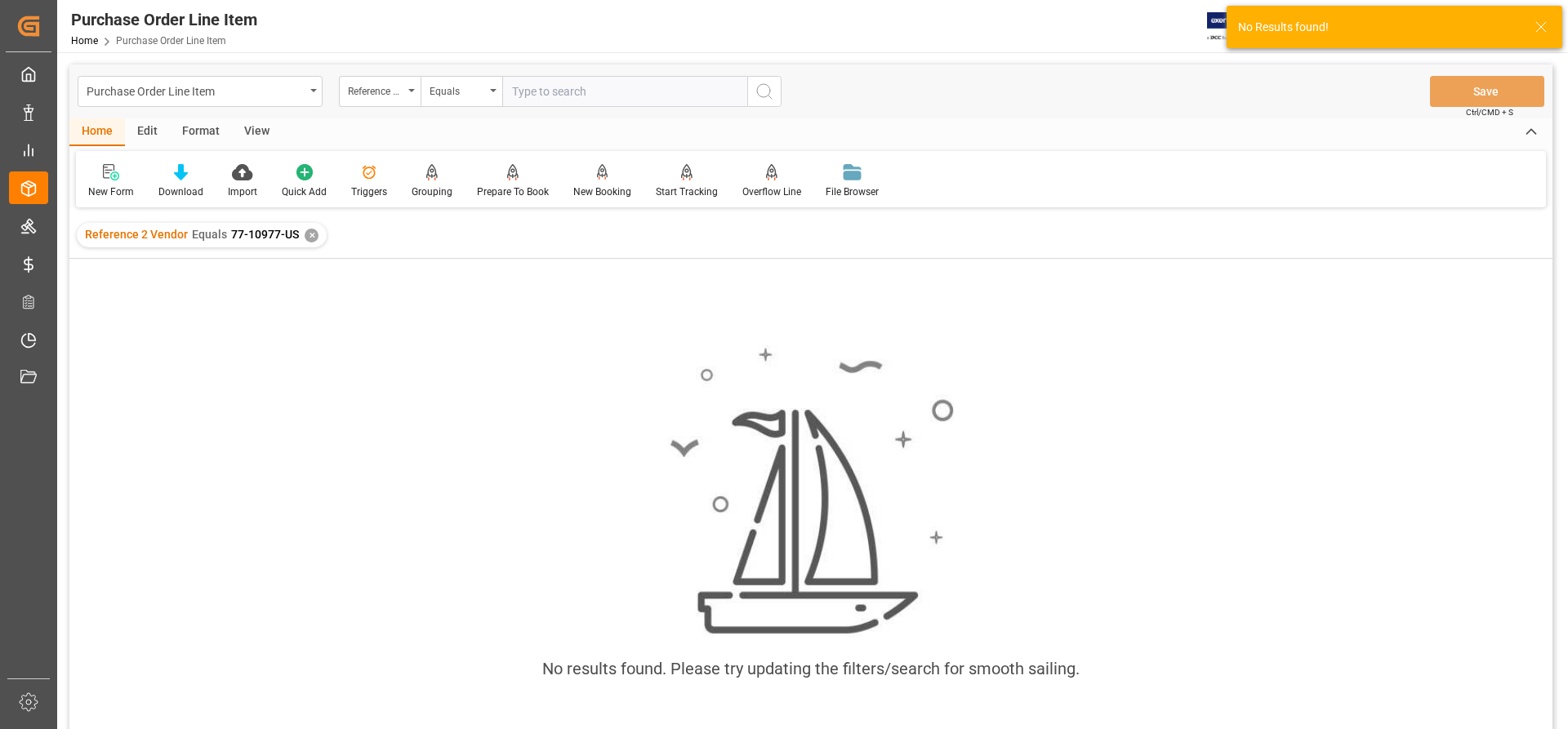
click at [308, 243] on div "Reference 2 Vendor Equals 77-10977-US ✕" at bounding box center [201, 236] width 250 height 25
click at [301, 230] on div "Reference 2 Vendor Equals 77-10977-US ✕" at bounding box center [201, 236] width 250 height 25
click at [305, 236] on div "✕" at bounding box center [312, 236] width 14 height 14
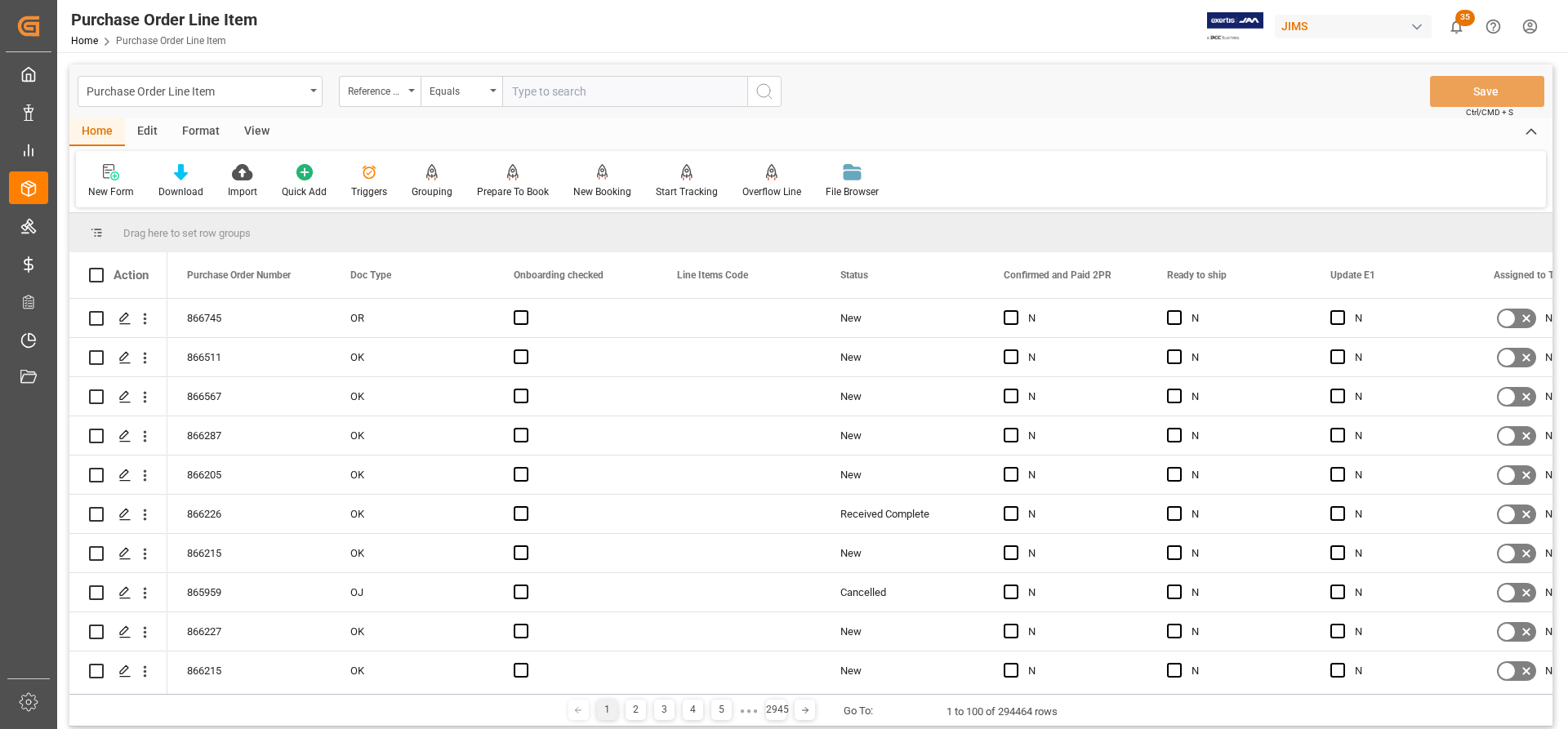
paste input "77-10977-US"
type input "77-10977-US"
click at [765, 95] on icon "search button" at bounding box center [764, 92] width 20 height 20
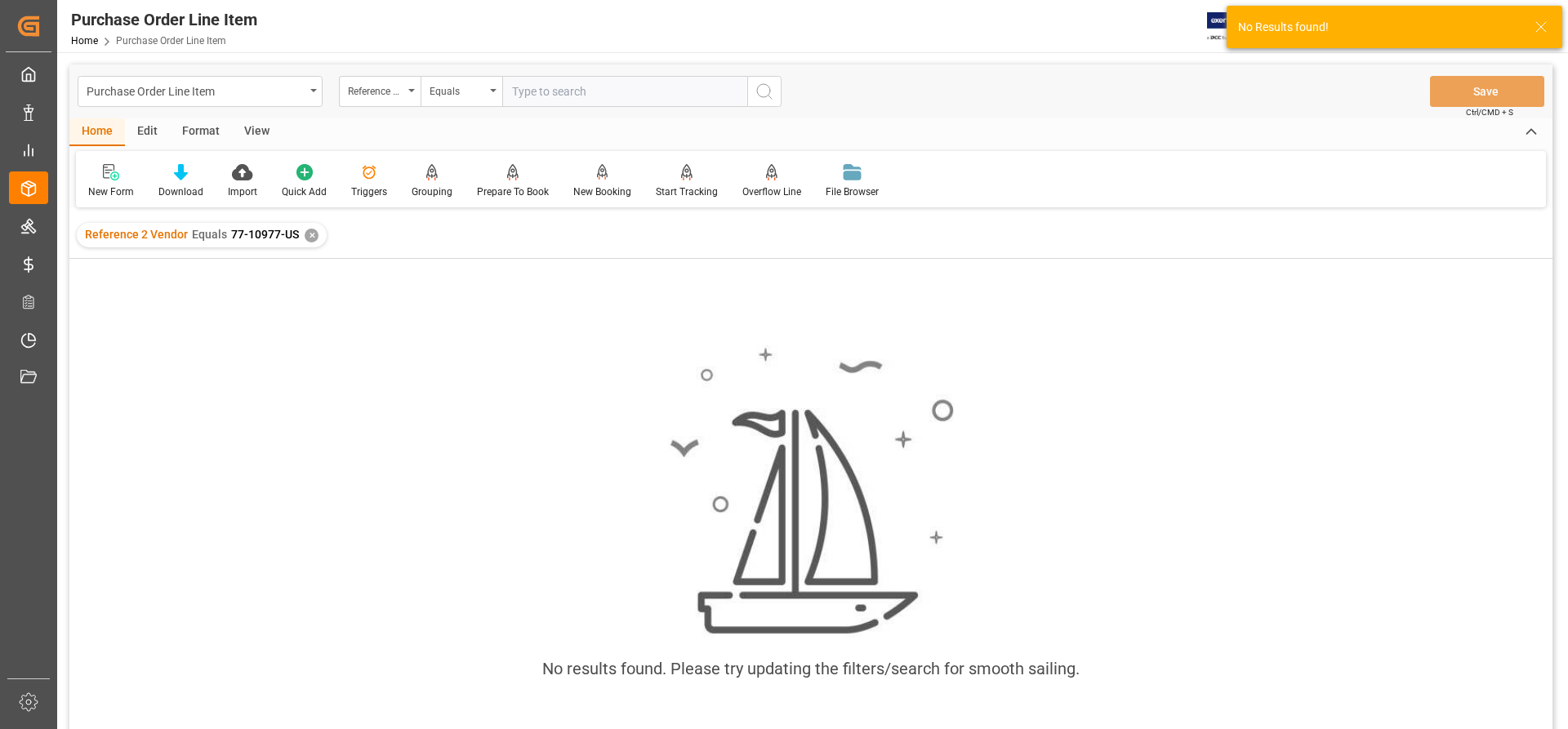
click at [311, 236] on div "✕" at bounding box center [312, 236] width 14 height 14
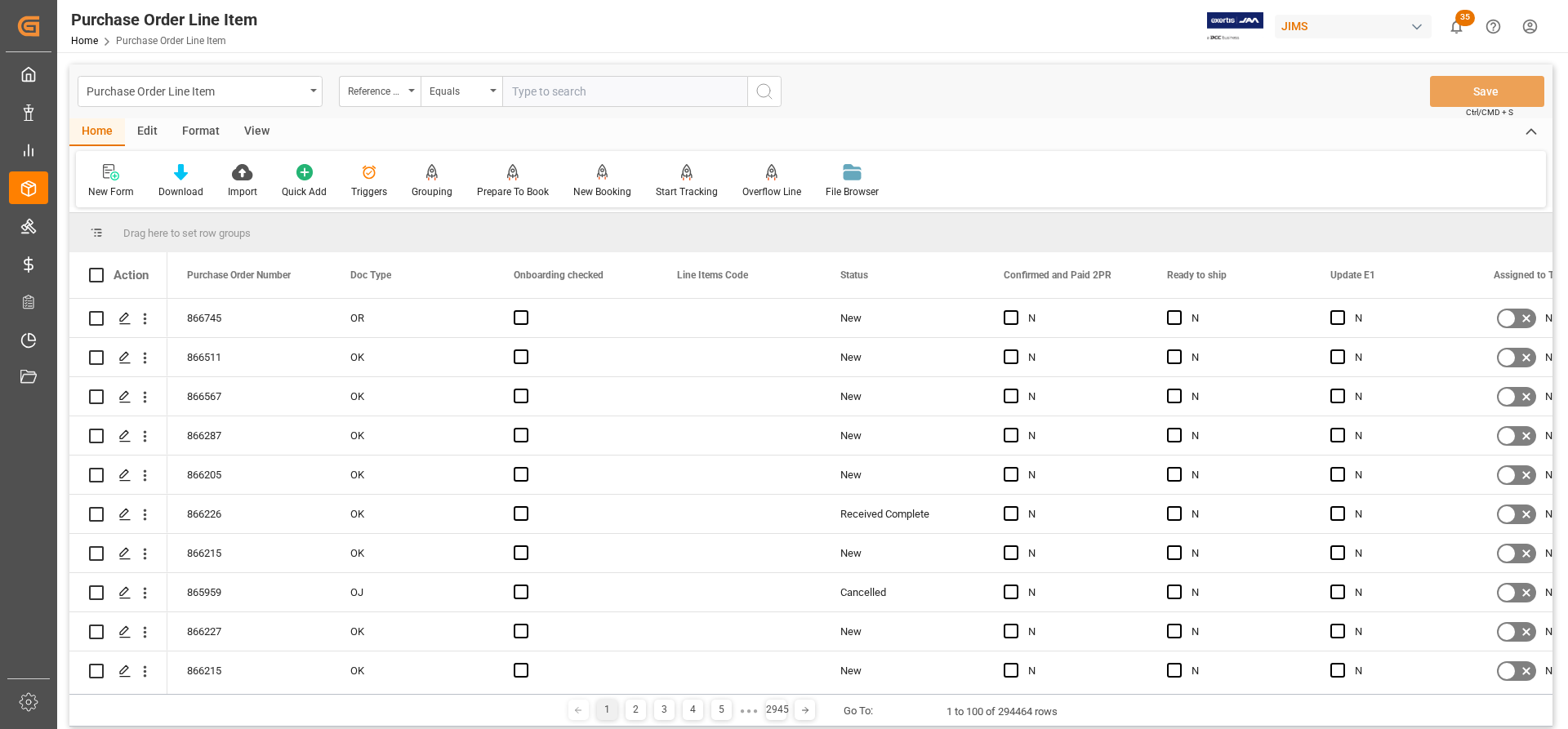
click at [528, 90] on input "text" at bounding box center [625, 91] width 245 height 31
paste input "77-10977-US"
type input "77-10977-US"
click at [764, 95] on icon "search button" at bounding box center [764, 92] width 20 height 20
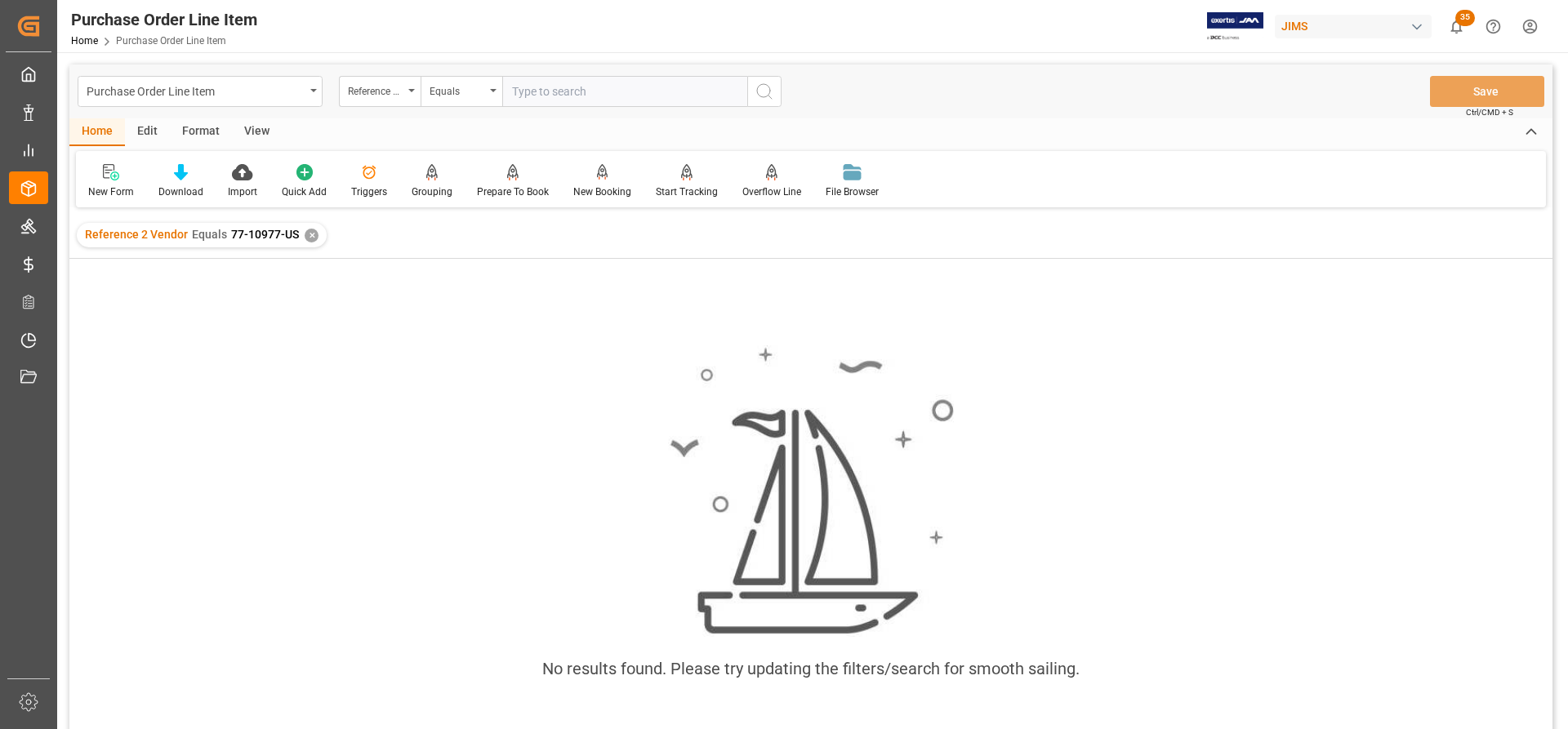
click at [310, 241] on div "✕" at bounding box center [312, 236] width 14 height 14
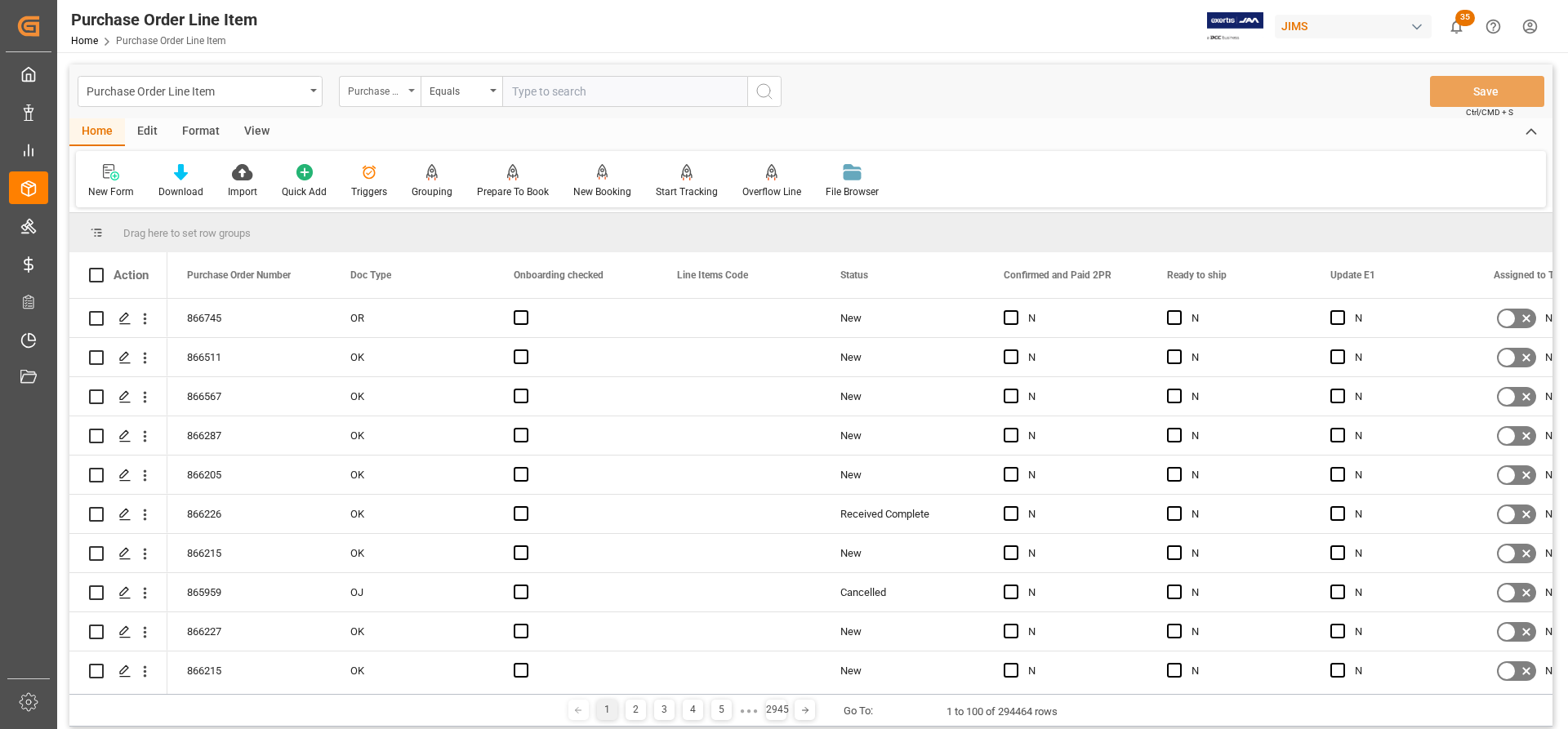
drag, startPoint x: 512, startPoint y: 95, endPoint x: 408, endPoint y: 85, distance: 104.5
click at [408, 85] on div "Purchase Order Number" at bounding box center [380, 91] width 82 height 31
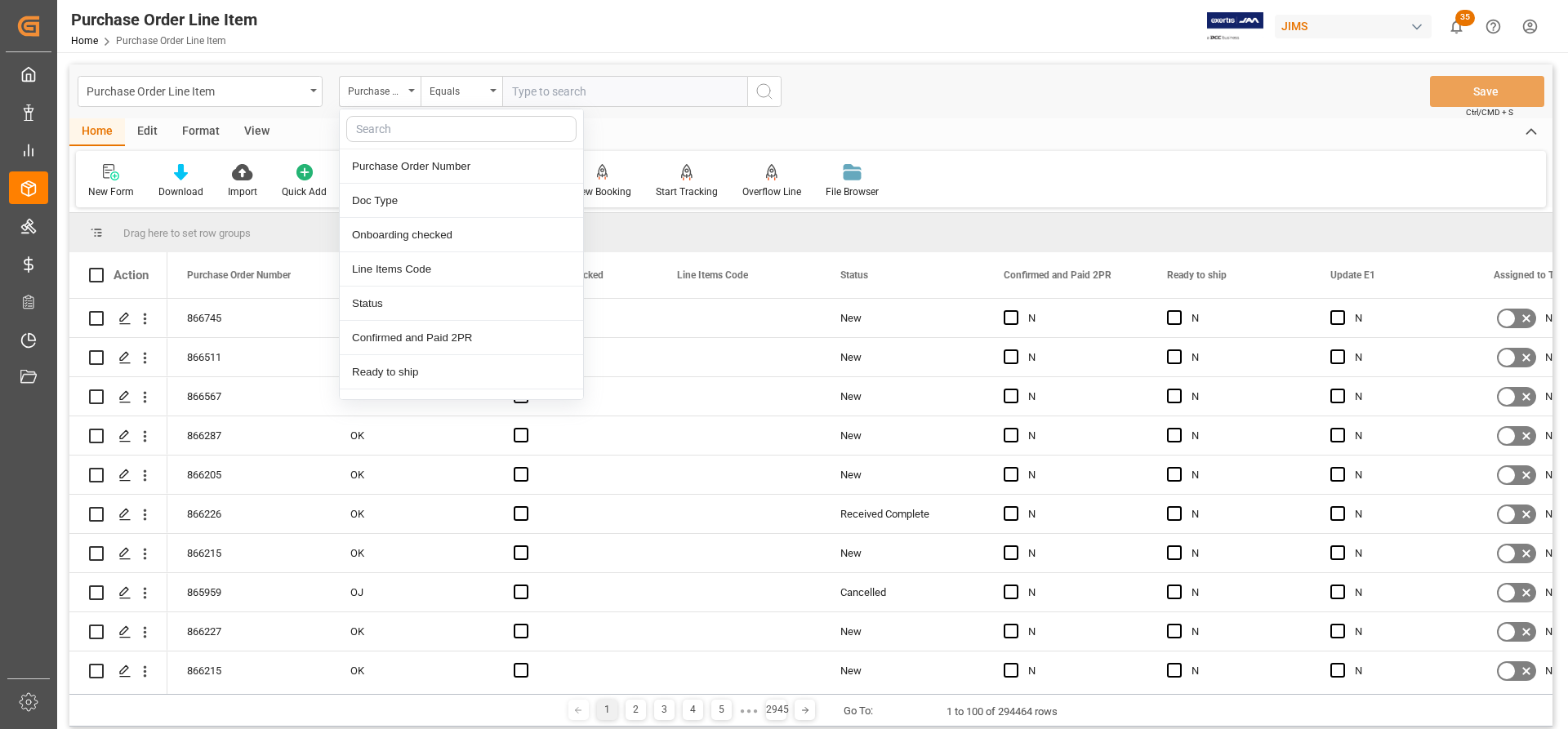
click at [372, 131] on input "text" at bounding box center [460, 128] width 230 height 26
type input "ref"
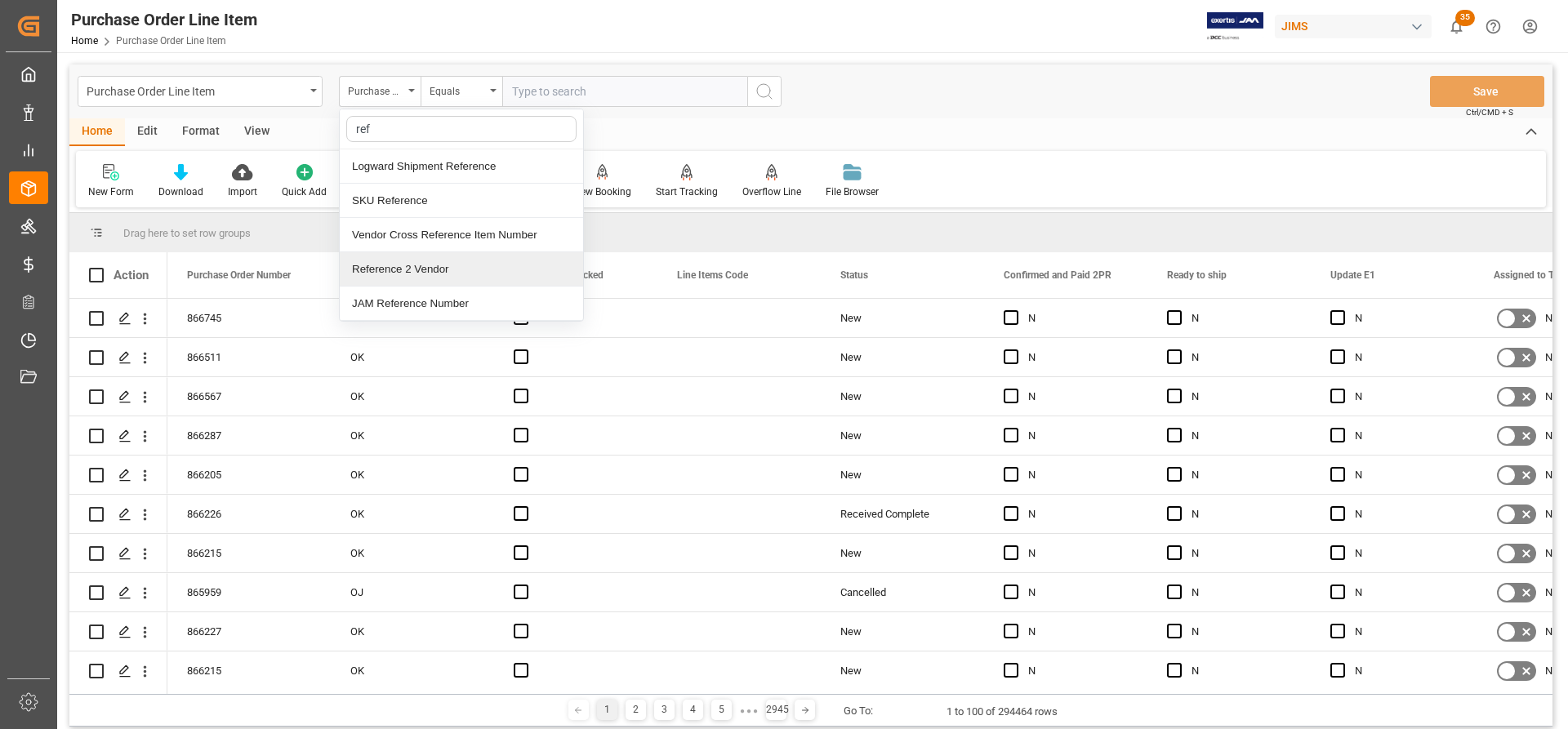
click at [392, 270] on div "Reference 2 Vendor" at bounding box center [461, 269] width 244 height 35
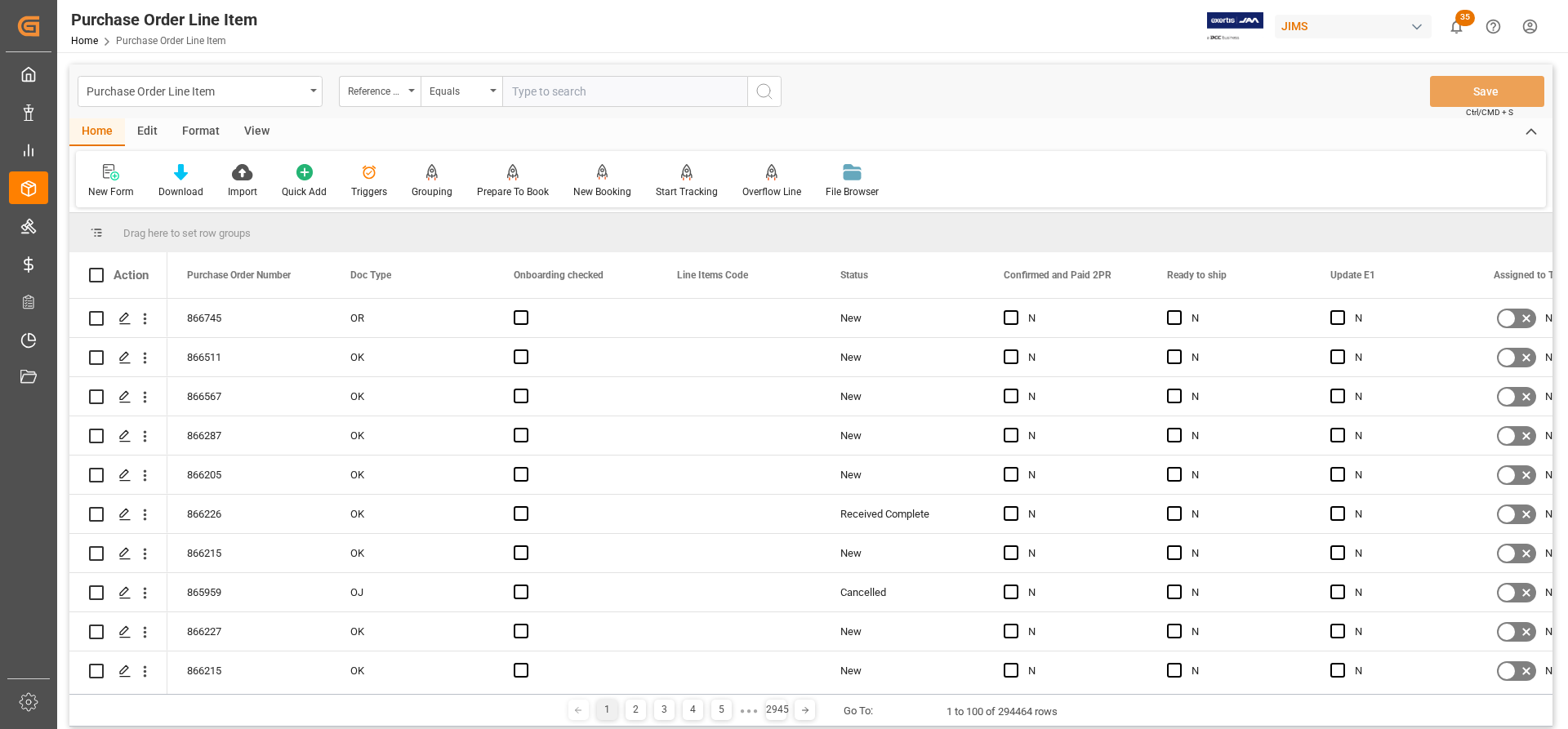
paste input "77-10977-US"
type input "77-10977-US"
click at [776, 96] on button "search button" at bounding box center [764, 91] width 35 height 31
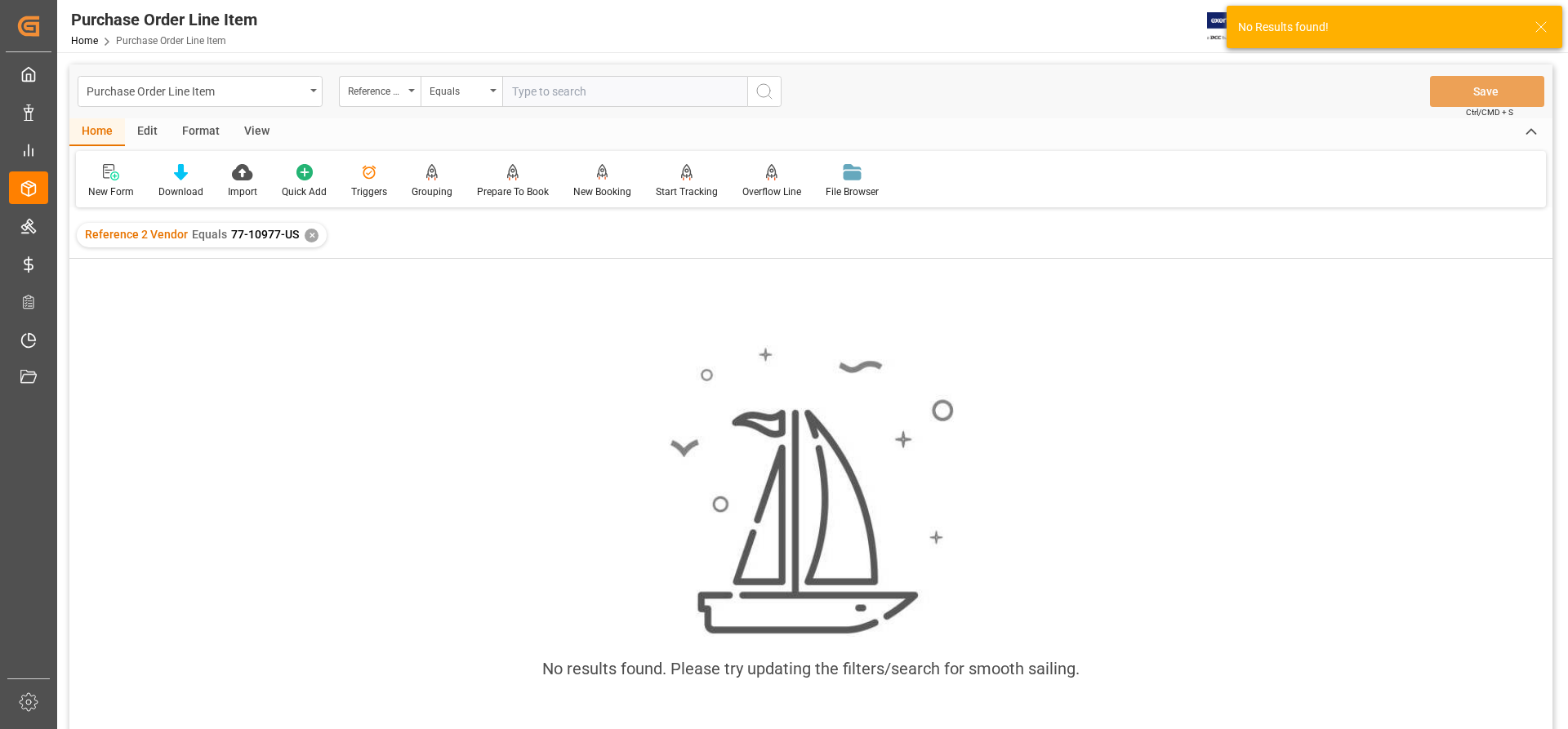
click at [308, 239] on div "✕" at bounding box center [312, 236] width 14 height 14
